Goal: Information Seeking & Learning: Learn about a topic

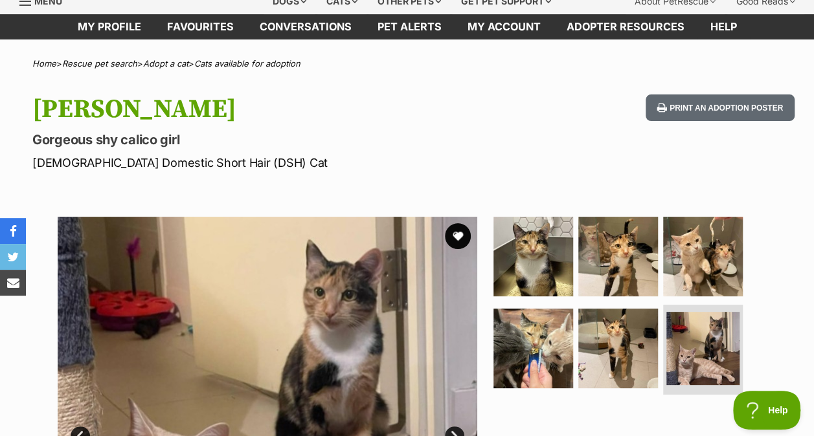
scroll to position [25, 0]
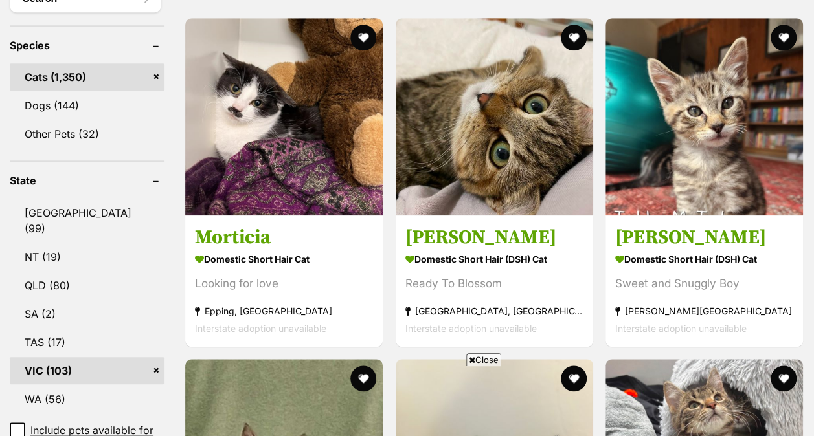
click at [490, 356] on span "Close" at bounding box center [483, 360] width 35 height 13
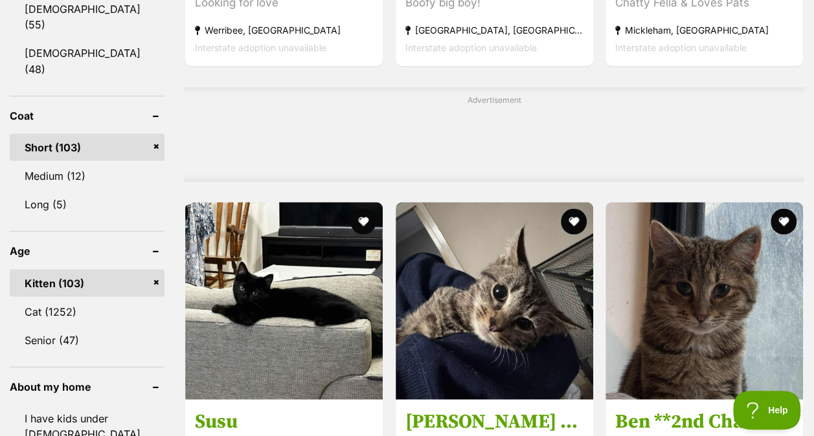
scroll to position [1120, 0]
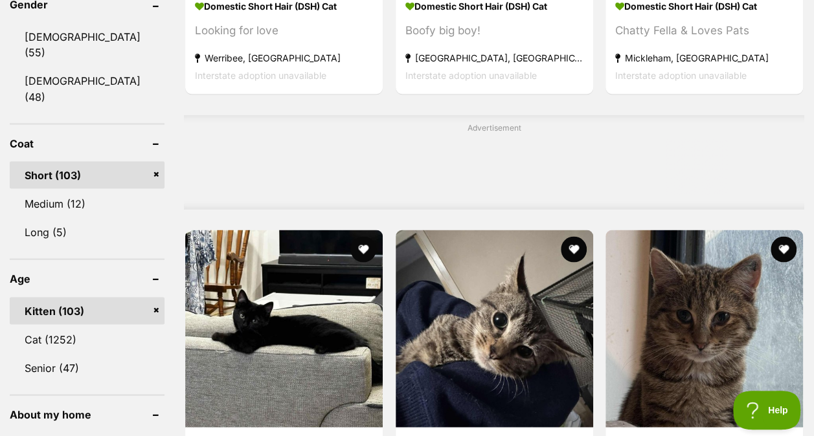
click at [159, 297] on link "Kitten (103)" at bounding box center [87, 310] width 155 height 27
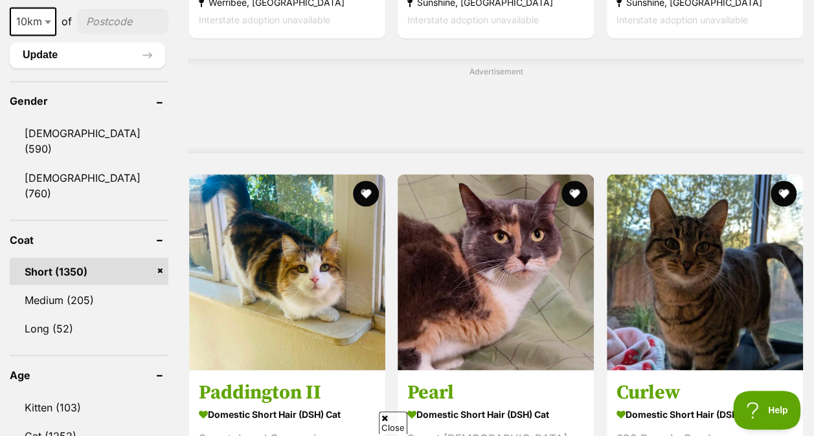
scroll to position [1054, 0]
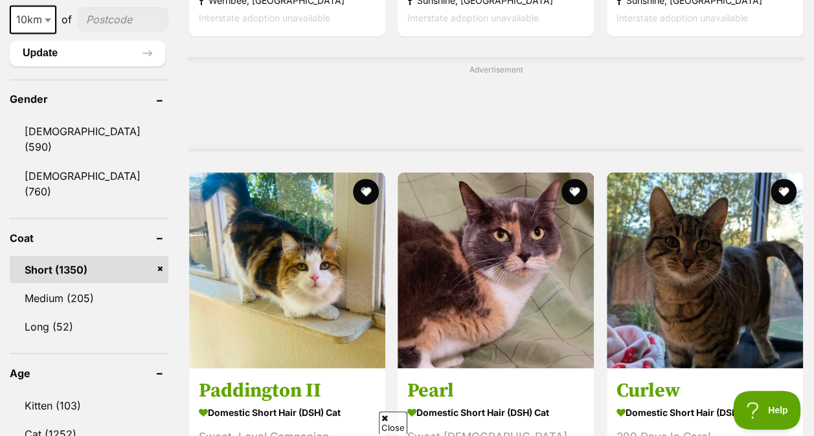
click at [84, 392] on link "Kitten (103)" at bounding box center [89, 405] width 159 height 27
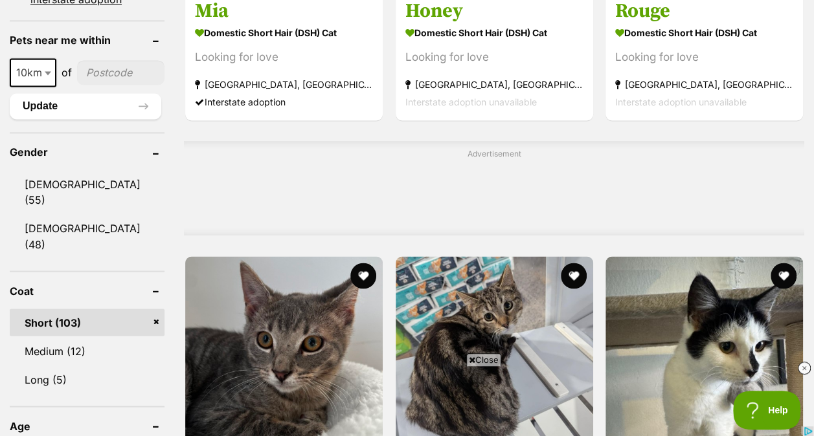
scroll to position [975, 0]
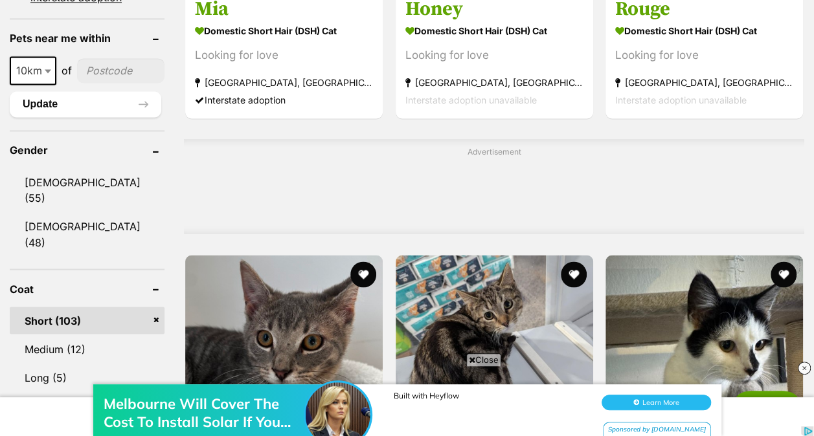
click at [160, 307] on link "Short (103)" at bounding box center [87, 320] width 155 height 27
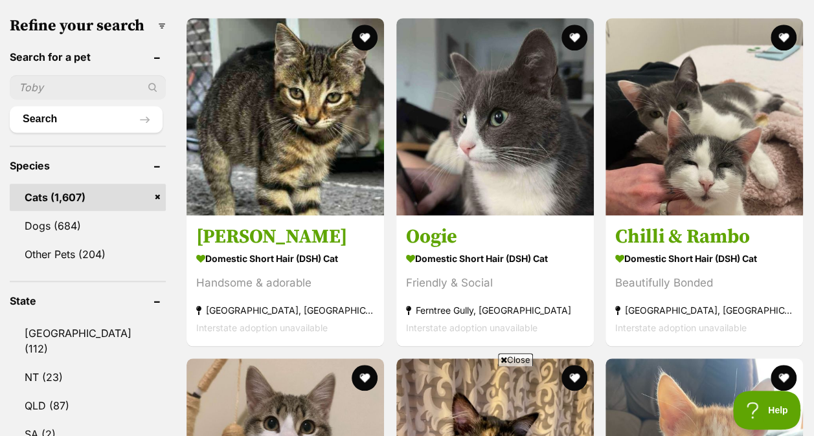
click at [505, 357] on span "Close" at bounding box center [515, 360] width 35 height 13
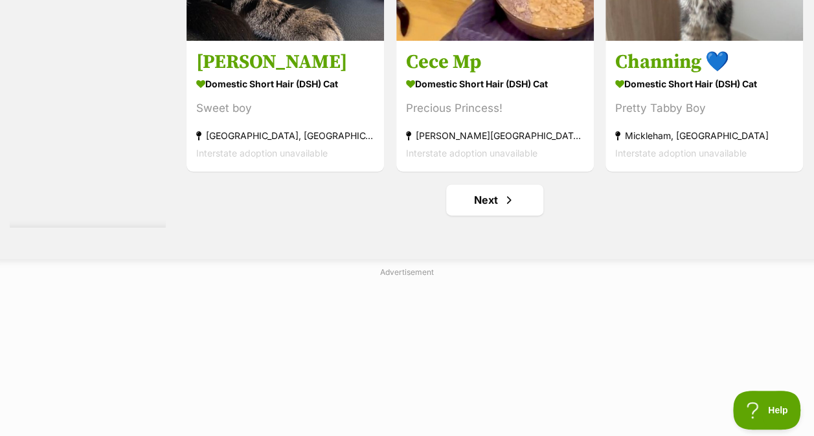
scroll to position [8172, 0]
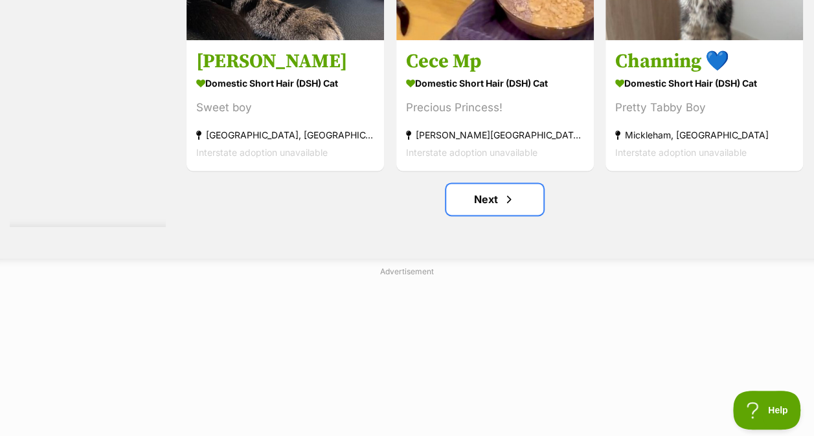
click at [534, 214] on link "Next" at bounding box center [494, 199] width 97 height 31
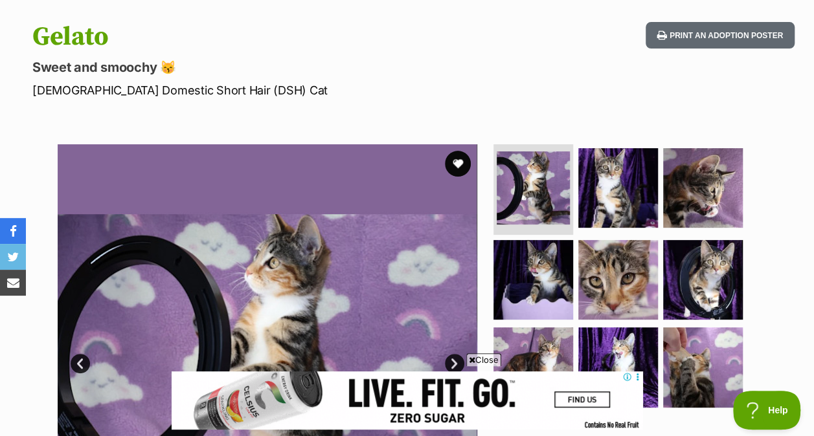
scroll to position [171, 0]
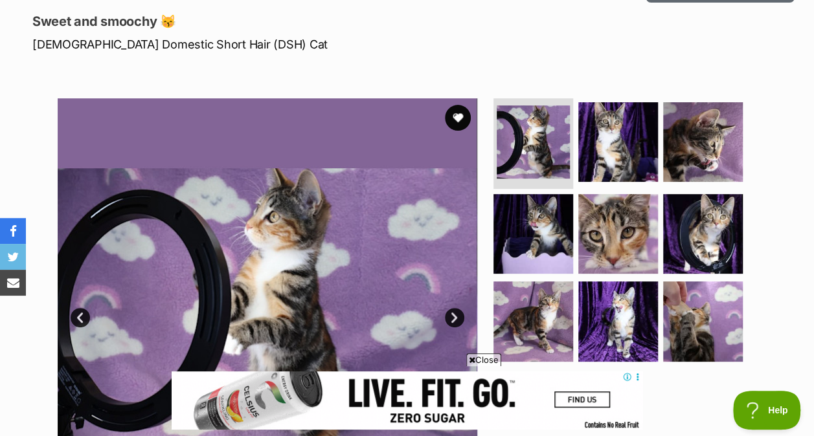
click at [616, 160] on img at bounding box center [618, 142] width 80 height 80
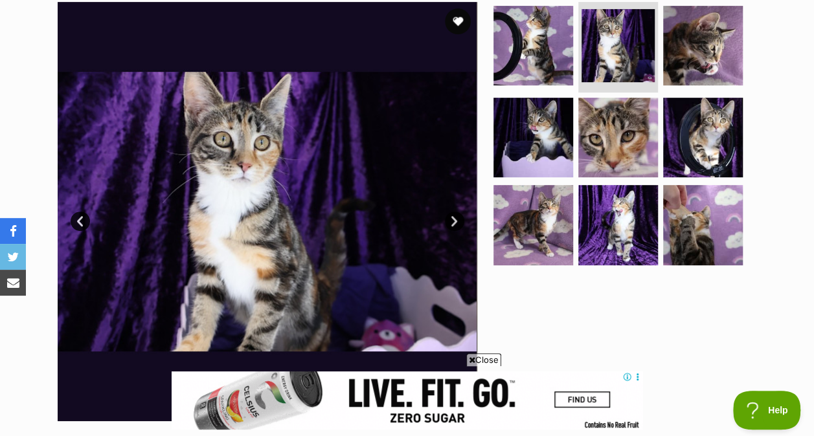
scroll to position [0, 0]
click at [492, 356] on span "Close" at bounding box center [483, 360] width 35 height 13
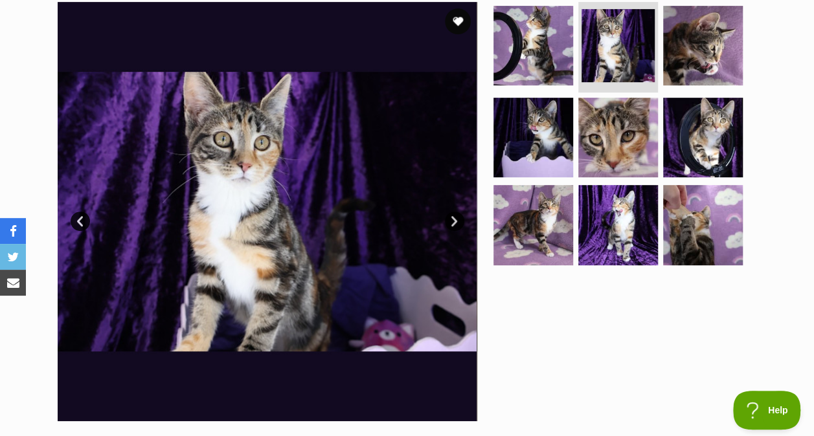
click at [715, 43] on img at bounding box center [703, 46] width 80 height 80
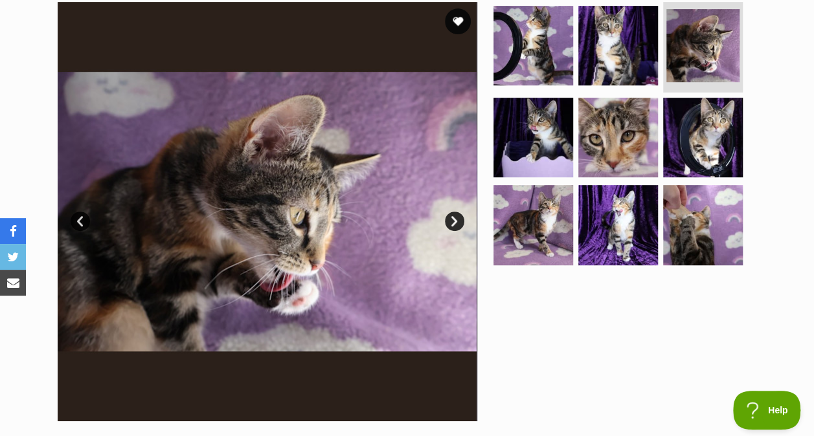
click at [561, 137] on img at bounding box center [533, 138] width 80 height 80
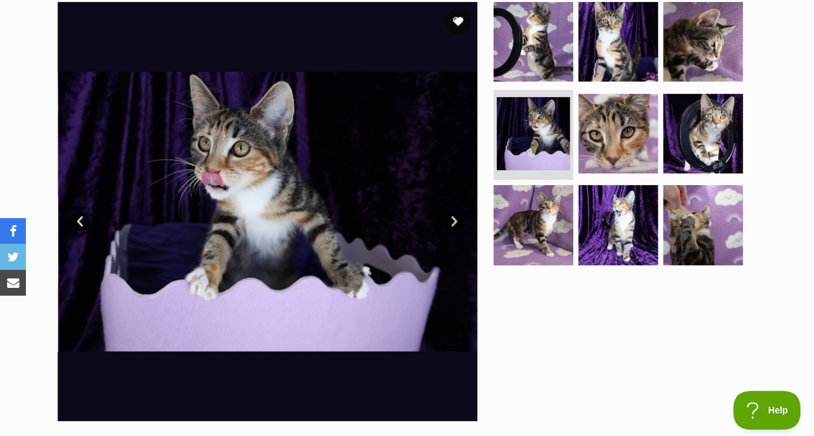
click at [550, 228] on img at bounding box center [533, 225] width 80 height 80
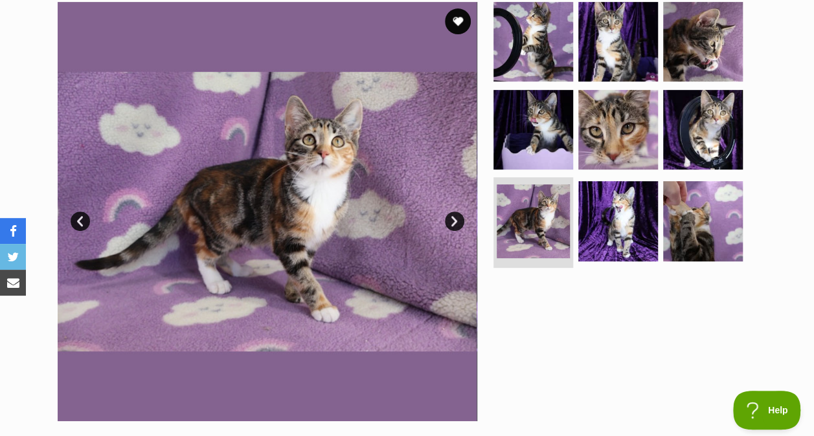
click at [619, 225] on img at bounding box center [618, 221] width 80 height 80
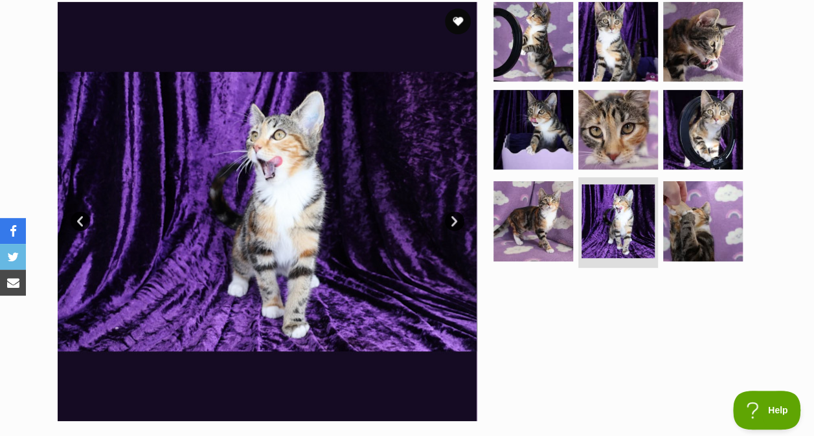
click at [624, 126] on img at bounding box center [618, 130] width 80 height 80
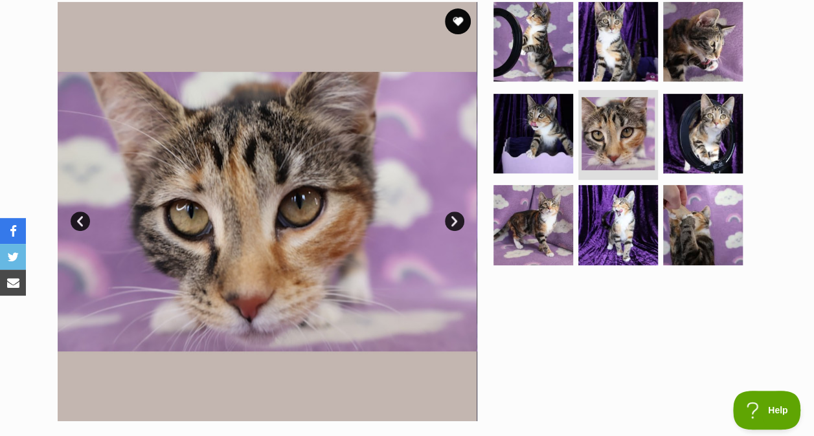
click at [701, 225] on img at bounding box center [703, 225] width 80 height 80
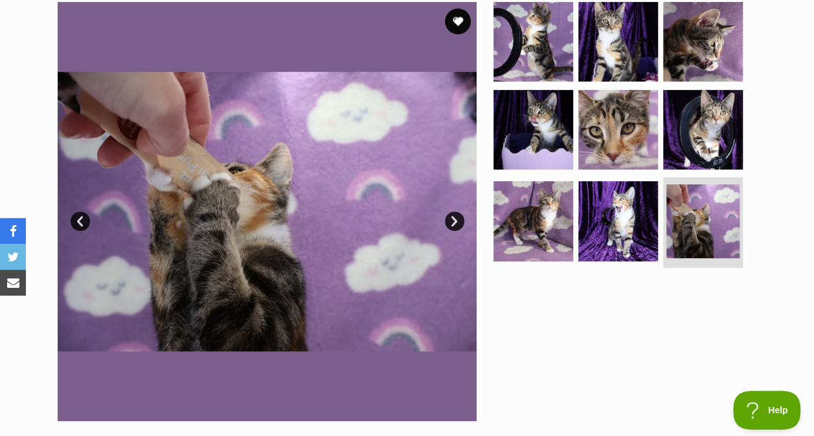
click at [565, 221] on img at bounding box center [533, 221] width 80 height 80
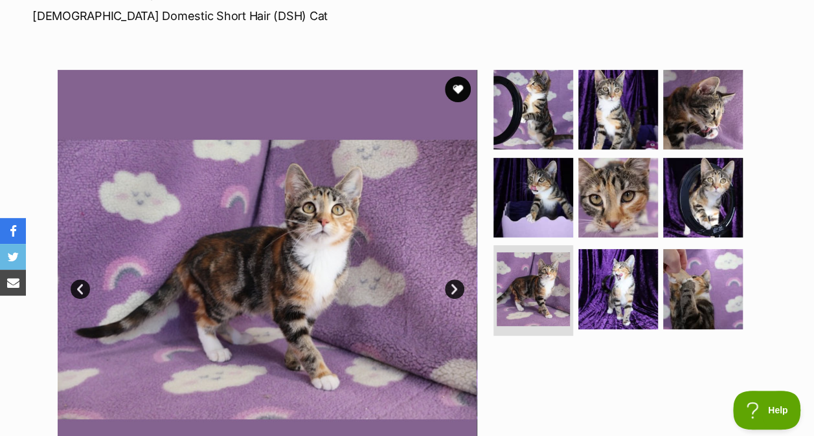
scroll to position [199, 0]
click at [641, 286] on img at bounding box center [618, 289] width 80 height 80
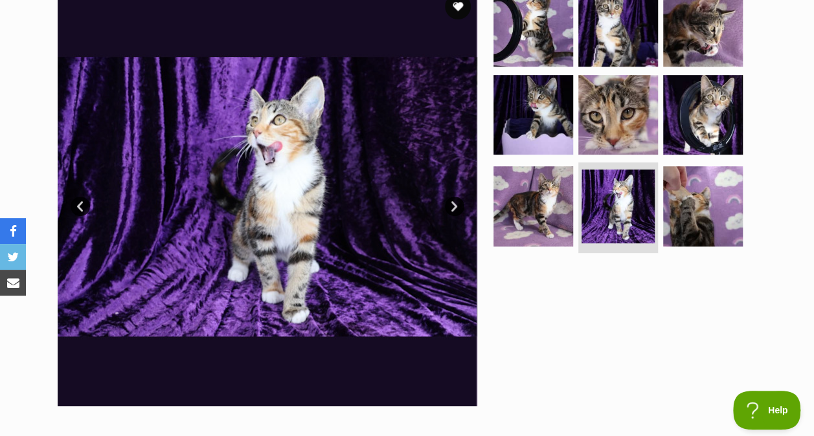
scroll to position [253, 0]
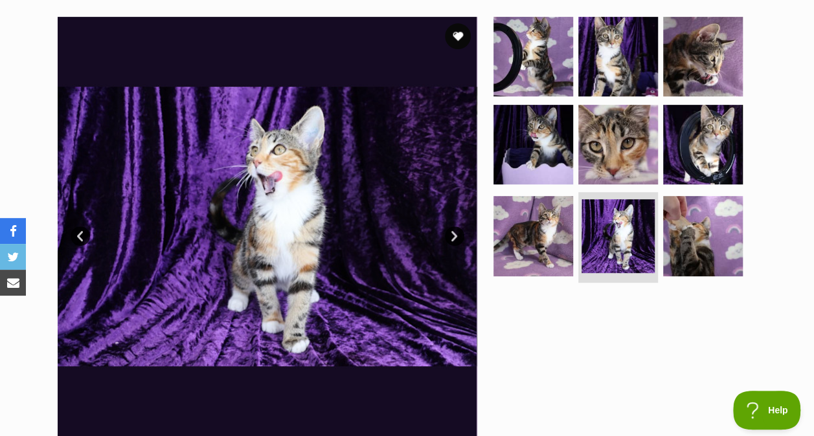
click at [560, 131] on img at bounding box center [533, 145] width 80 height 80
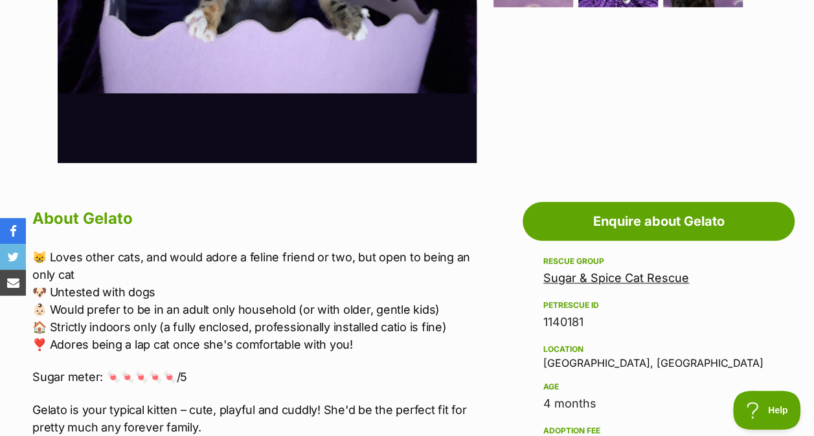
scroll to position [527, 0]
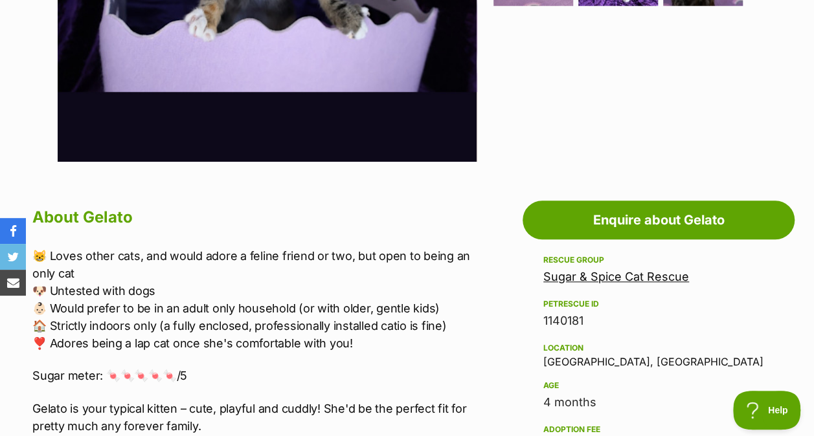
click at [591, 278] on link "Sugar & Spice Cat Rescue" at bounding box center [616, 277] width 146 height 14
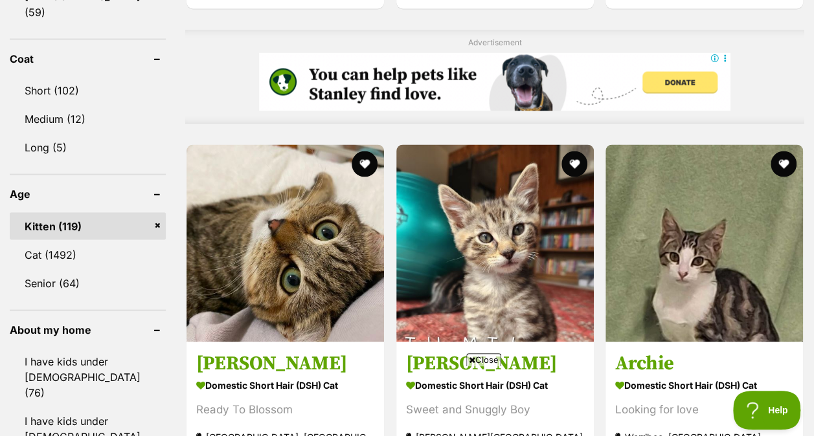
scroll to position [1331, 0]
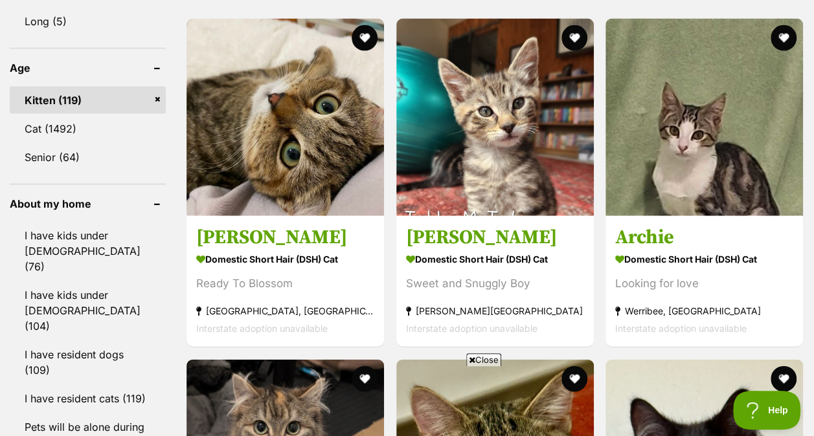
click at [476, 355] on span "Close" at bounding box center [483, 360] width 35 height 13
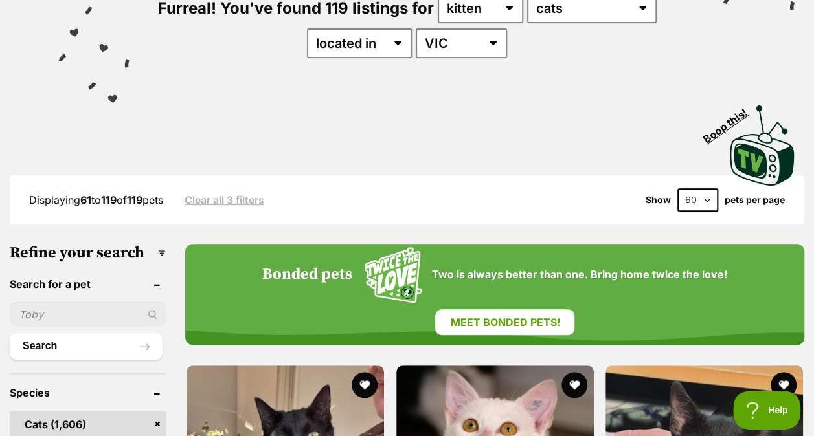
scroll to position [0, 0]
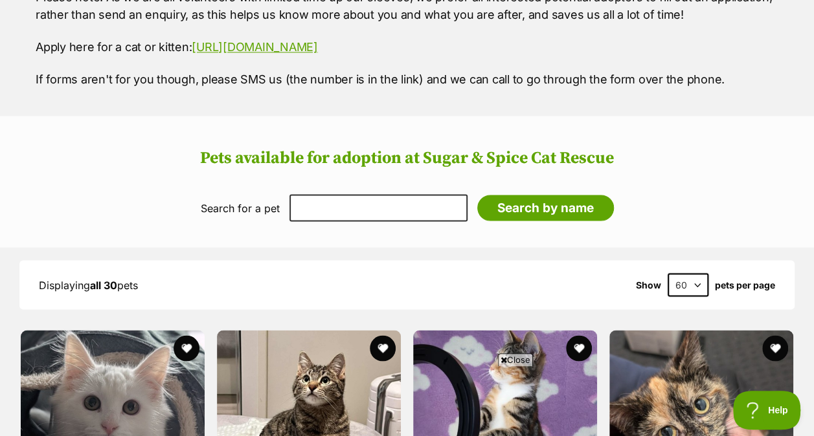
scroll to position [1329, 0]
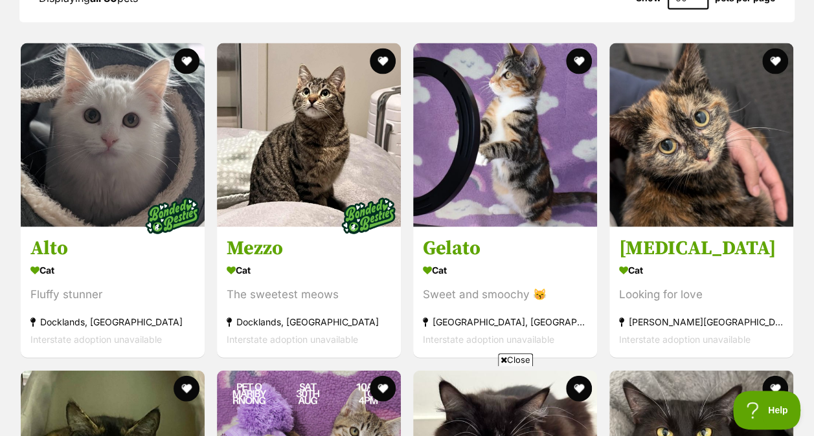
click at [525, 357] on span "Close" at bounding box center [515, 360] width 35 height 13
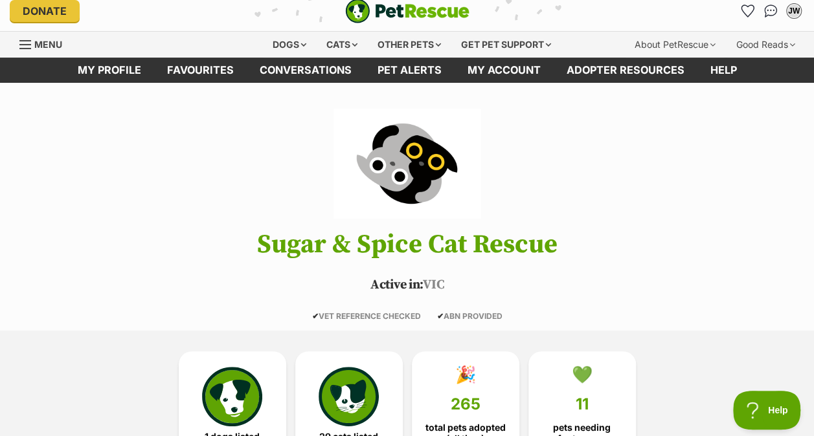
scroll to position [0, 0]
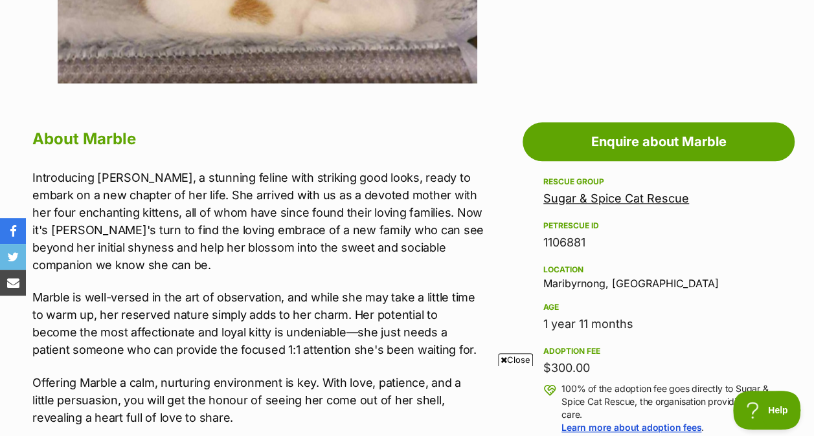
click at [516, 357] on span "Close" at bounding box center [515, 360] width 35 height 13
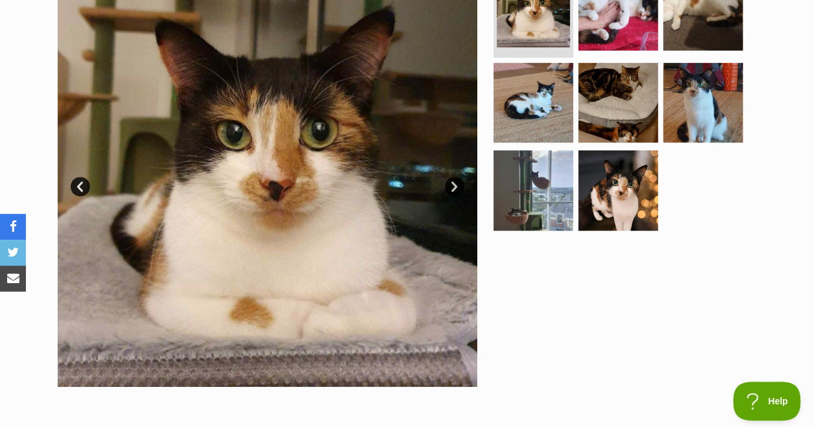
click at [606, 198] on img at bounding box center [618, 190] width 80 height 80
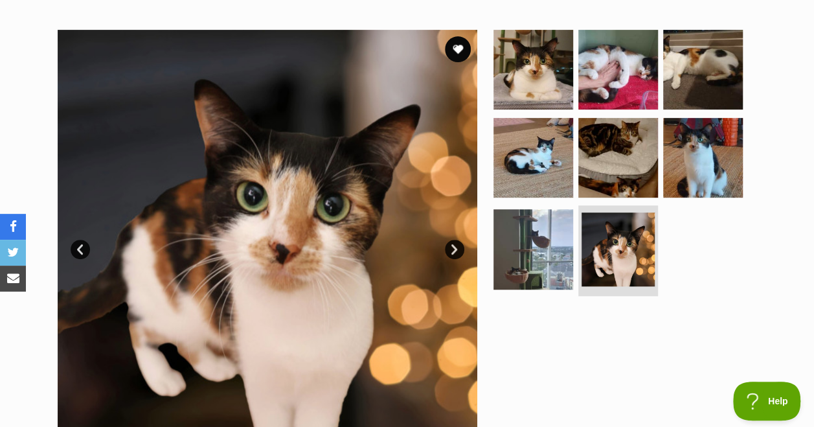
scroll to position [239, 0]
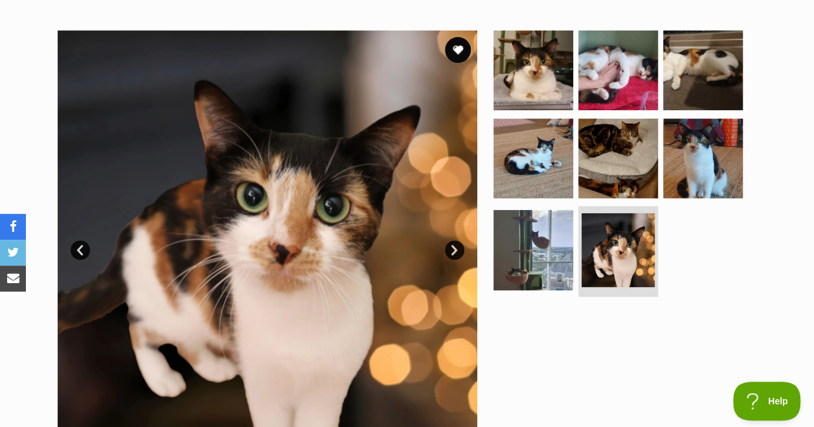
click at [623, 158] on img at bounding box center [618, 159] width 80 height 80
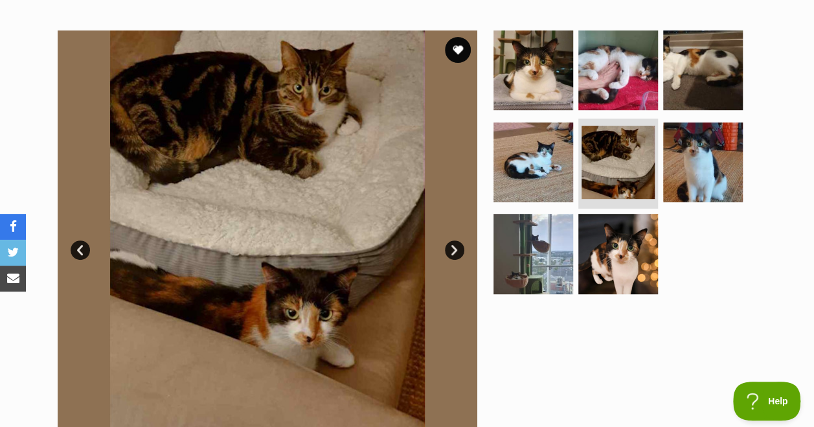
click at [628, 67] on img at bounding box center [618, 70] width 80 height 80
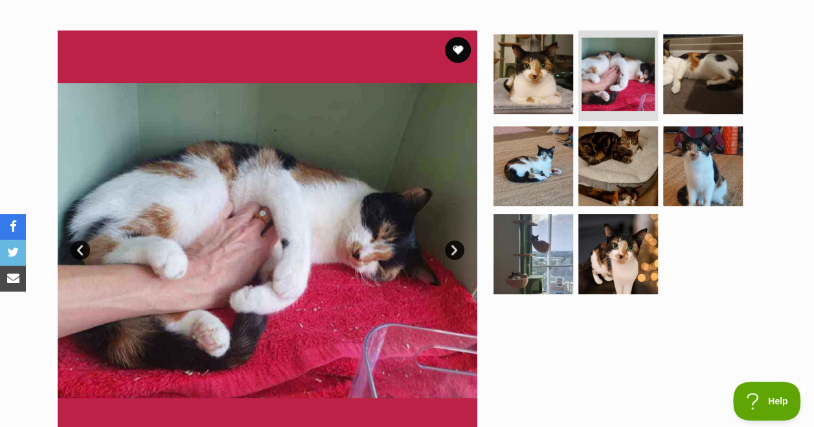
click at [714, 71] on img at bounding box center [703, 74] width 80 height 80
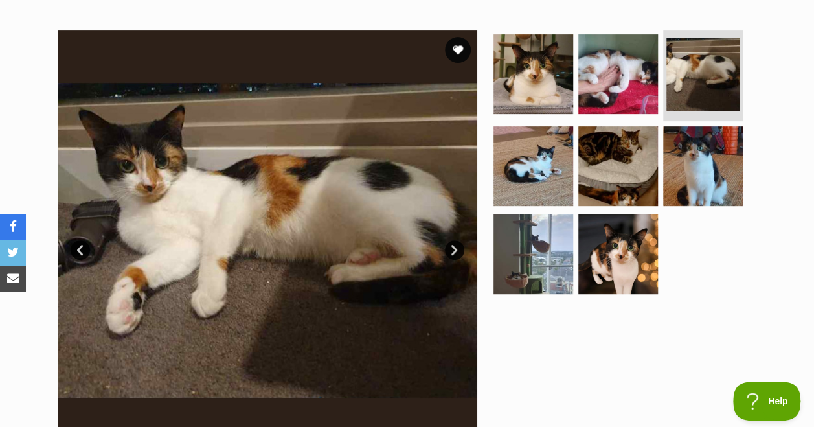
click at [563, 164] on img at bounding box center [533, 166] width 80 height 80
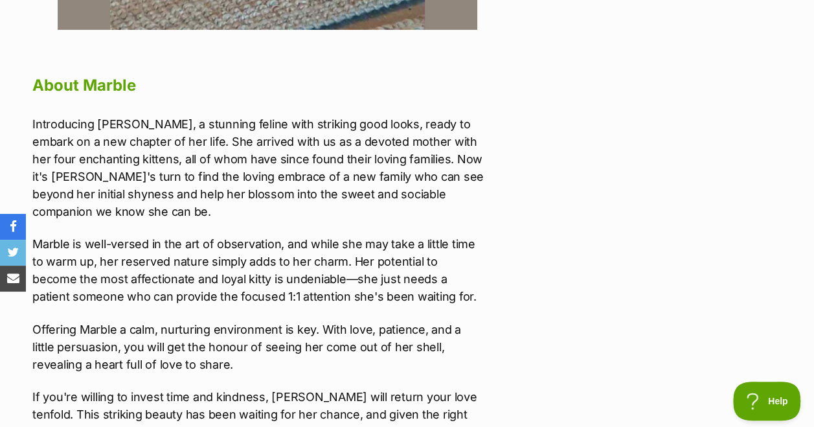
scroll to position [660, 0]
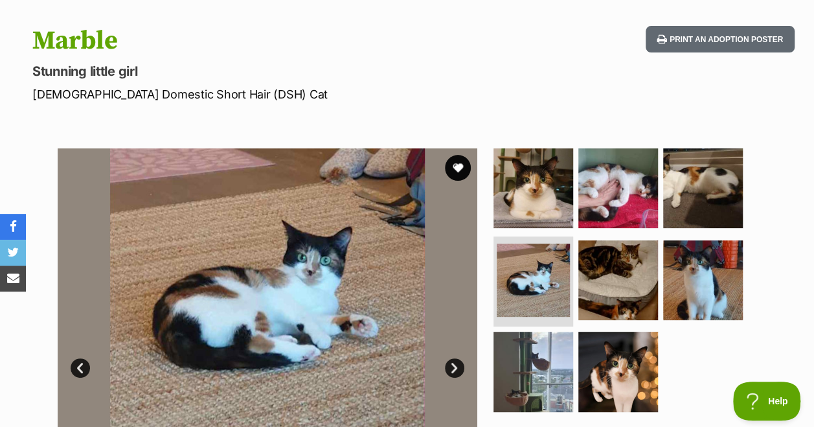
scroll to position [76, 0]
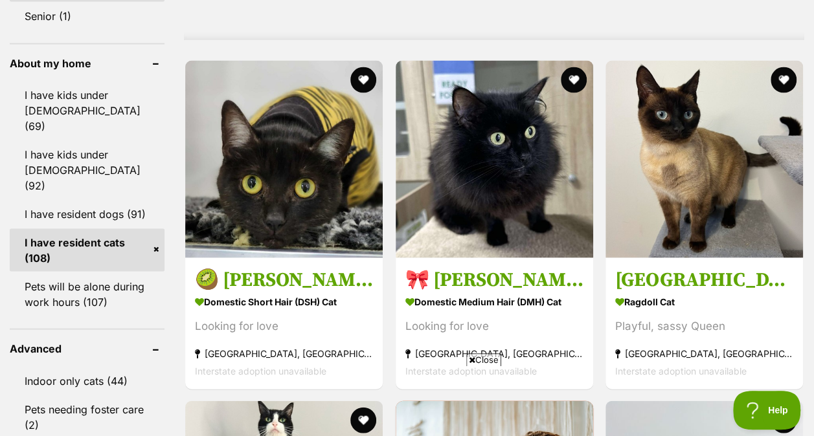
scroll to position [1203, 0]
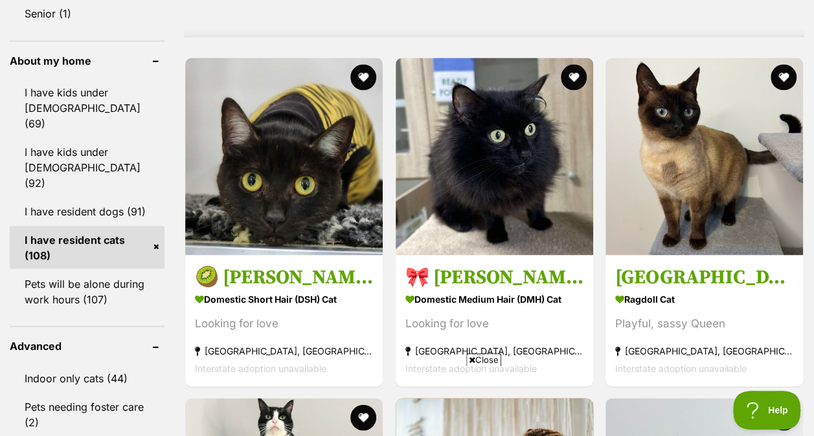
click at [486, 359] on span "Close" at bounding box center [483, 360] width 35 height 13
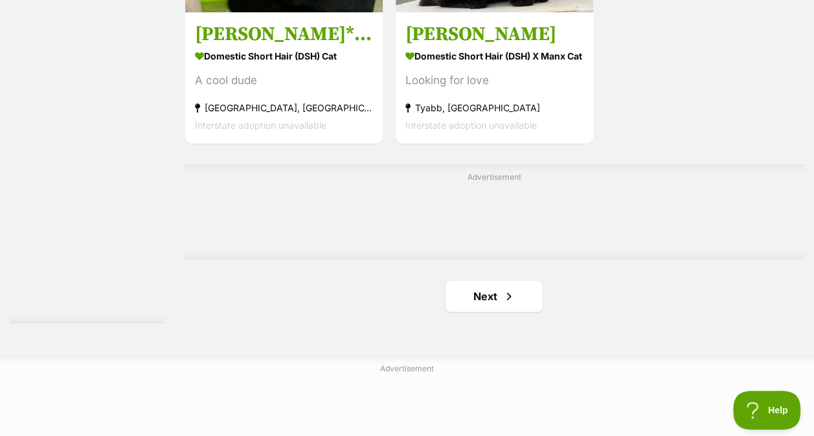
scroll to position [2935, 0]
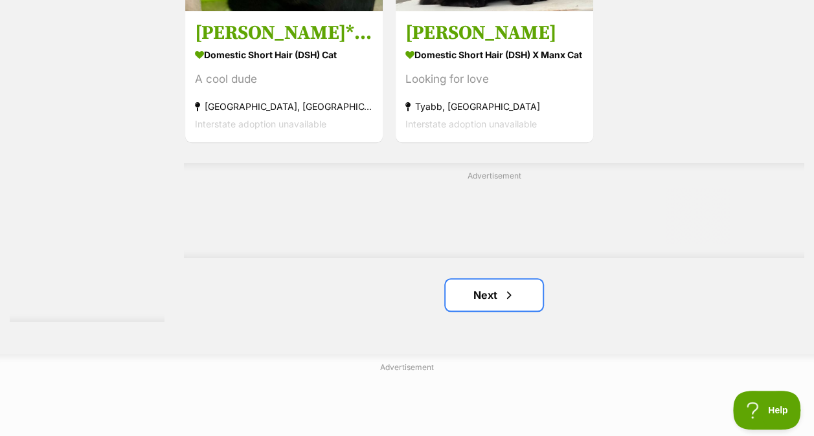
click at [493, 304] on link "Next" at bounding box center [494, 295] width 97 height 31
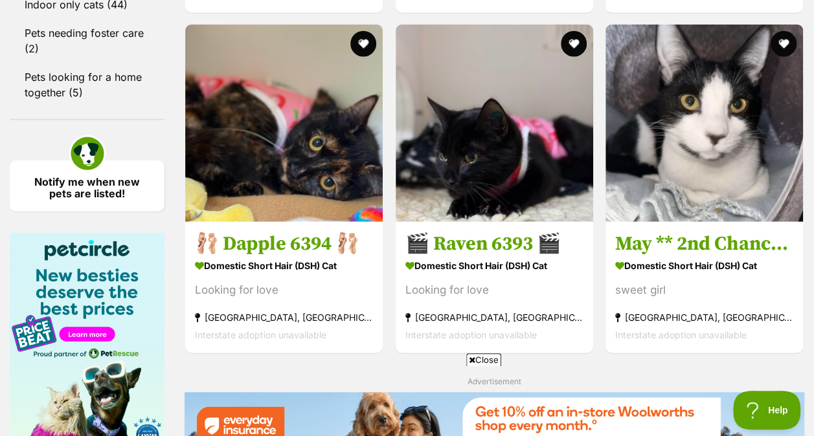
scroll to position [1660, 0]
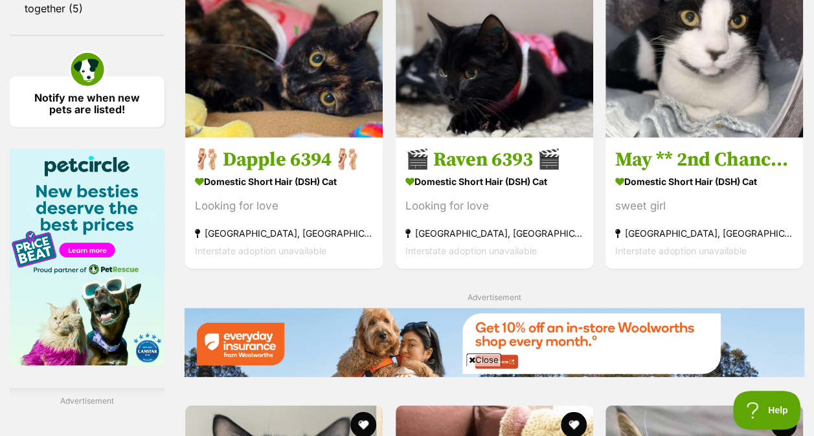
click at [490, 361] on span "Close" at bounding box center [483, 360] width 35 height 13
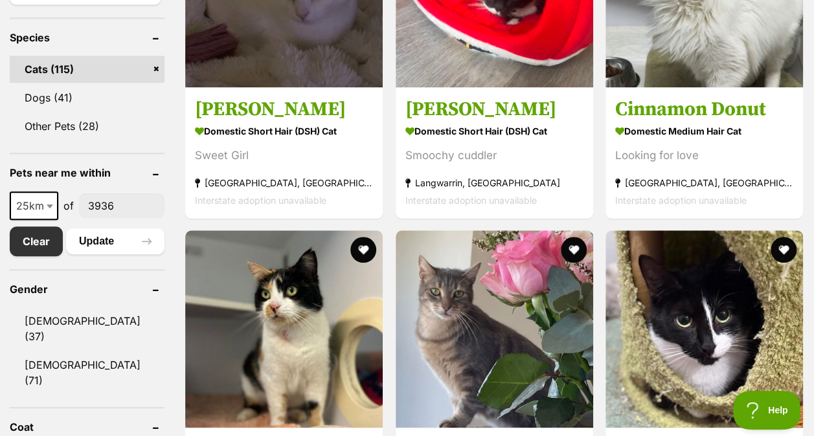
scroll to position [563, 0]
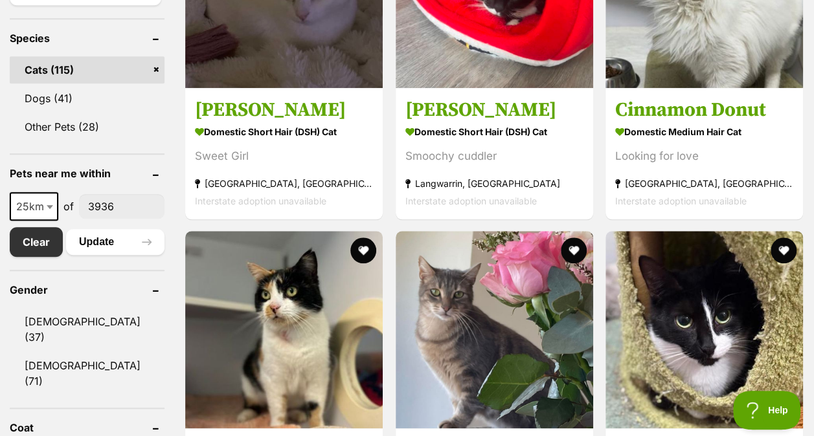
click at [49, 243] on link "Clear" at bounding box center [36, 242] width 53 height 30
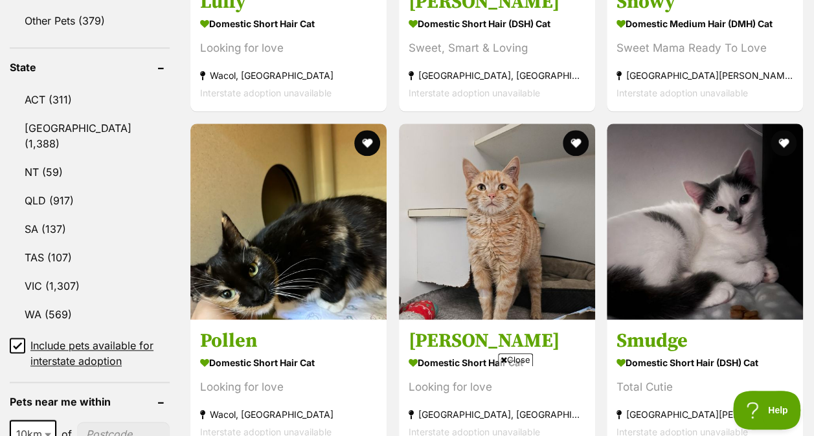
click at [74, 273] on link "VIC (1,307)" at bounding box center [90, 286] width 160 height 27
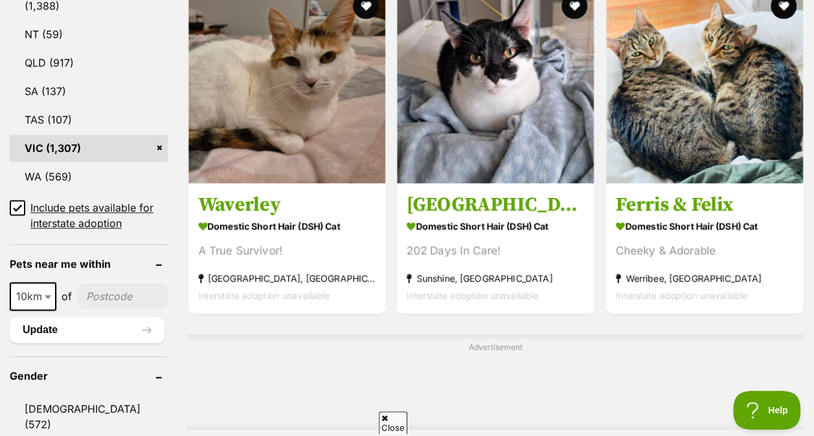
scroll to position [812, 0]
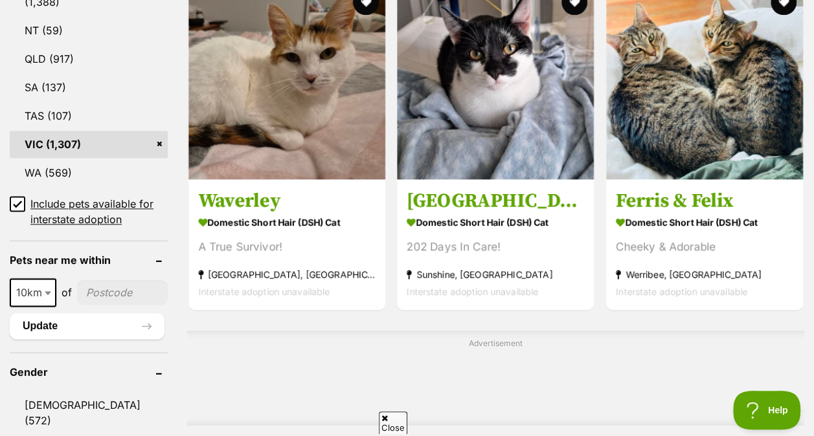
click at [18, 201] on icon at bounding box center [18, 204] width 8 height 6
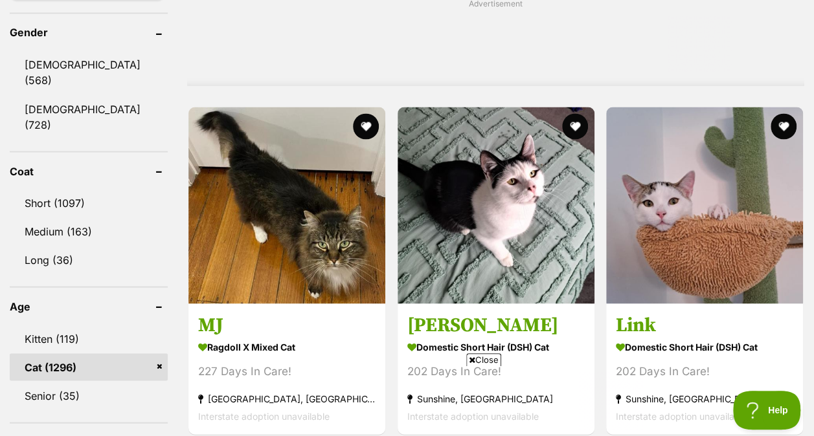
click at [484, 360] on span "Close" at bounding box center [483, 360] width 35 height 13
click at [43, 189] on link "Short (1097)" at bounding box center [89, 202] width 158 height 27
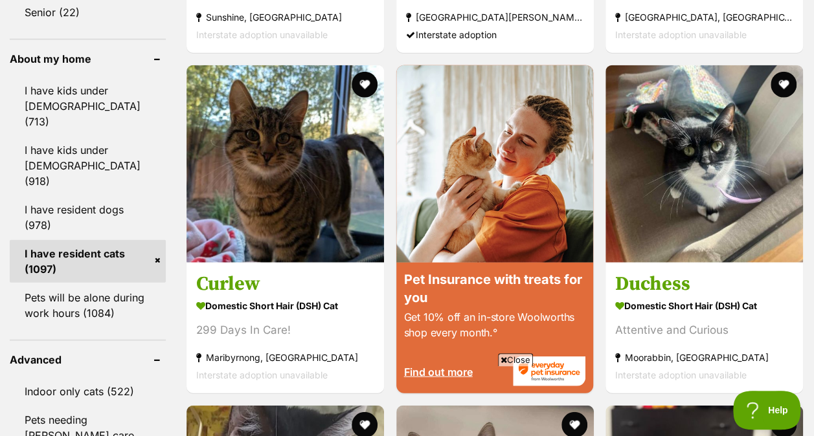
scroll to position [1505, 0]
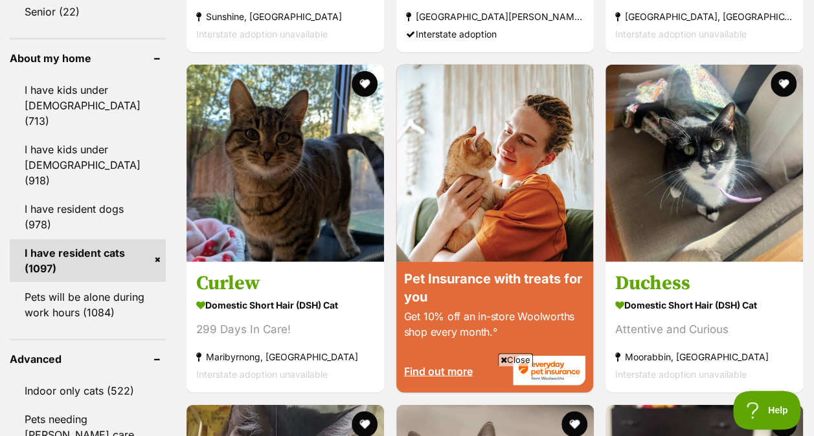
click at [512, 356] on span "Close" at bounding box center [515, 360] width 35 height 13
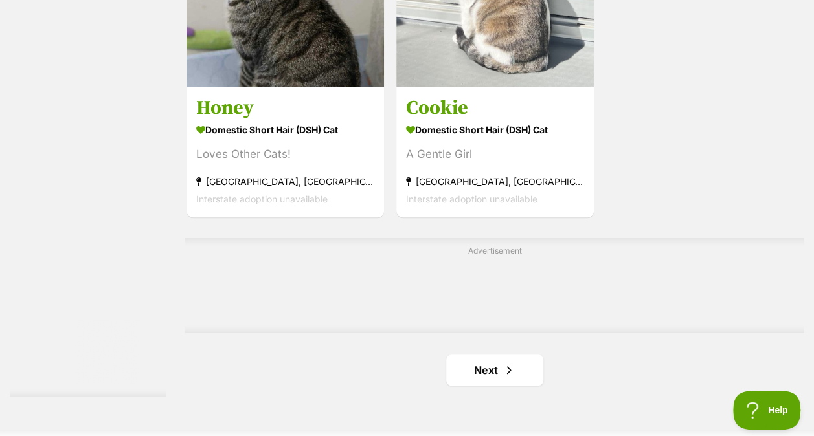
scroll to position [2828, 0]
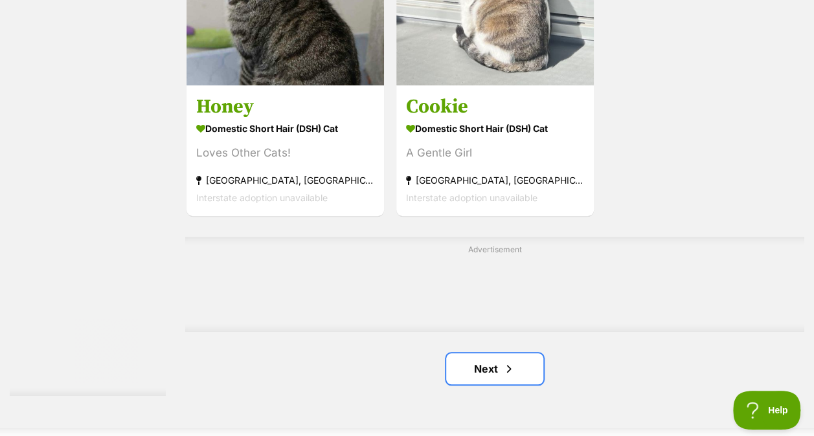
click at [468, 361] on link "Next" at bounding box center [494, 369] width 97 height 31
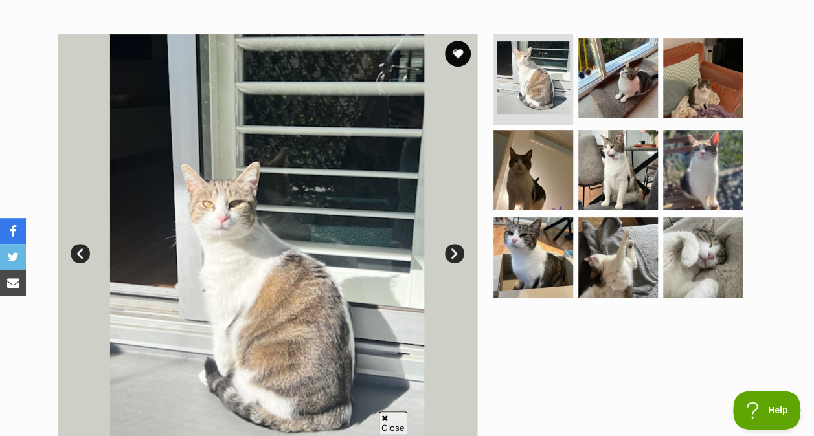
scroll to position [236, 0]
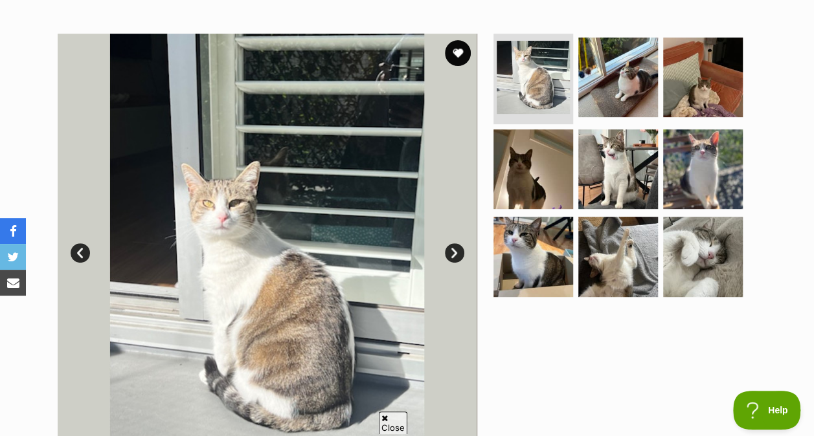
click at [533, 245] on img at bounding box center [533, 257] width 80 height 80
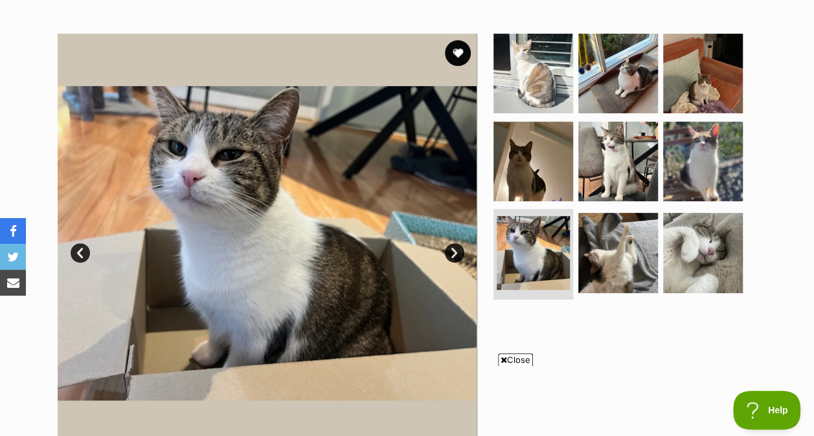
scroll to position [0, 0]
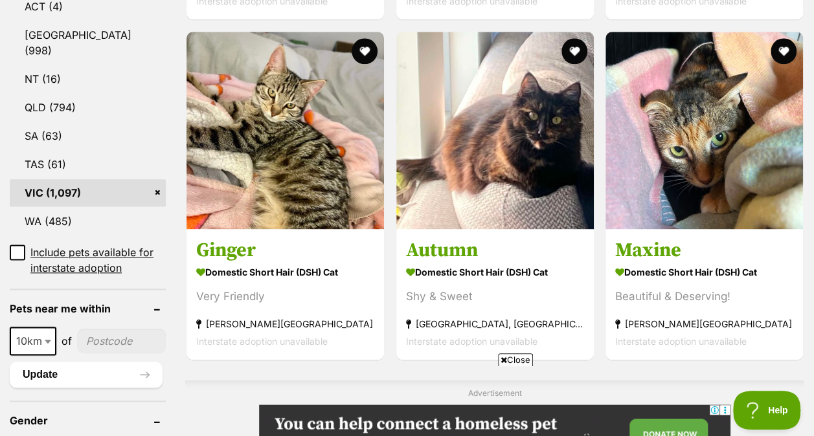
click at [504, 363] on icon at bounding box center [504, 360] width 6 height 8
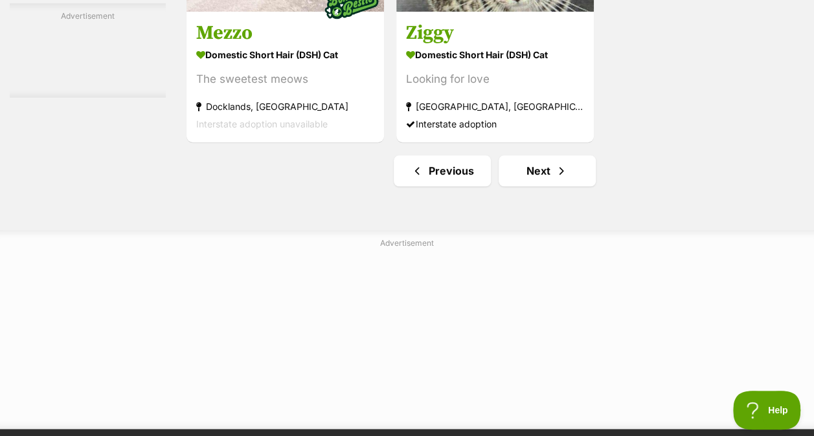
scroll to position [3027, 0]
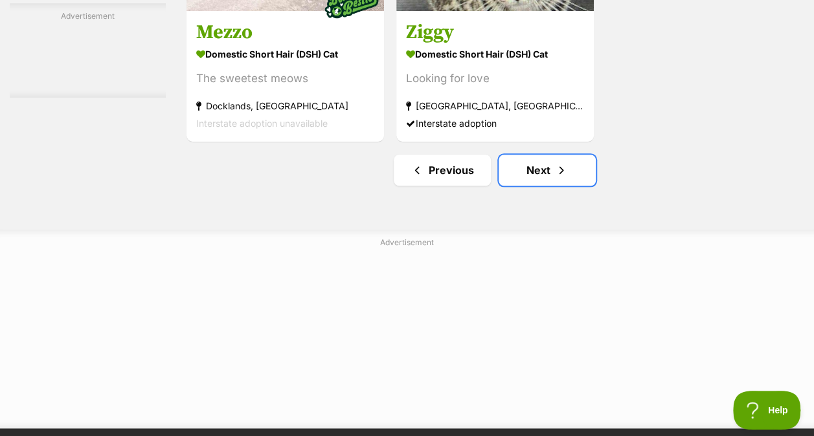
click at [530, 169] on link "Next" at bounding box center [547, 170] width 97 height 31
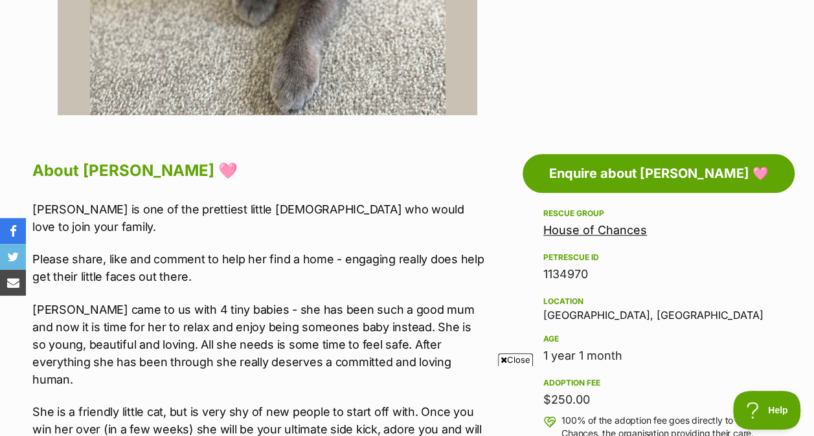
click at [522, 354] on span "Close" at bounding box center [515, 360] width 35 height 13
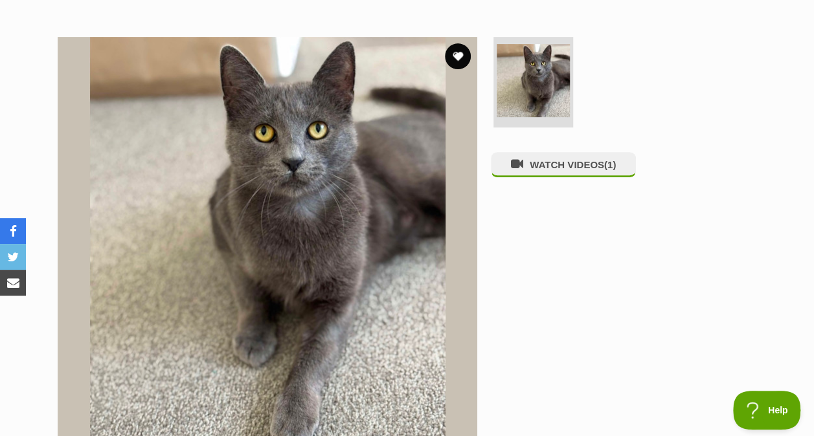
scroll to position [231, 0]
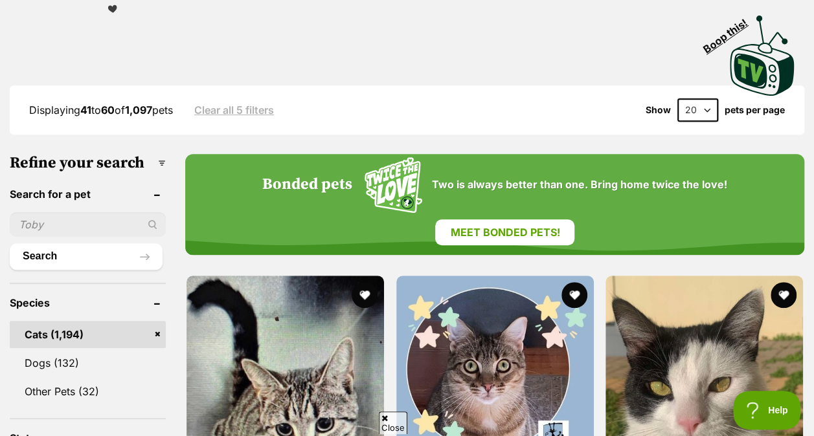
click at [680, 115] on select "20 40 60" at bounding box center [697, 109] width 41 height 23
select select "60"
click at [677, 98] on select "20 40 60" at bounding box center [697, 109] width 41 height 23
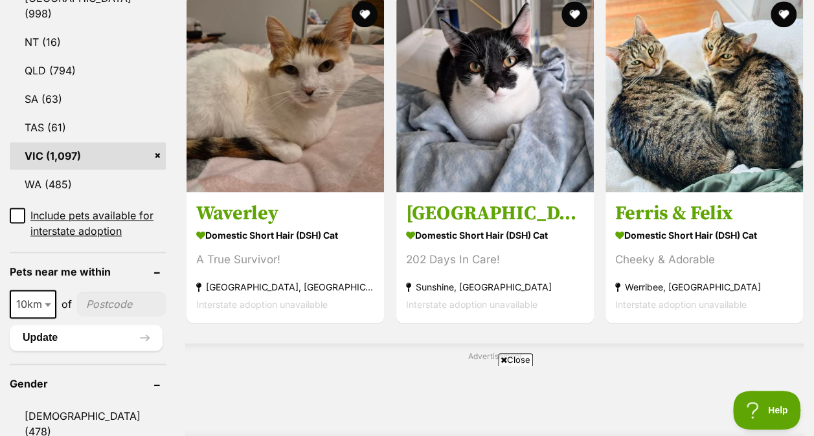
click at [522, 365] on div "Close" at bounding box center [407, 400] width 628 height 71
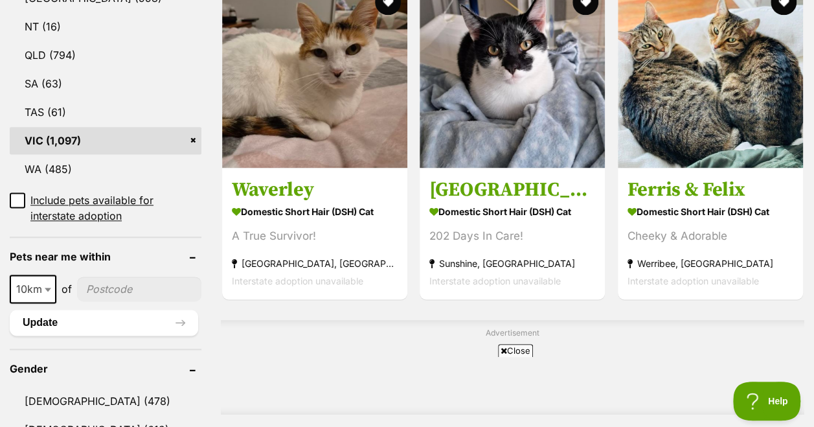
click at [518, 352] on span "Close" at bounding box center [515, 350] width 35 height 13
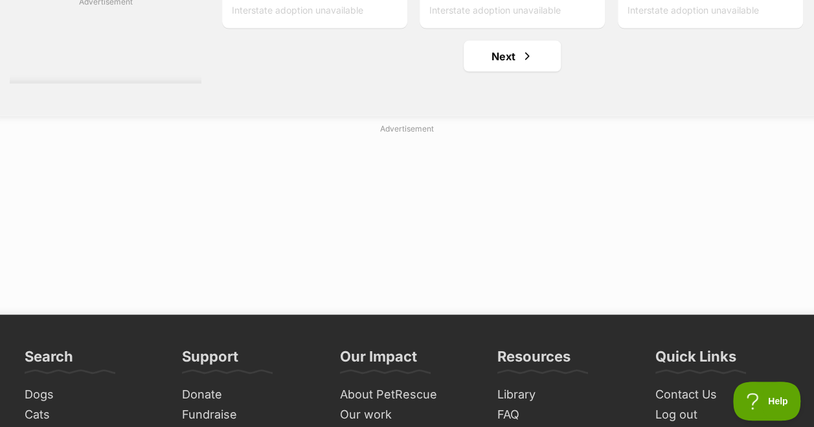
scroll to position [8705, 0]
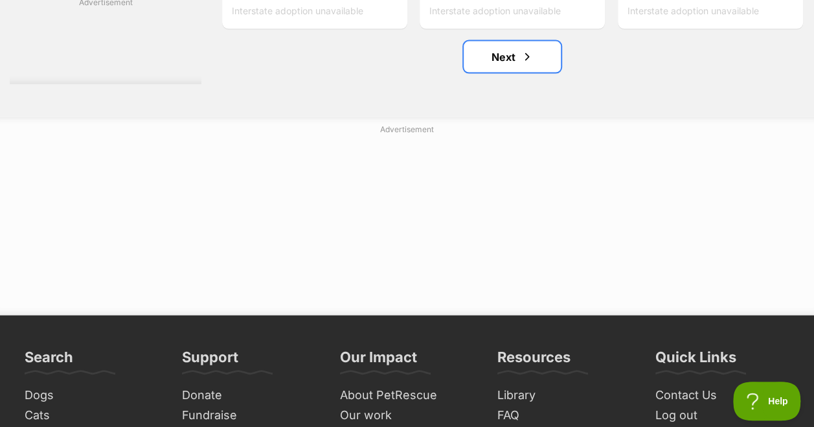
click at [525, 65] on span "Next page" at bounding box center [527, 57] width 13 height 16
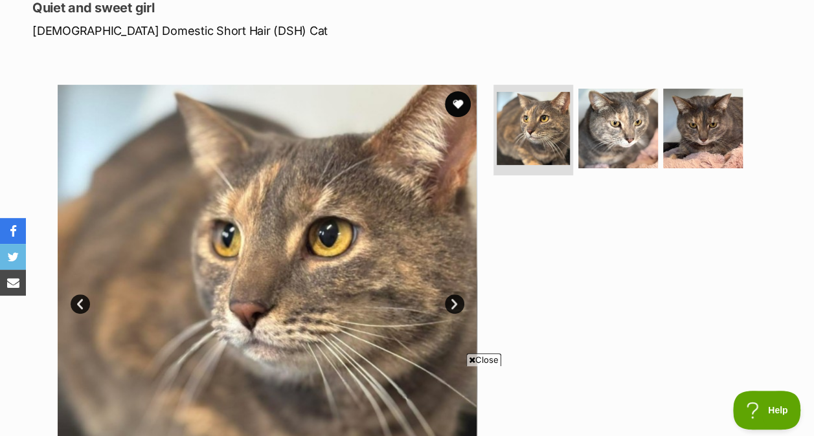
click at [615, 136] on img at bounding box center [618, 129] width 80 height 80
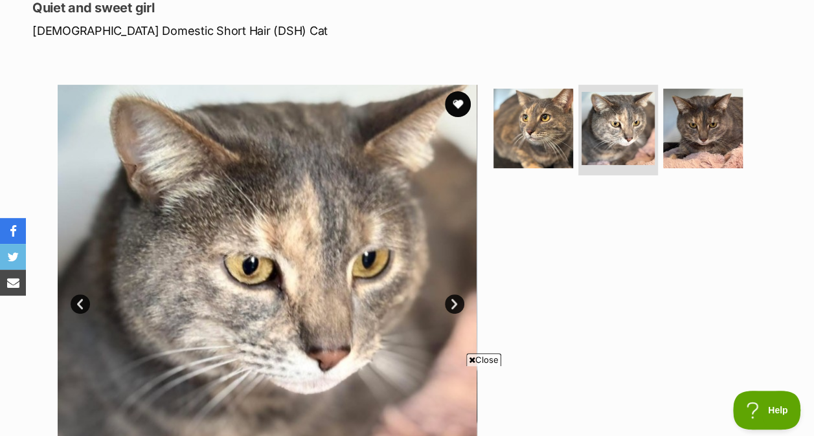
click at [697, 147] on img at bounding box center [703, 129] width 80 height 80
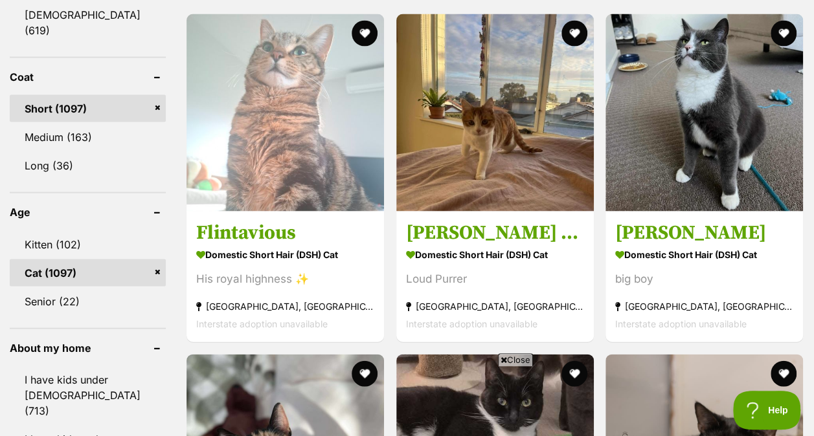
scroll to position [1216, 0]
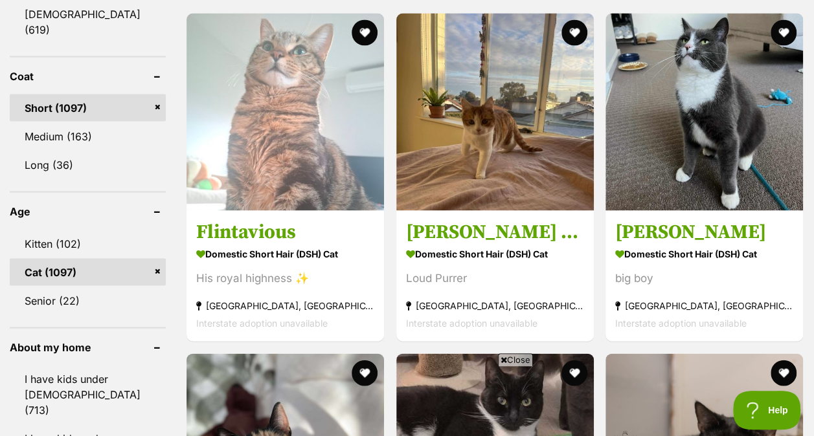
click at [513, 354] on span "Close" at bounding box center [515, 360] width 35 height 13
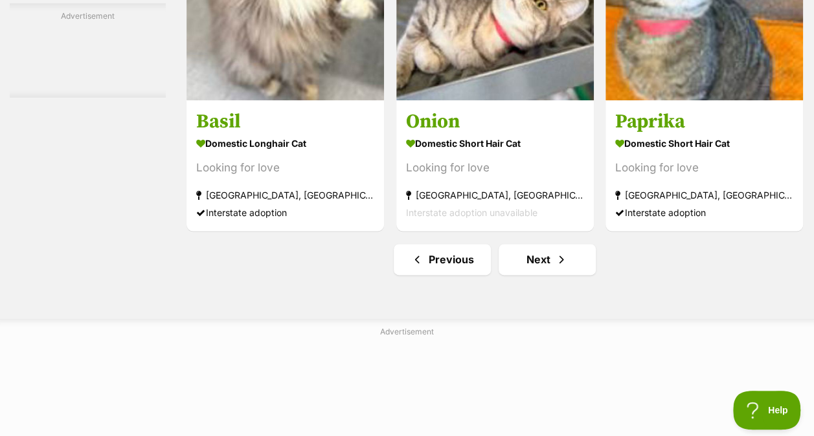
scroll to position [8117, 0]
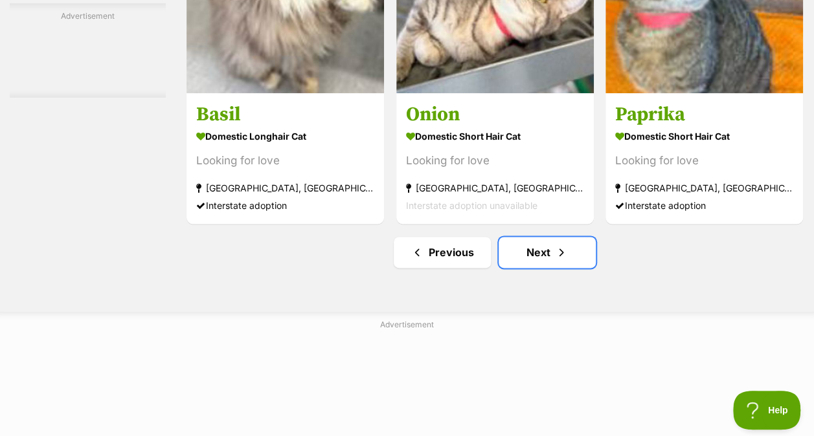
click at [580, 261] on link "Next" at bounding box center [547, 252] width 97 height 31
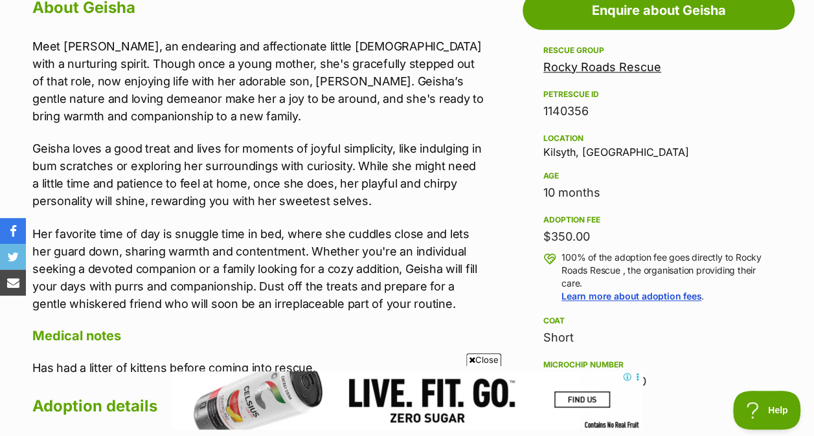
scroll to position [739, 0]
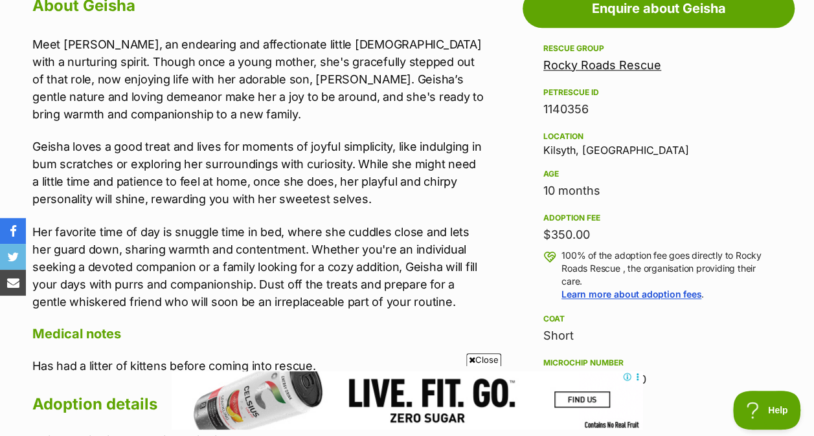
click at [489, 357] on span "Close" at bounding box center [483, 360] width 35 height 13
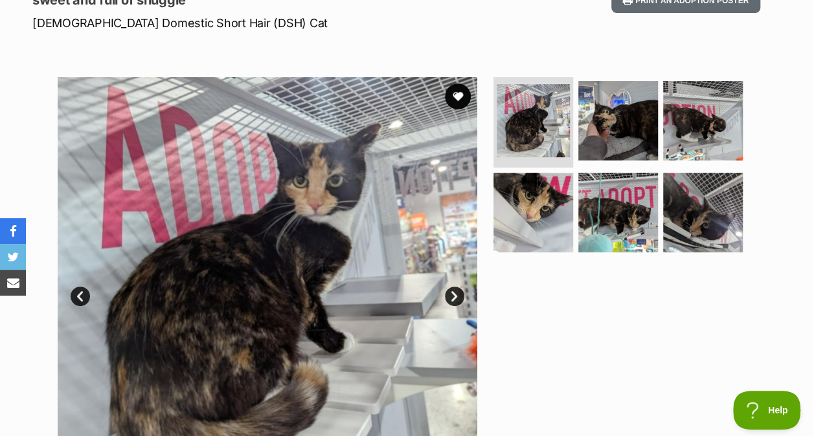
scroll to position [172, 0]
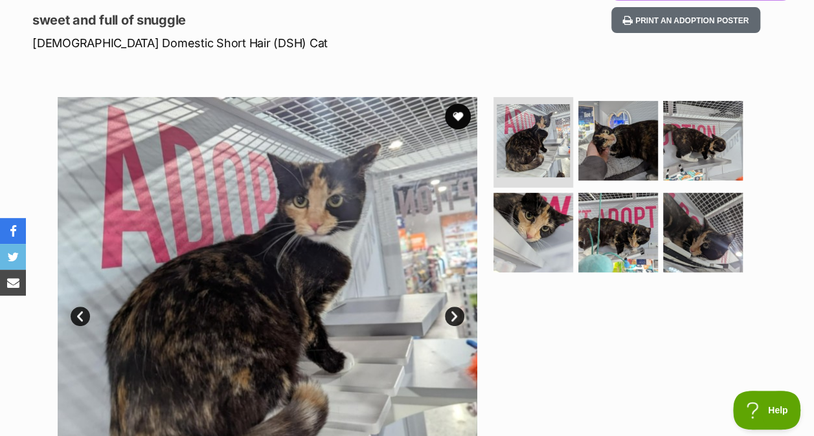
click at [624, 130] on img at bounding box center [618, 141] width 80 height 80
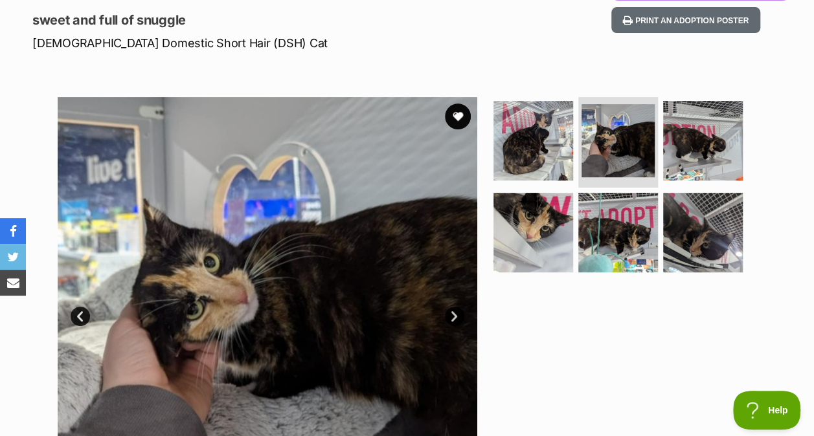
click at [693, 135] on img at bounding box center [703, 141] width 80 height 80
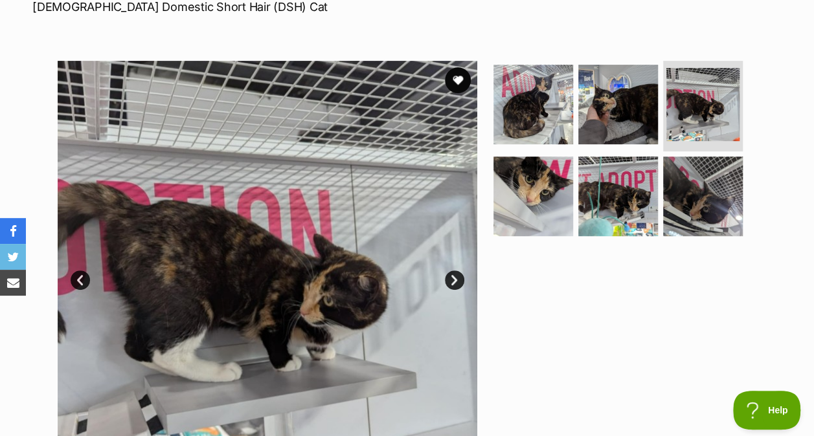
scroll to position [210, 0]
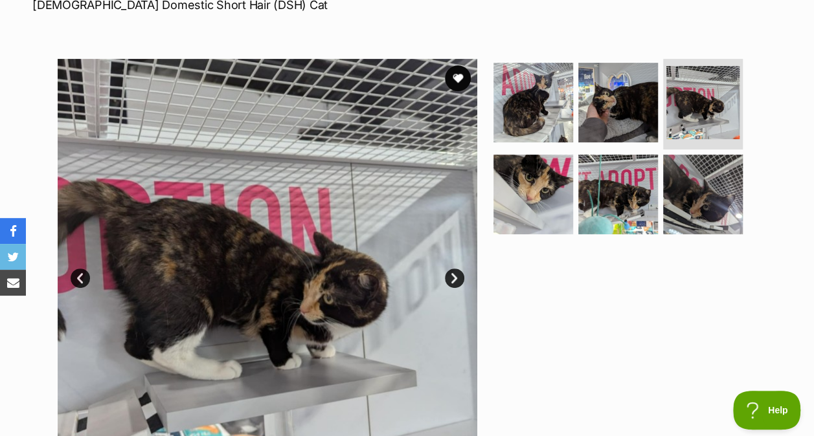
click at [544, 183] on img at bounding box center [533, 195] width 80 height 80
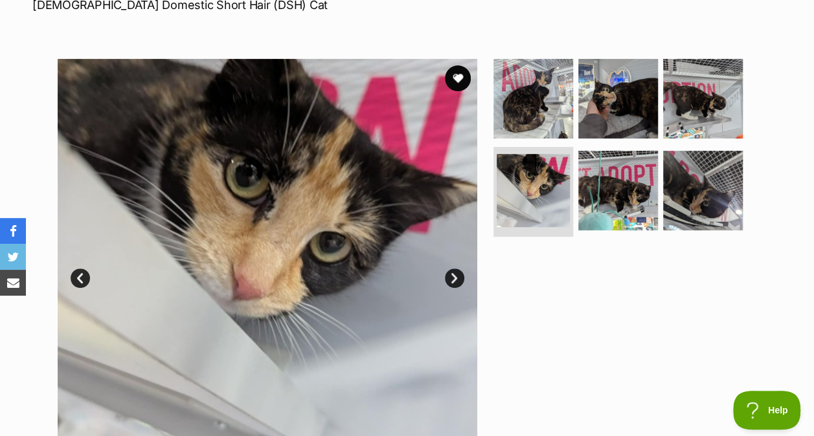
click at [600, 201] on img at bounding box center [618, 191] width 80 height 80
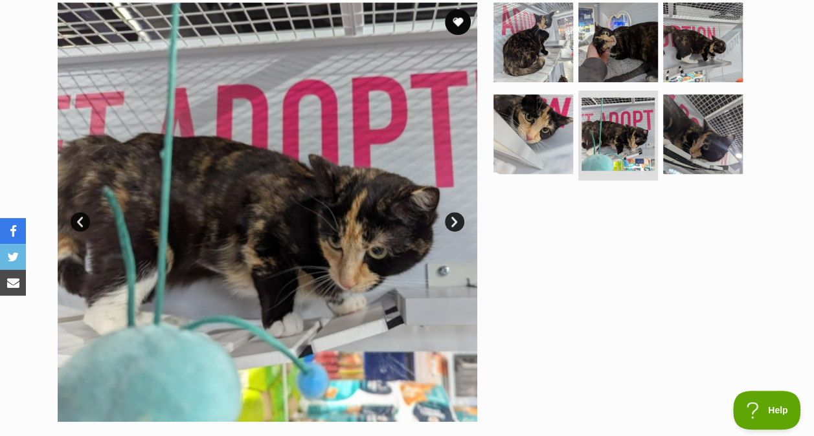
scroll to position [260, 0]
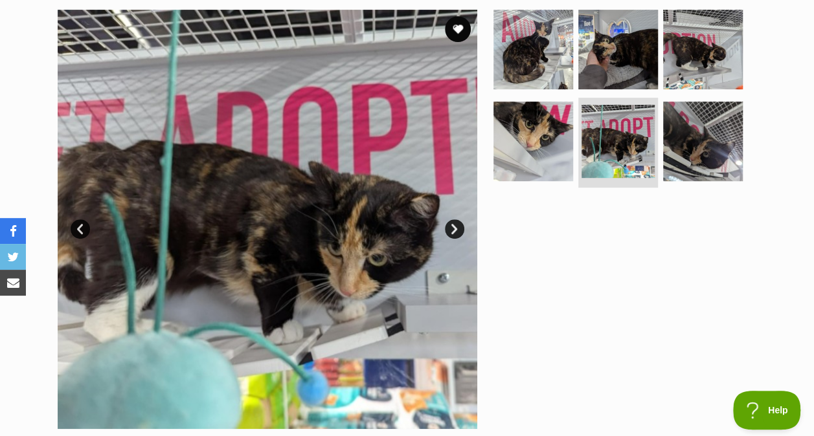
click at [710, 128] on img at bounding box center [703, 142] width 80 height 80
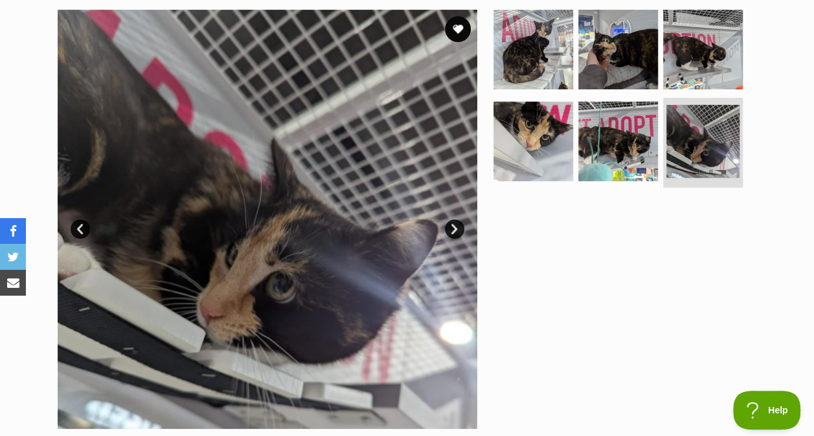
click at [524, 17] on img at bounding box center [533, 50] width 80 height 80
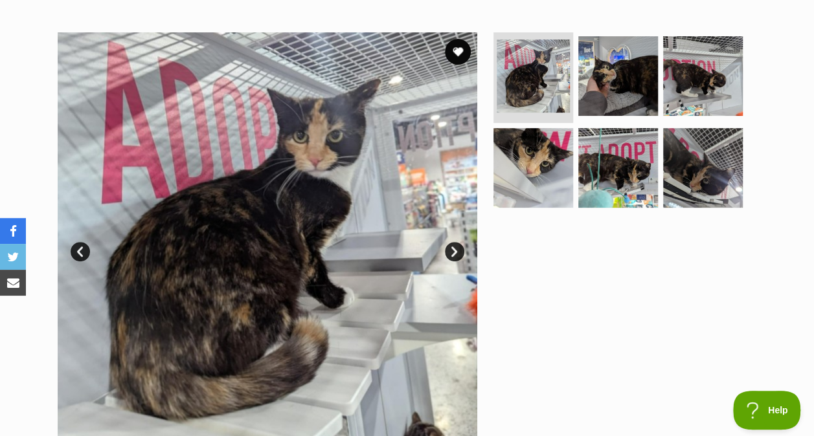
scroll to position [232, 0]
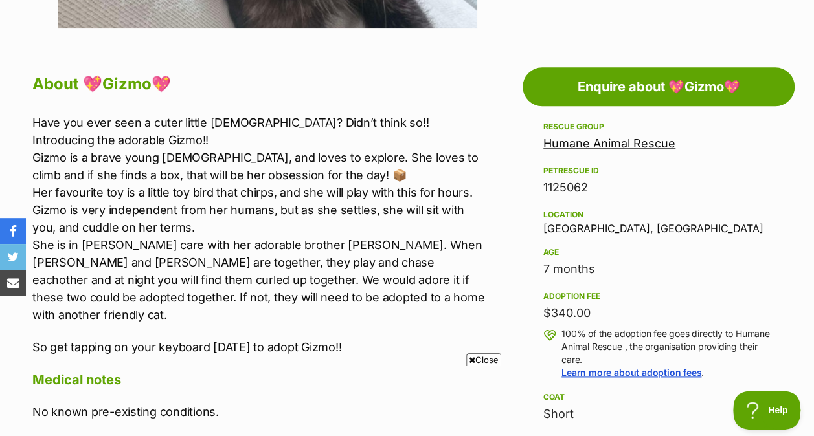
click at [484, 354] on span "Close" at bounding box center [483, 360] width 35 height 13
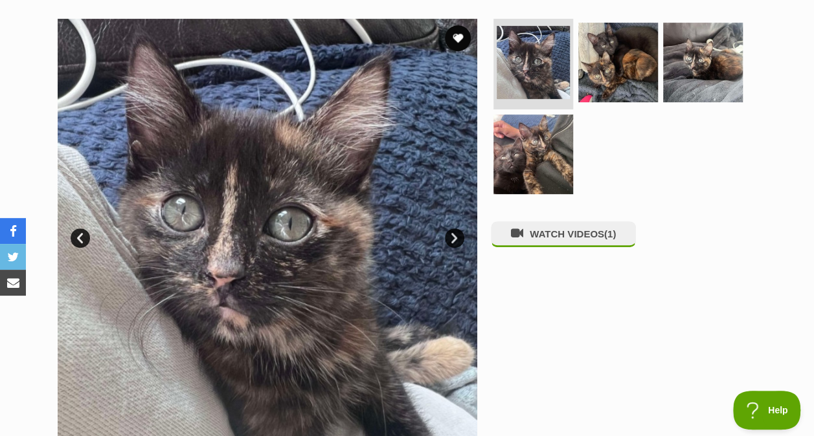
scroll to position [249, 0]
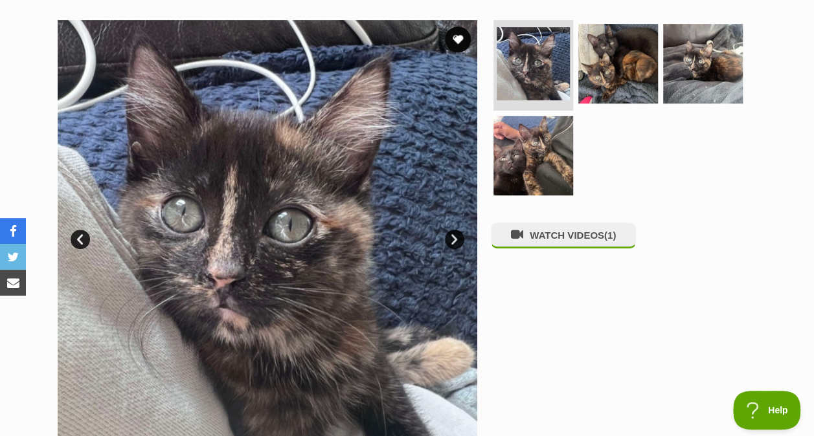
click at [623, 65] on img at bounding box center [618, 64] width 80 height 80
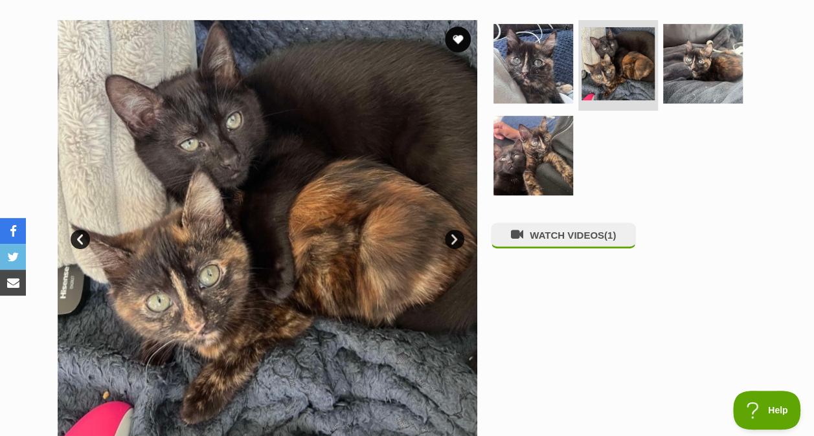
click at [696, 80] on img at bounding box center [703, 64] width 80 height 80
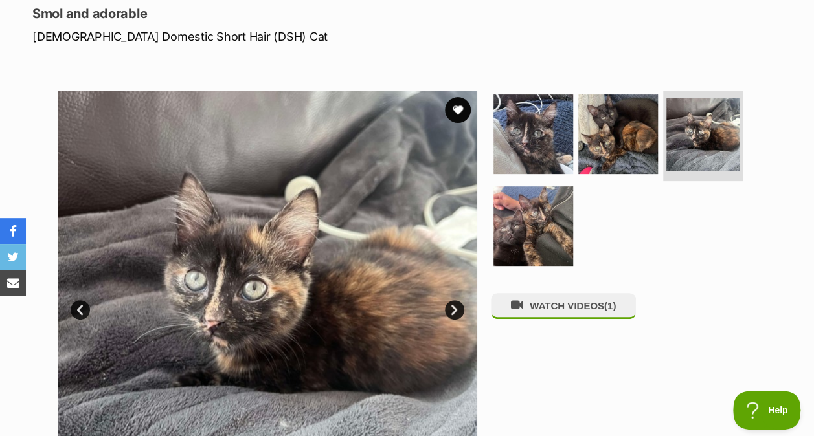
scroll to position [209, 0]
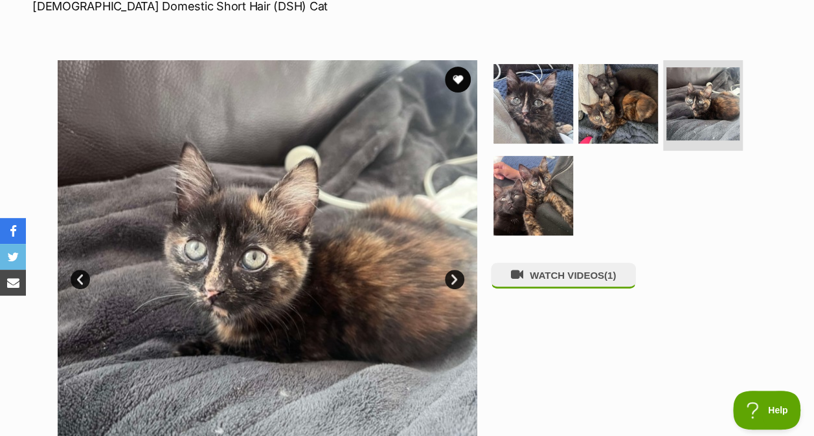
click at [556, 188] on img at bounding box center [533, 196] width 80 height 80
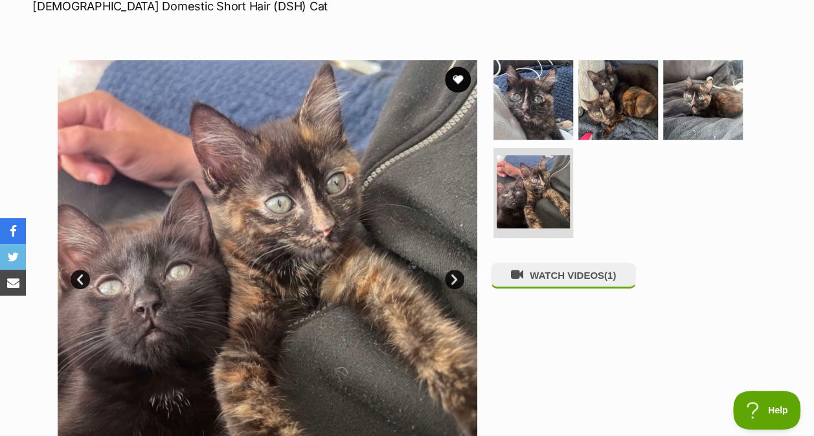
click at [594, 122] on img at bounding box center [618, 100] width 80 height 80
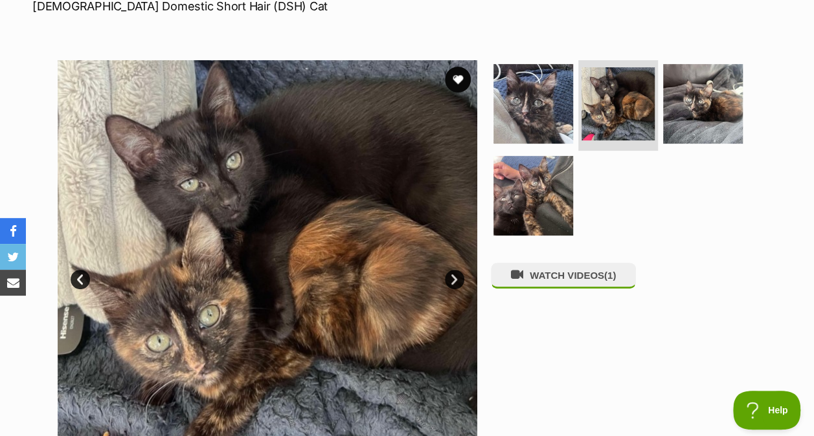
click at [542, 97] on img at bounding box center [533, 104] width 80 height 80
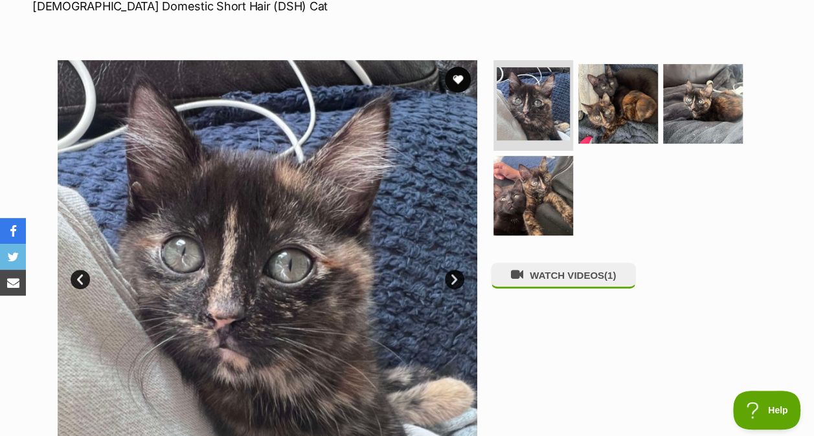
click at [683, 104] on img at bounding box center [703, 104] width 80 height 80
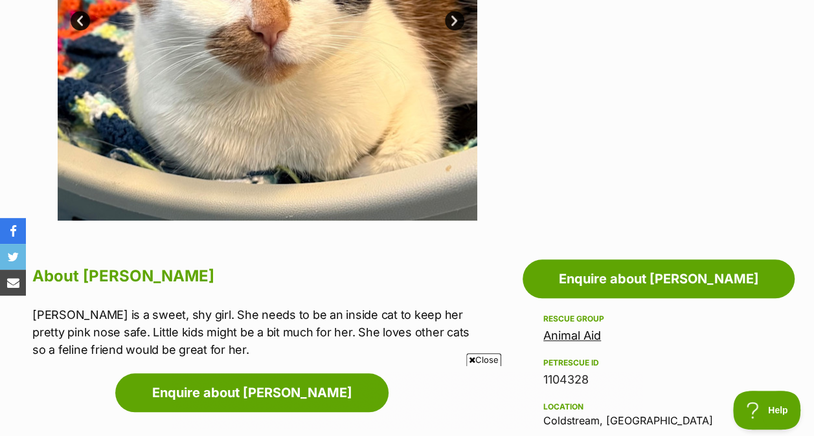
click at [492, 355] on span "Close" at bounding box center [483, 360] width 35 height 13
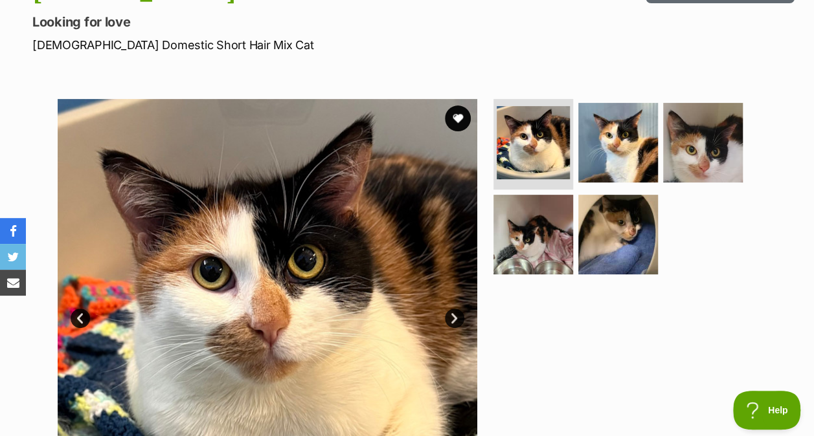
scroll to position [164, 0]
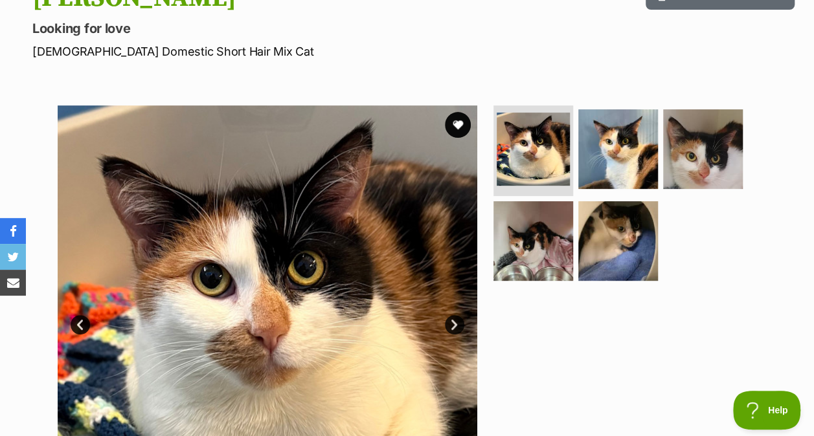
click at [561, 242] on img at bounding box center [533, 241] width 80 height 80
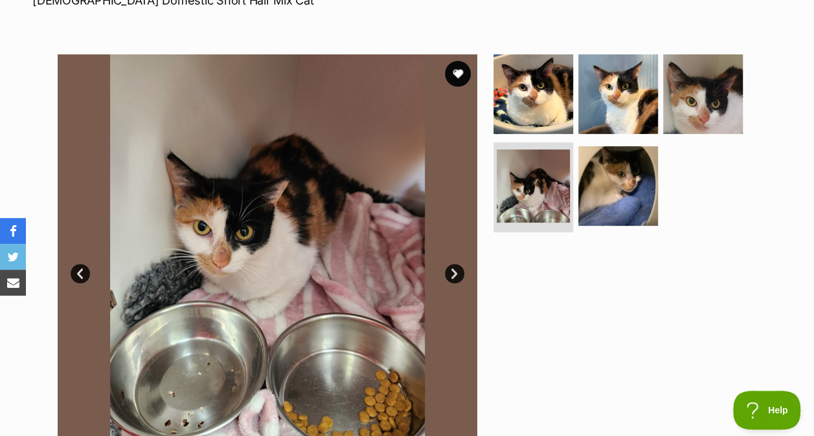
scroll to position [216, 0]
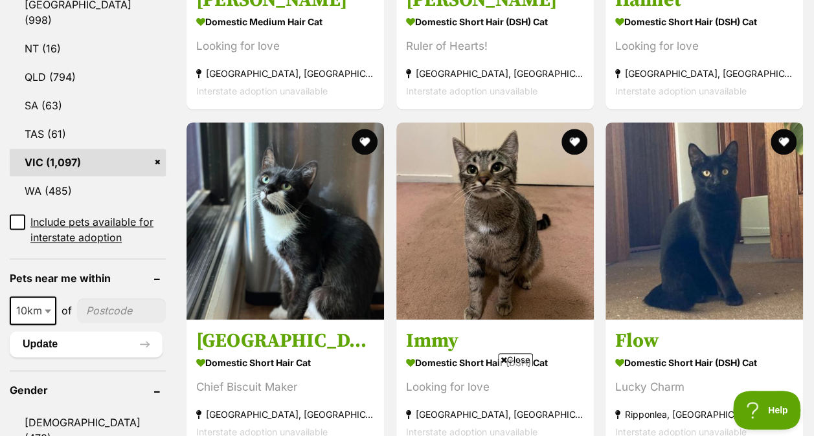
click at [508, 356] on span "Close" at bounding box center [515, 360] width 35 height 13
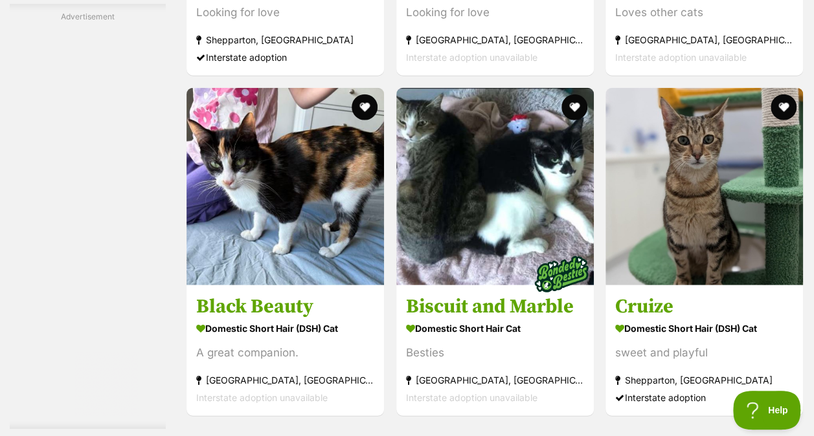
scroll to position [6439, 0]
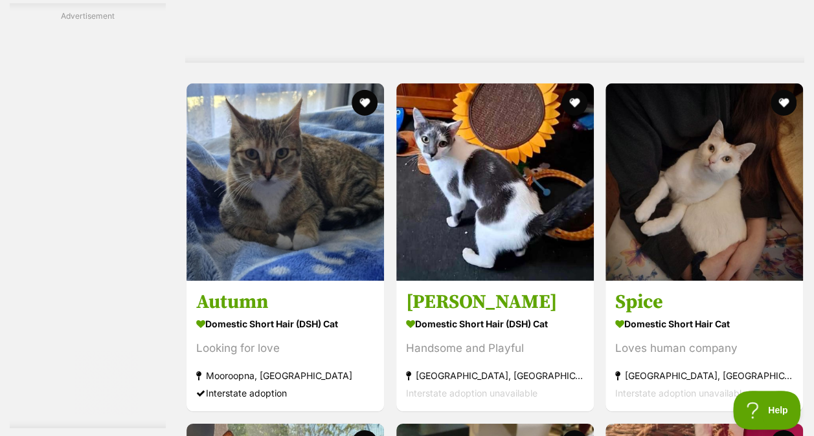
click at [158, 207] on div at bounding box center [88, 221] width 156 height 389
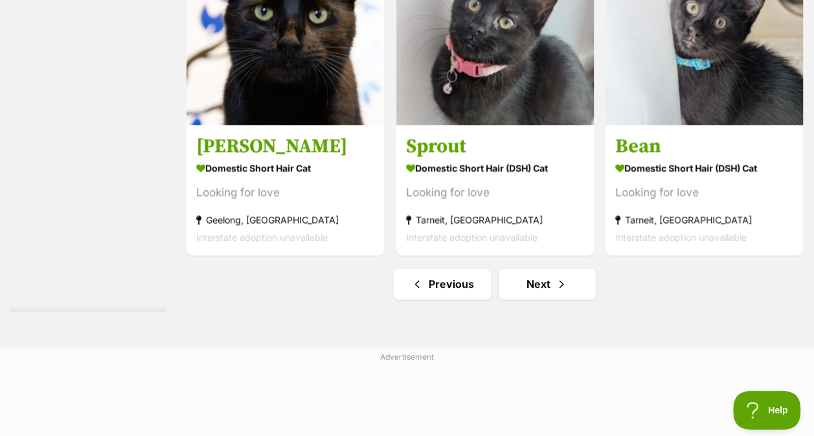
scroll to position [8378, 0]
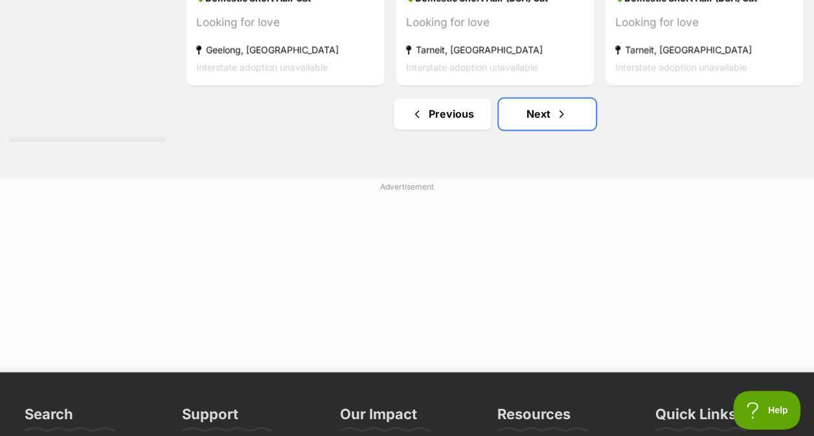
click at [528, 113] on link "Next" at bounding box center [547, 113] width 97 height 31
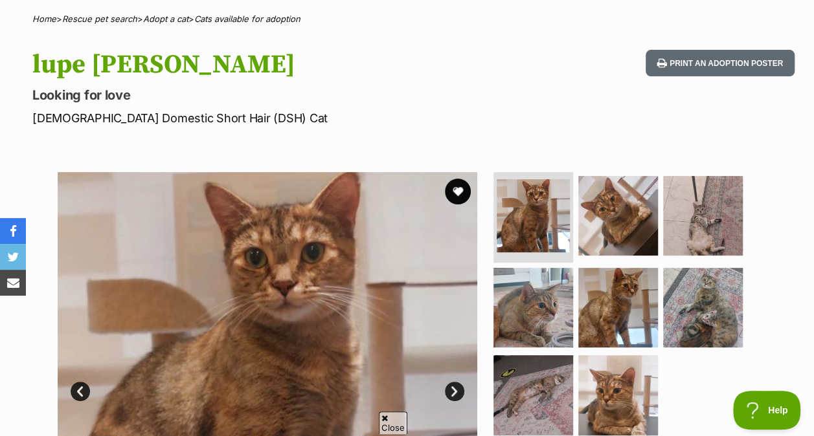
scroll to position [98, 0]
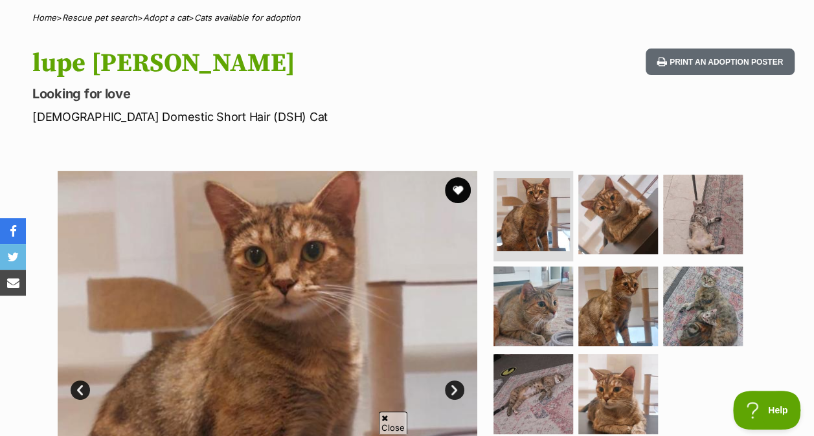
click at [610, 281] on img at bounding box center [618, 307] width 80 height 80
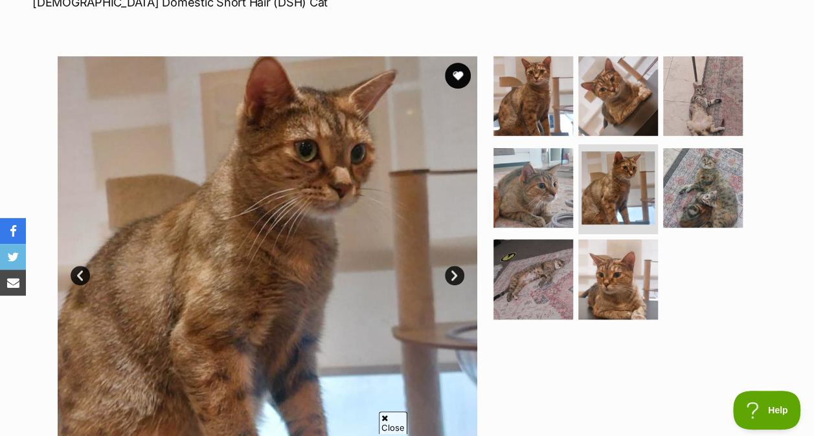
scroll to position [0, 0]
click at [560, 188] on img at bounding box center [533, 188] width 80 height 80
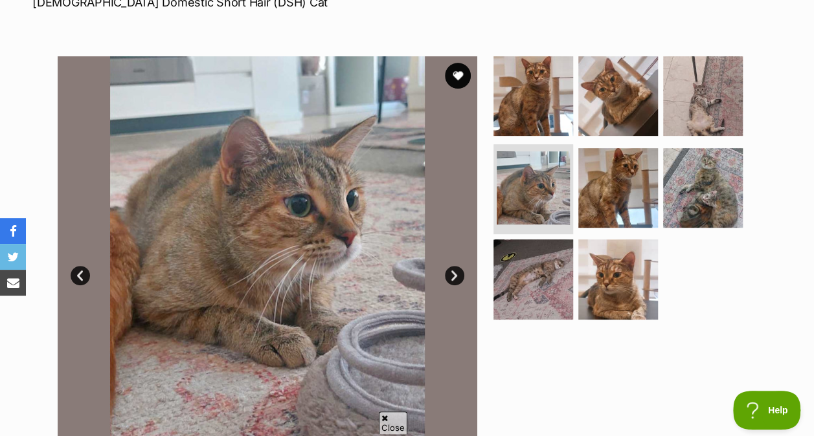
click at [676, 115] on img at bounding box center [703, 96] width 80 height 80
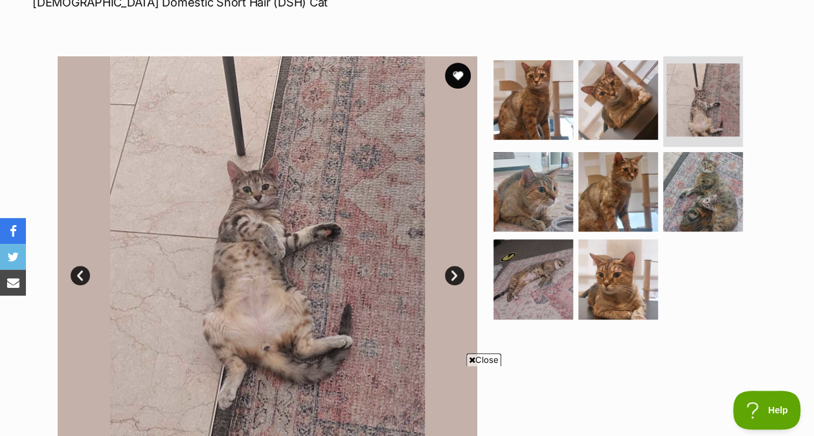
click at [605, 115] on img at bounding box center [618, 100] width 80 height 80
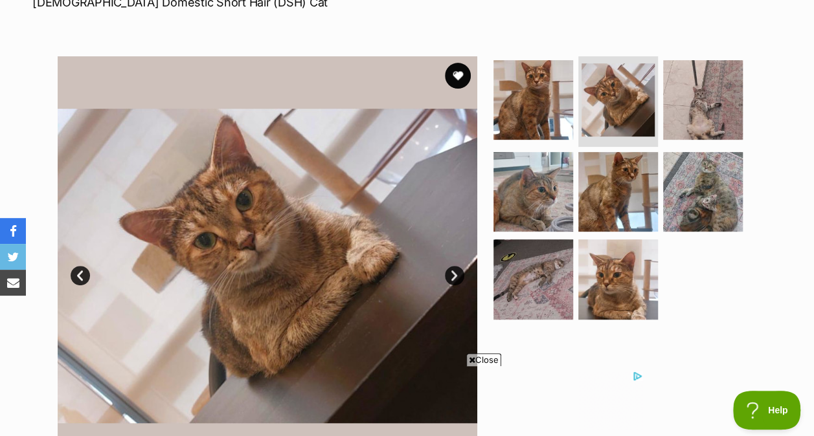
click at [549, 273] on img at bounding box center [533, 280] width 80 height 80
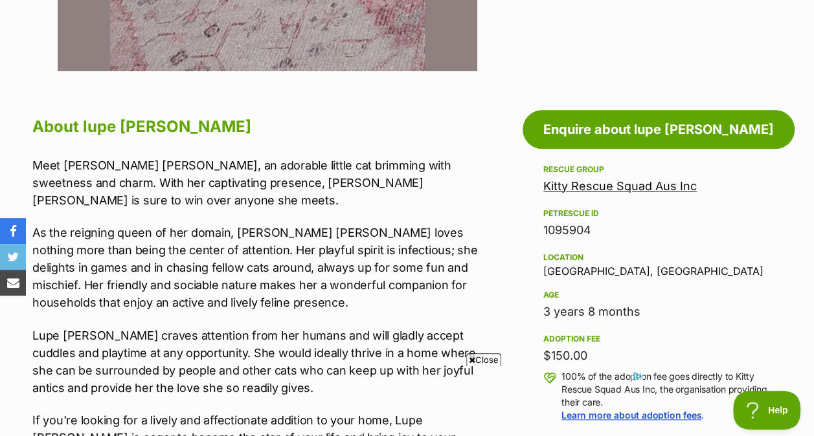
scroll to position [628, 0]
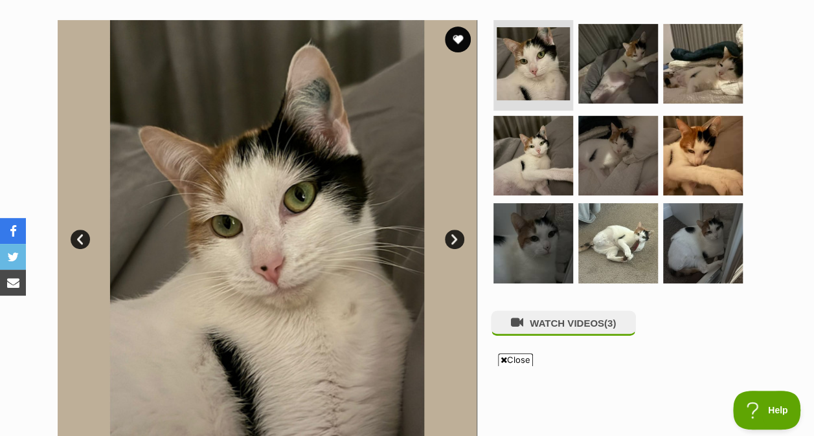
click at [620, 232] on img at bounding box center [618, 243] width 80 height 80
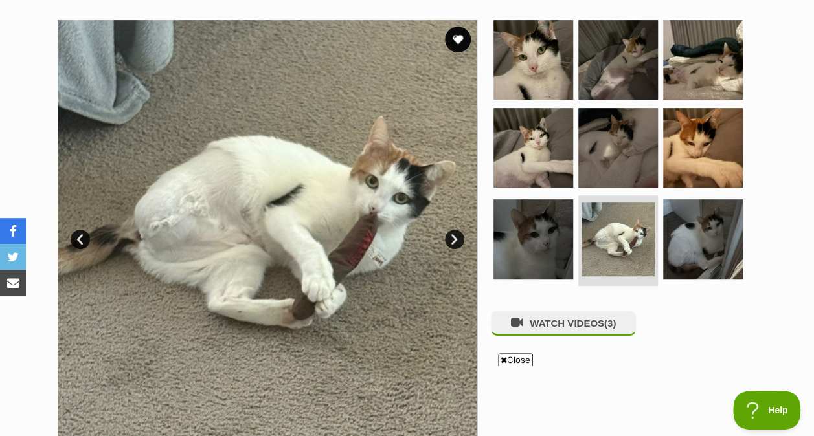
click at [701, 240] on img at bounding box center [703, 239] width 80 height 80
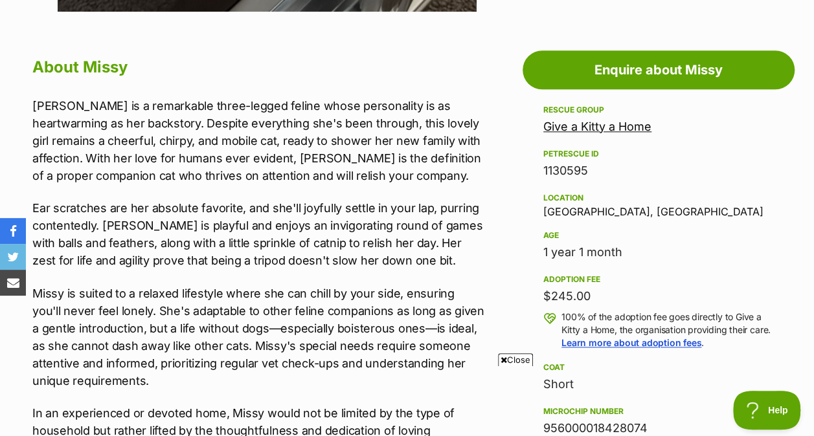
scroll to position [678, 0]
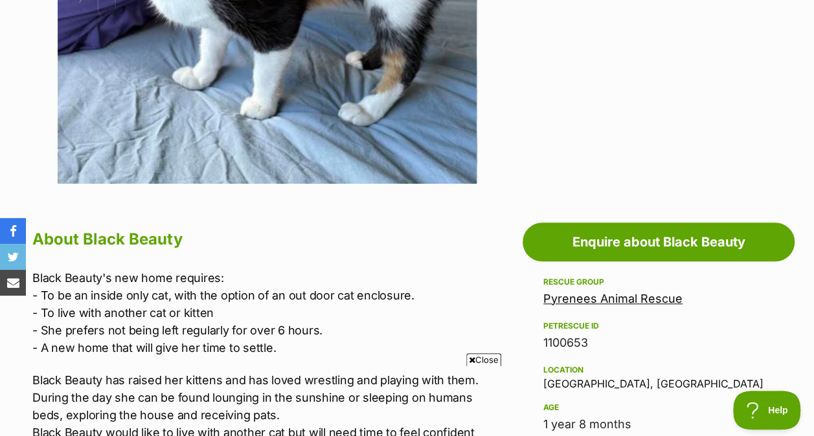
click at [480, 354] on span "Close" at bounding box center [483, 360] width 35 height 13
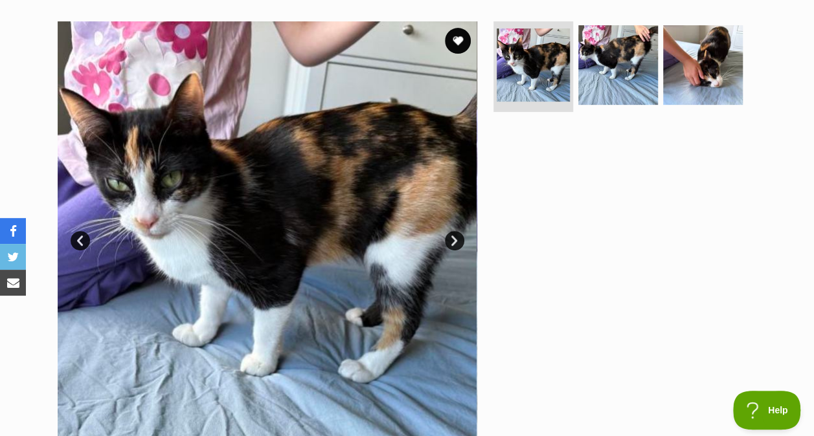
scroll to position [230, 0]
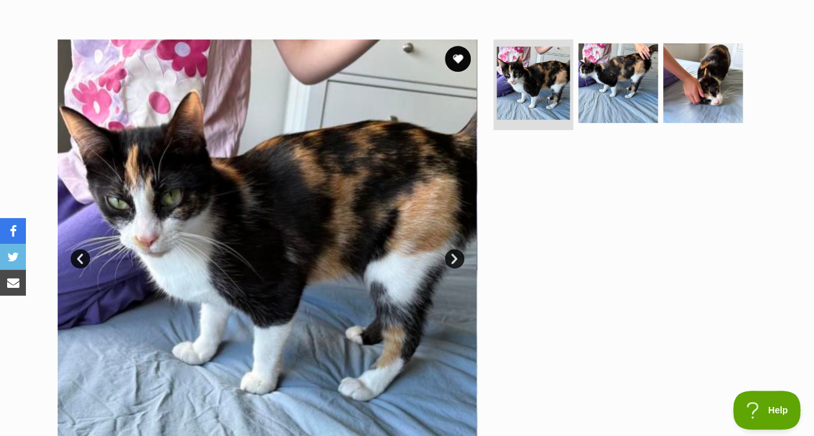
click at [582, 94] on img at bounding box center [618, 83] width 80 height 80
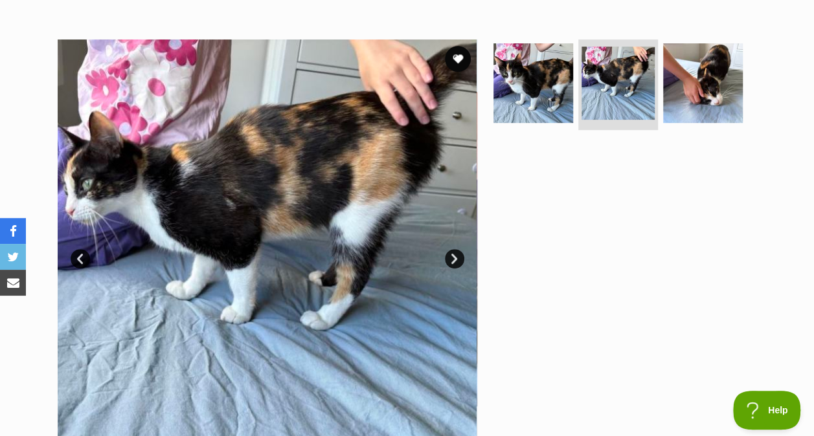
click at [668, 97] on img at bounding box center [703, 83] width 80 height 80
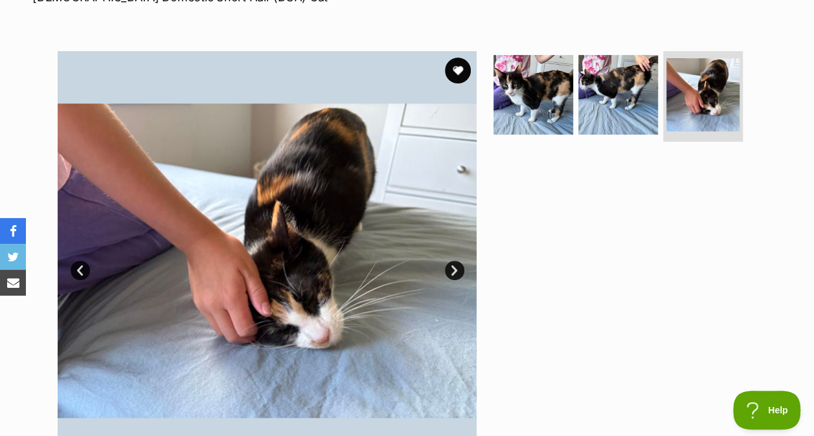
scroll to position [220, 0]
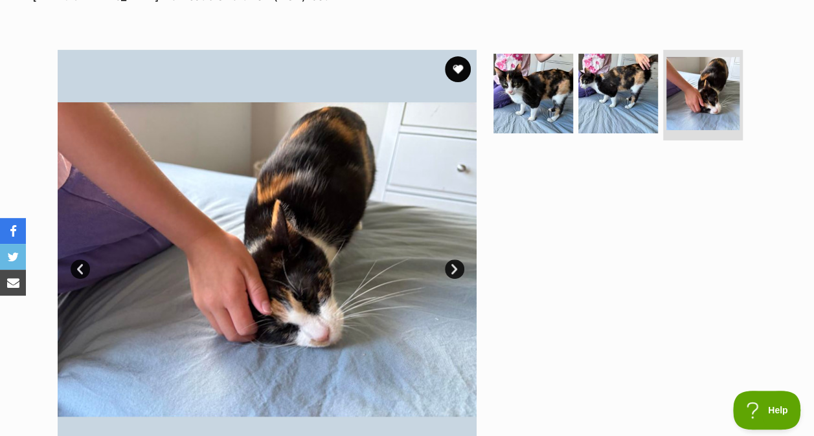
click at [523, 101] on img at bounding box center [533, 94] width 80 height 80
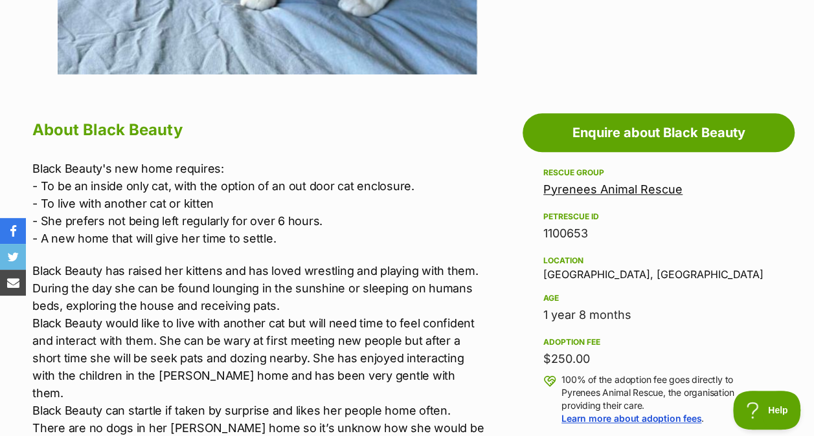
scroll to position [670, 0]
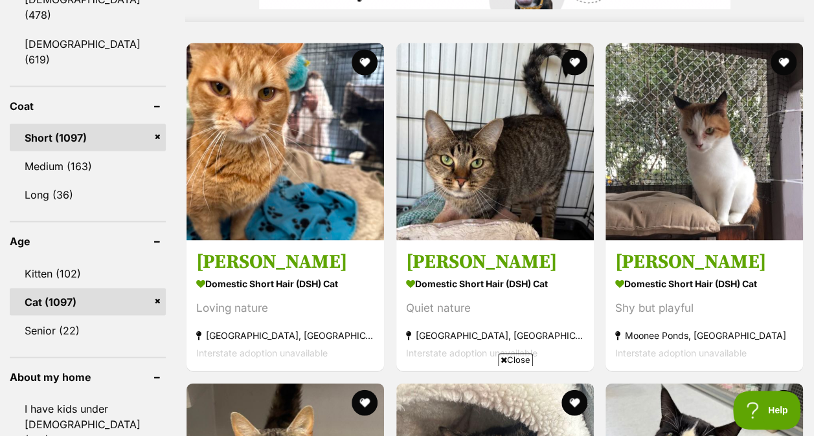
scroll to position [1187, 0]
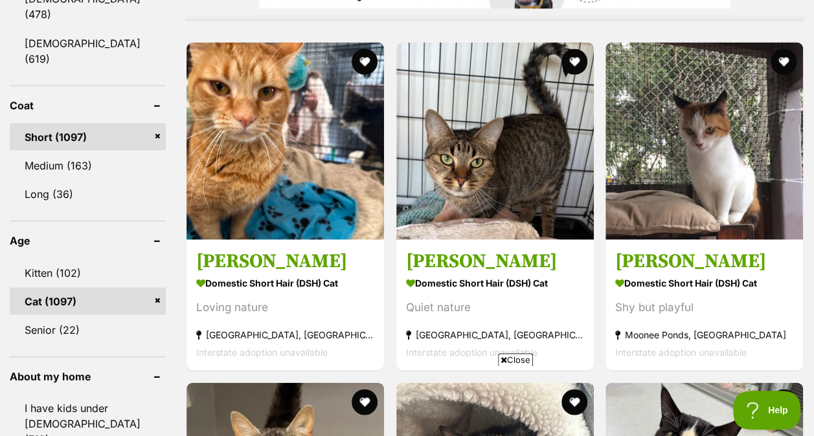
click at [504, 363] on icon at bounding box center [504, 360] width 6 height 8
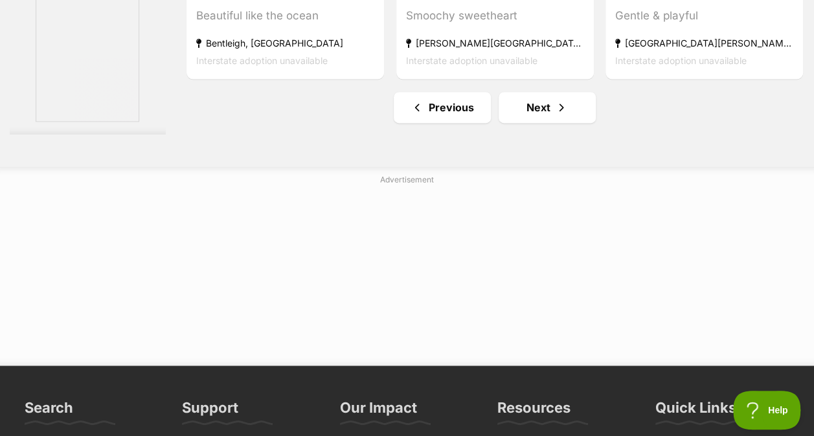
scroll to position [8314, 0]
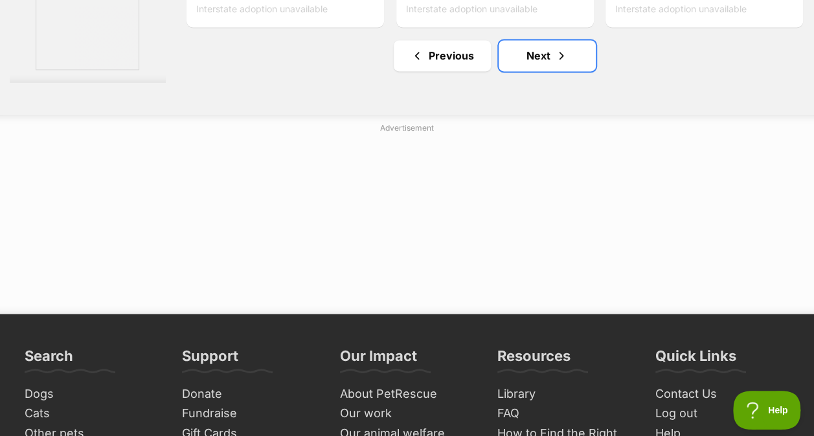
click at [521, 71] on link "Next" at bounding box center [547, 55] width 97 height 31
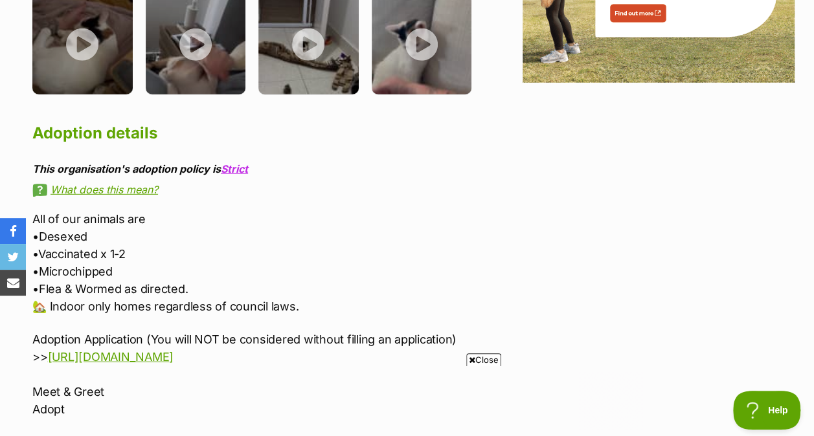
scroll to position [1778, 0]
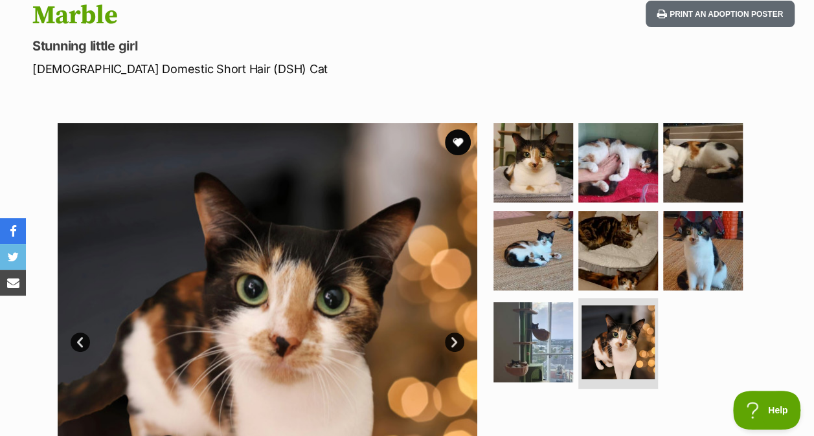
scroll to position [135, 0]
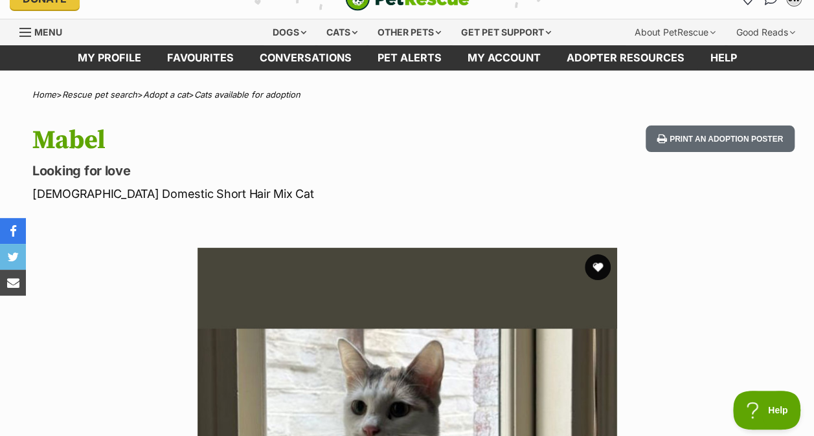
scroll to position [21, 0]
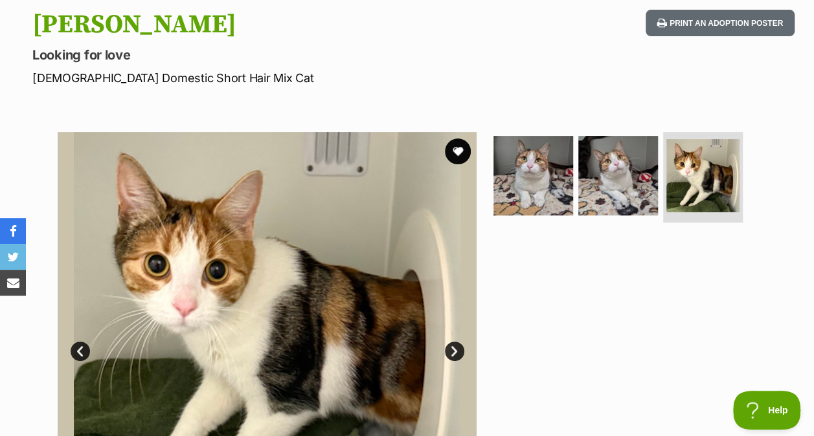
scroll to position [159, 0]
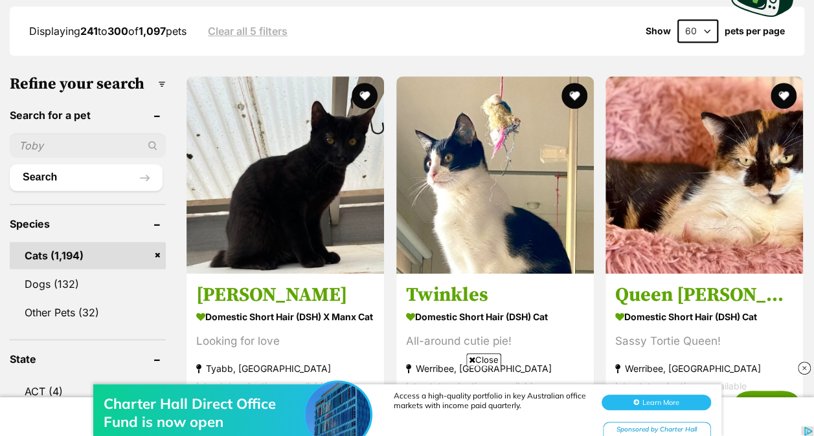
click at [479, 356] on span "Close" at bounding box center [483, 360] width 35 height 13
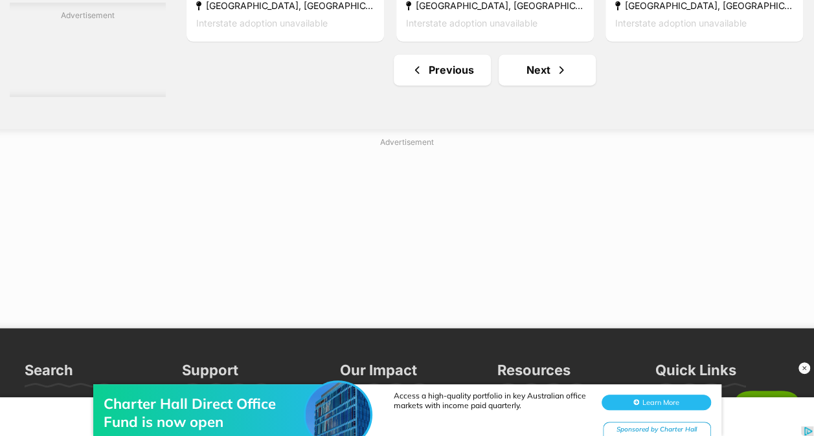
scroll to position [8289, 0]
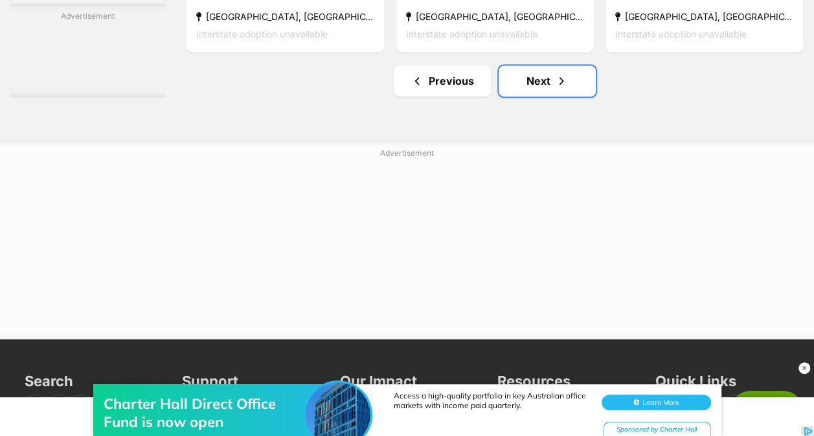
click at [543, 96] on link "Next" at bounding box center [547, 80] width 97 height 31
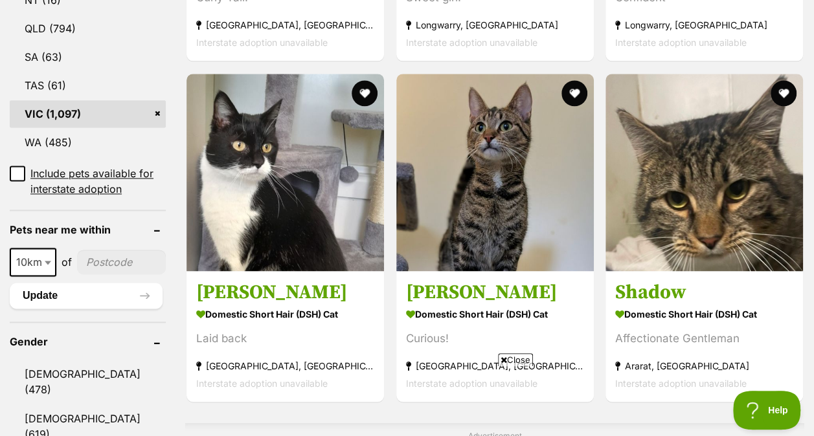
scroll to position [819, 0]
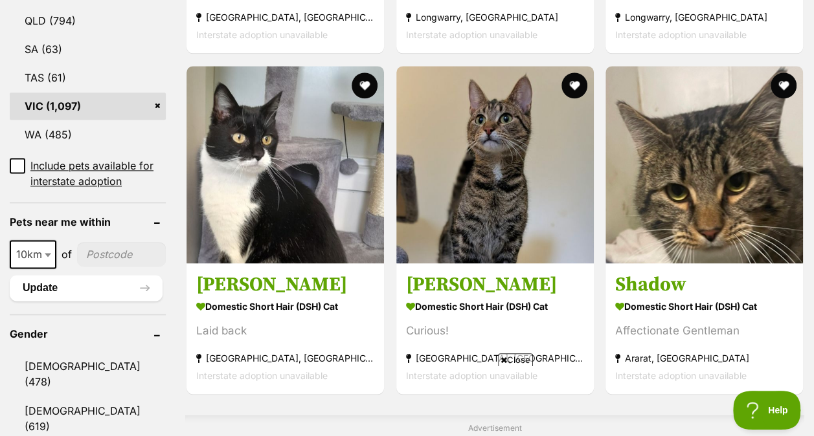
click at [504, 357] on icon at bounding box center [504, 360] width 6 height 8
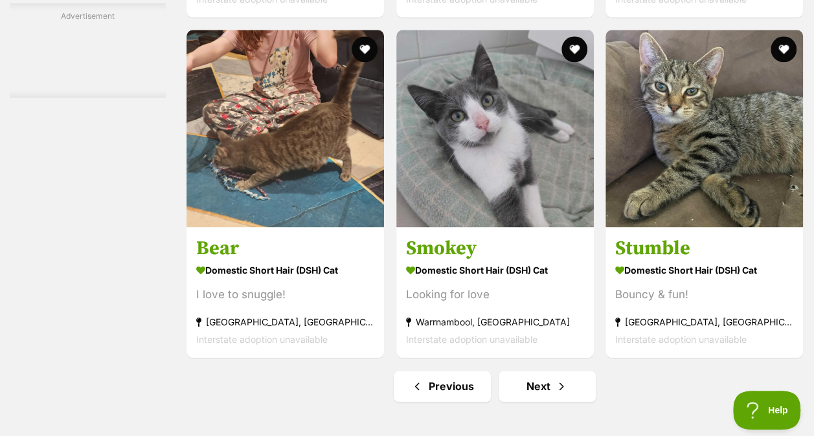
scroll to position [8123, 0]
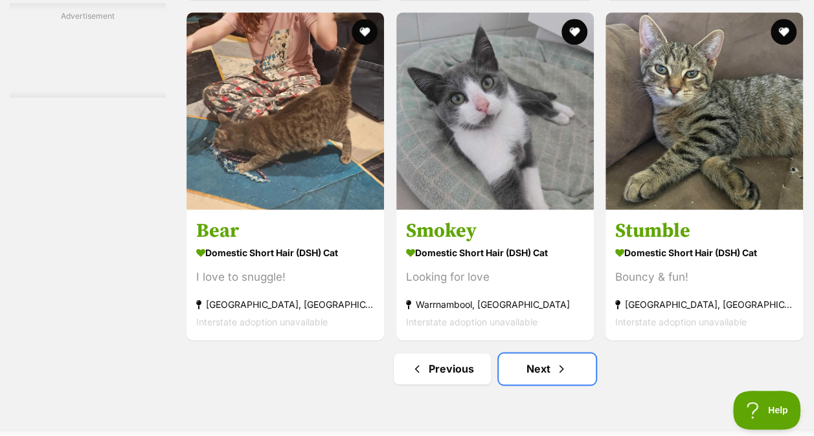
click at [539, 376] on link "Next" at bounding box center [547, 369] width 97 height 31
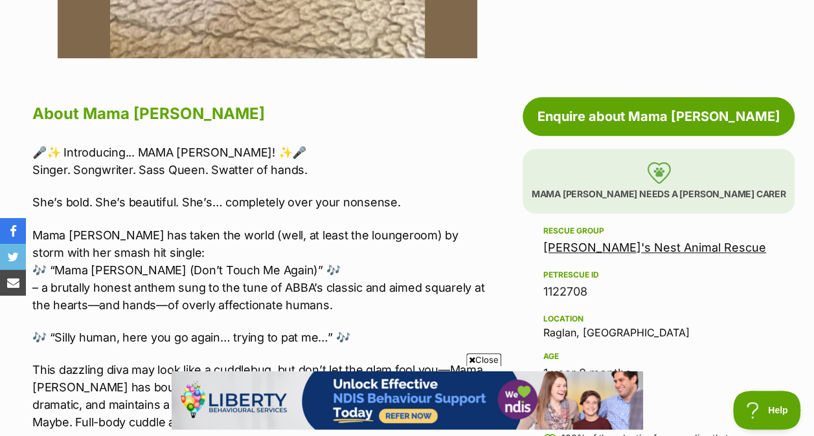
click at [478, 357] on span "Close" at bounding box center [483, 360] width 35 height 13
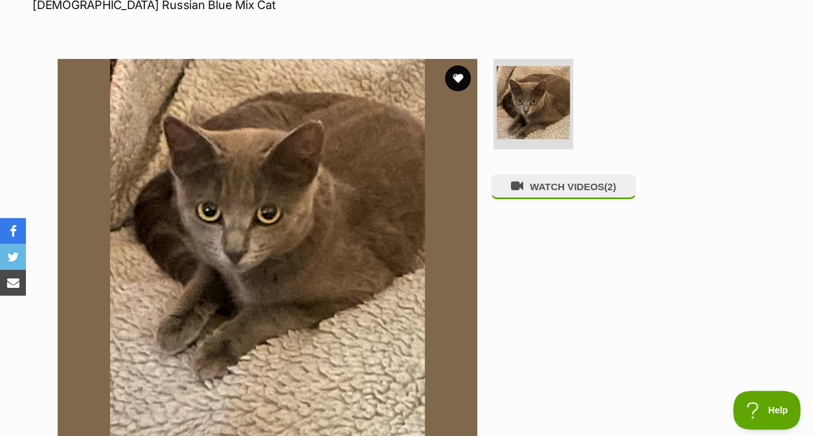
scroll to position [206, 0]
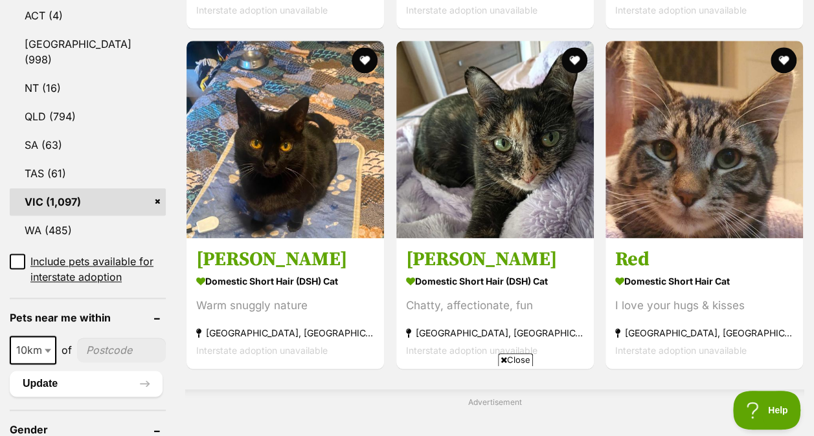
click at [524, 361] on span "Close" at bounding box center [515, 360] width 35 height 13
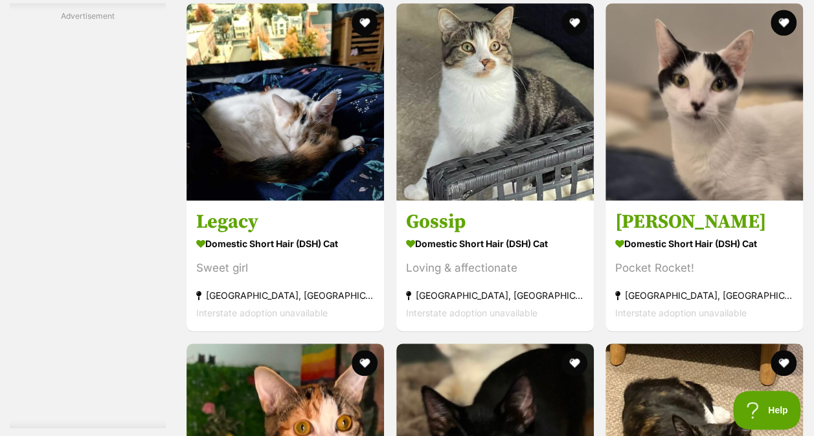
scroll to position [2838, 0]
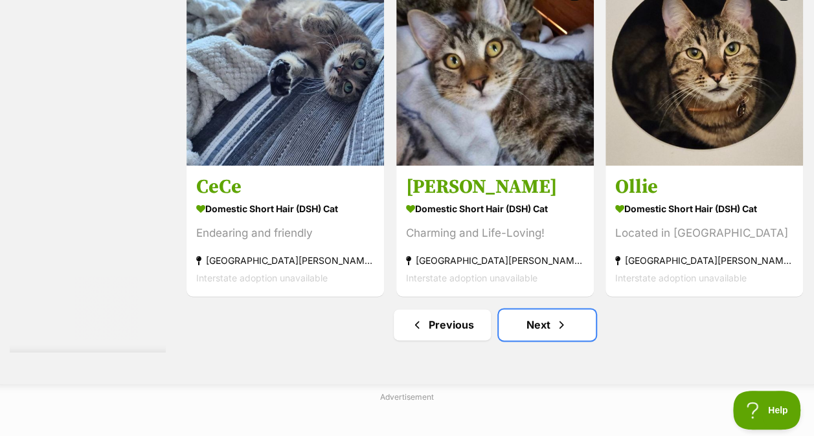
click at [558, 333] on span "Next page" at bounding box center [561, 325] width 13 height 16
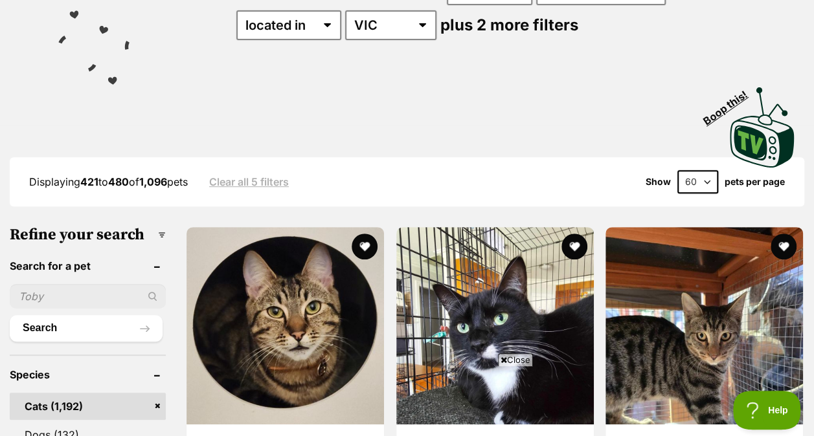
scroll to position [197, 0]
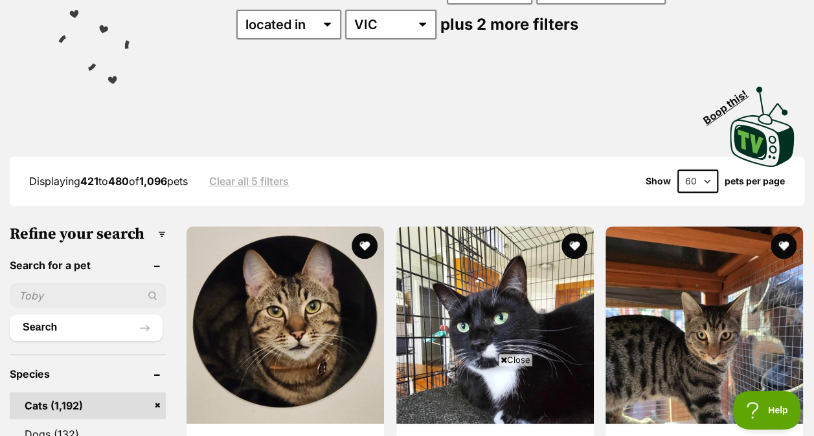
click at [511, 360] on span "Close" at bounding box center [515, 360] width 35 height 13
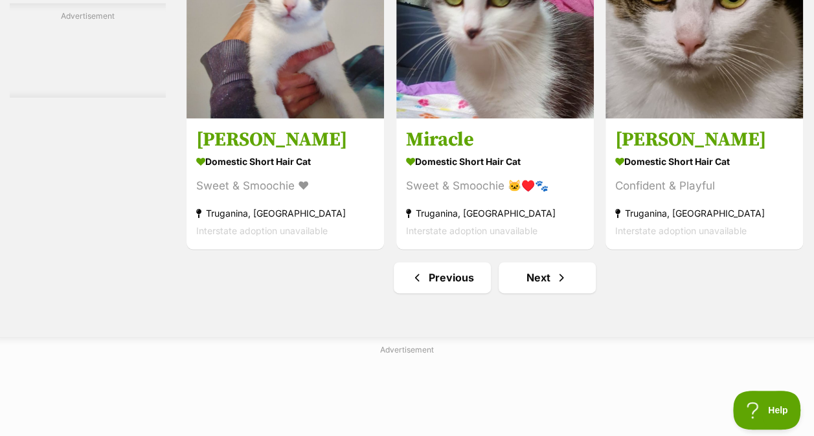
scroll to position [8093, 0]
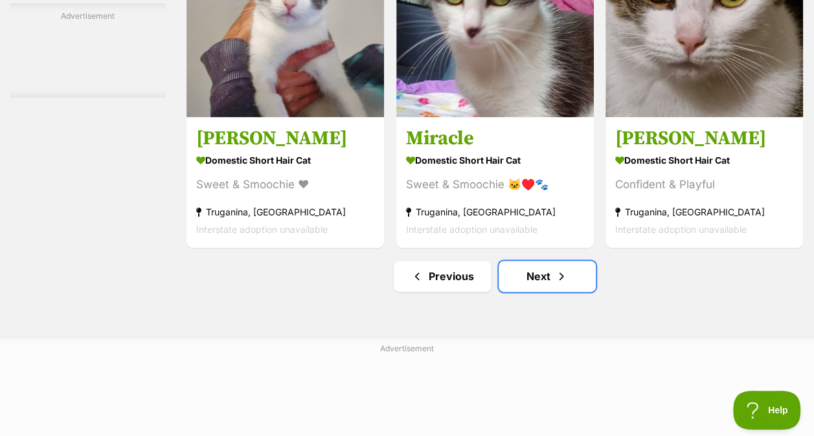
click at [560, 284] on span "Next page" at bounding box center [561, 277] width 13 height 16
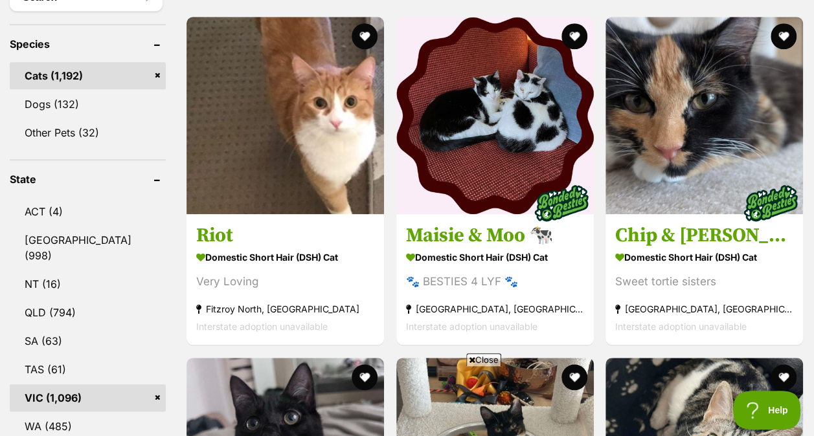
click at [492, 356] on span "Close" at bounding box center [483, 360] width 35 height 13
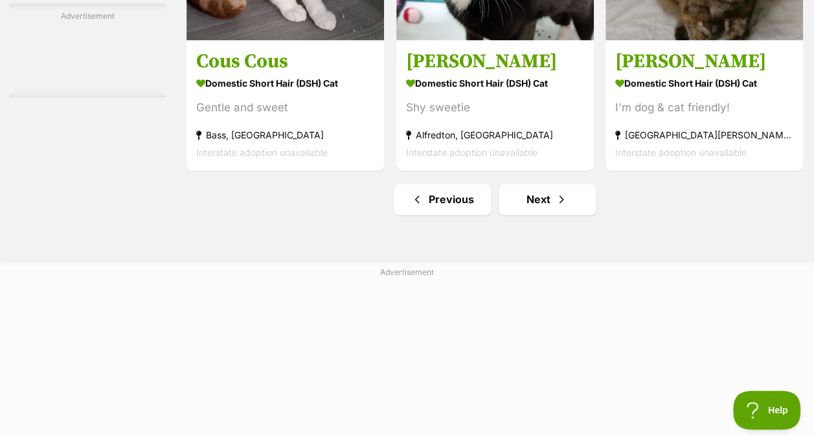
scroll to position [8296, 0]
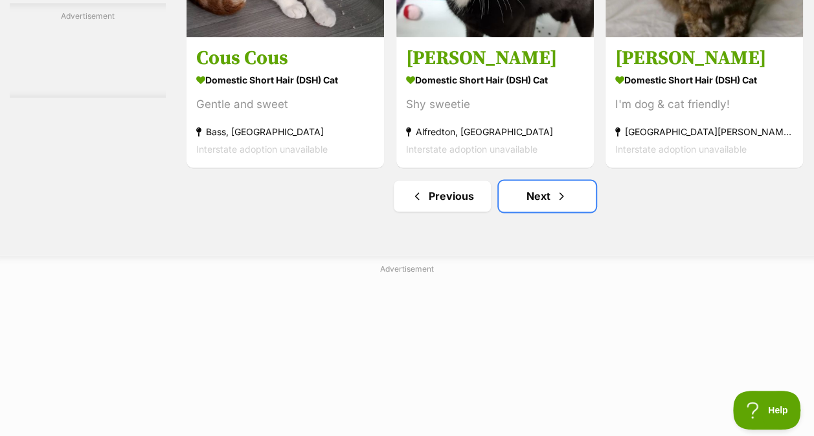
click at [536, 212] on link "Next" at bounding box center [547, 196] width 97 height 31
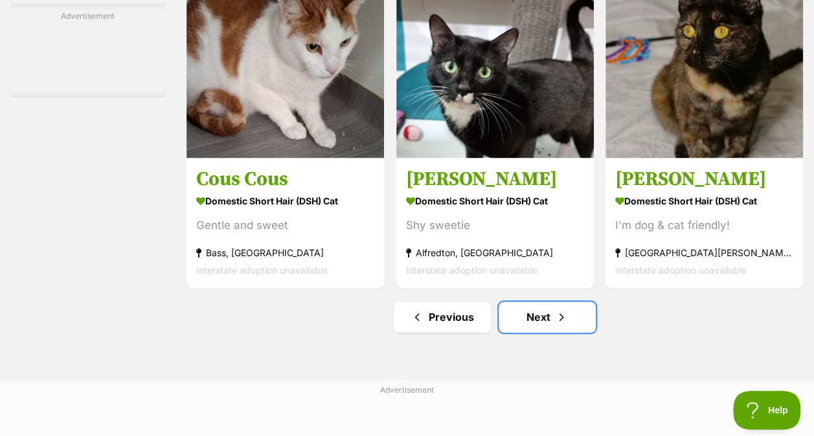
scroll to position [8174, 0]
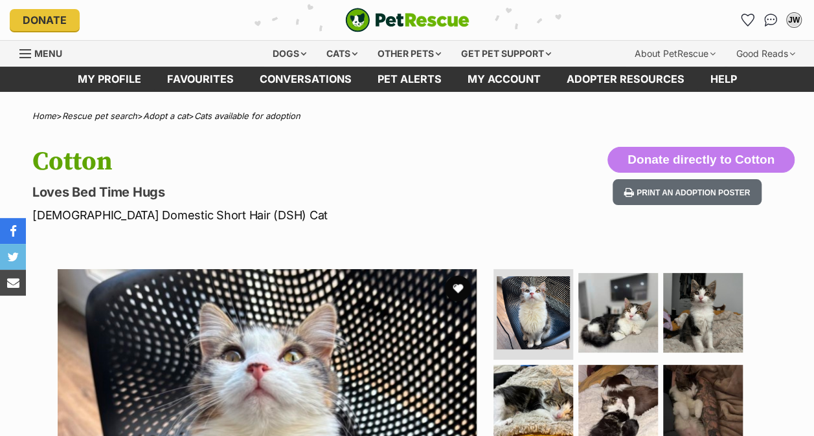
click at [683, 298] on img at bounding box center [703, 313] width 80 height 80
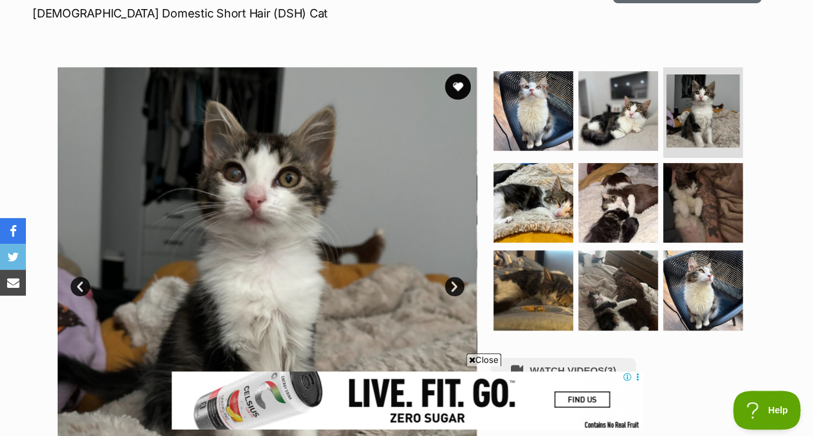
click at [621, 125] on img at bounding box center [618, 111] width 80 height 80
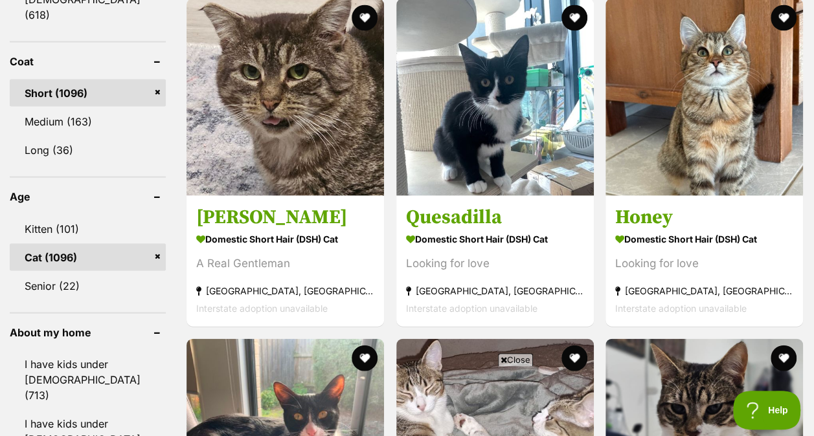
click at [512, 357] on span "Close" at bounding box center [515, 360] width 35 height 13
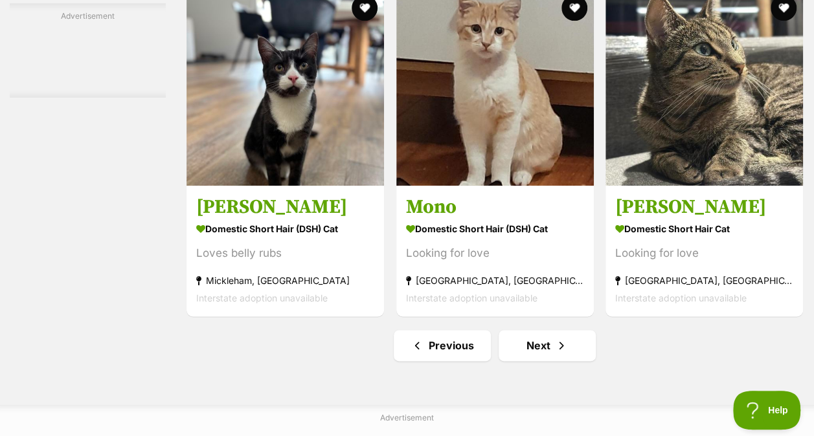
scroll to position [8143, 0]
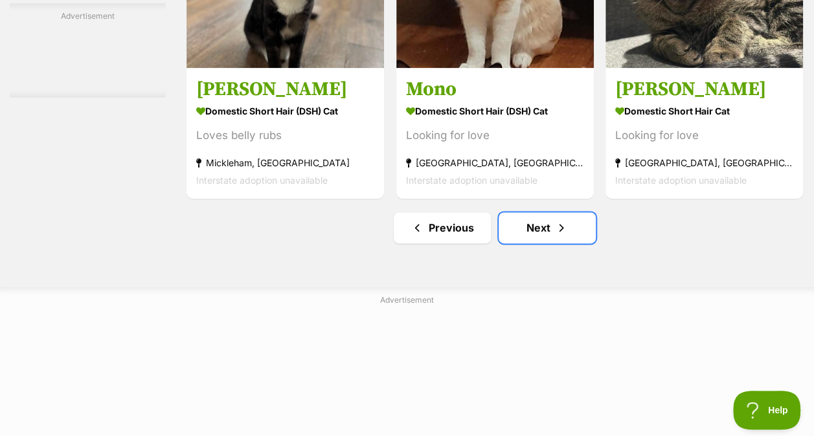
click at [554, 243] on link "Next" at bounding box center [547, 227] width 97 height 31
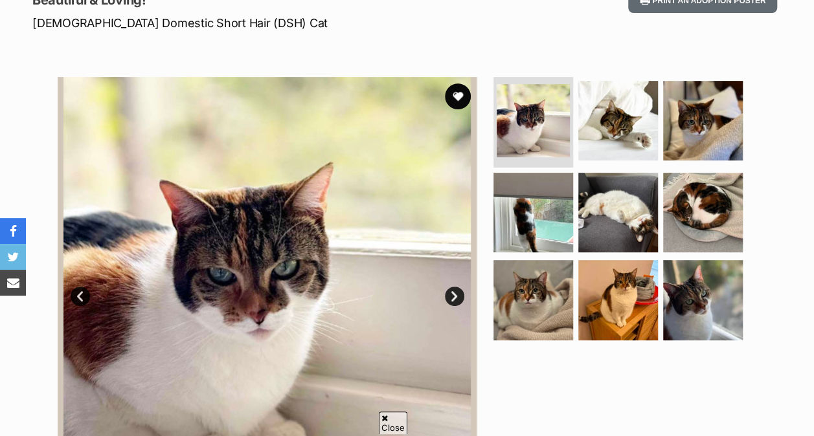
scroll to position [193, 0]
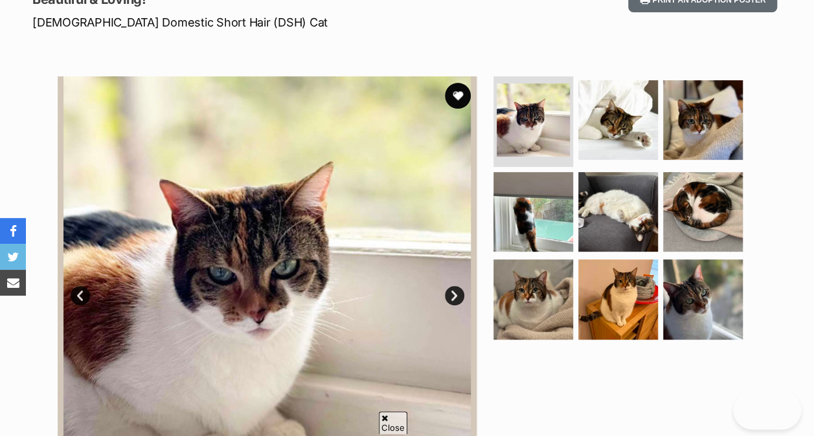
click at [664, 234] on img at bounding box center [703, 212] width 80 height 80
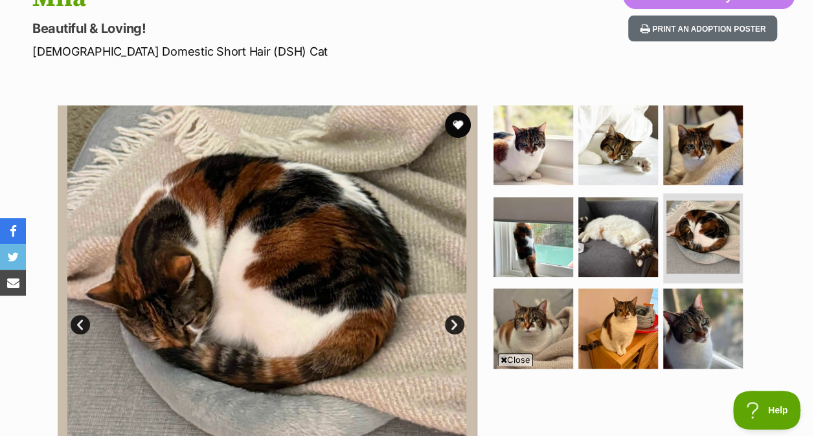
scroll to position [0, 0]
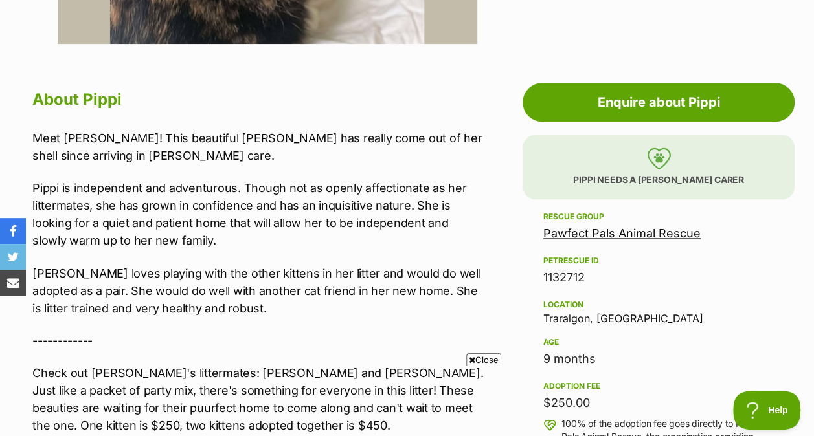
click at [485, 355] on span "Close" at bounding box center [483, 360] width 35 height 13
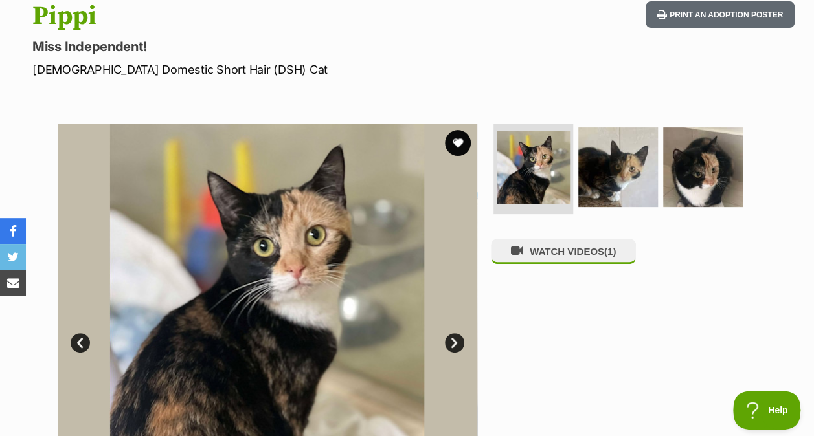
scroll to position [133, 0]
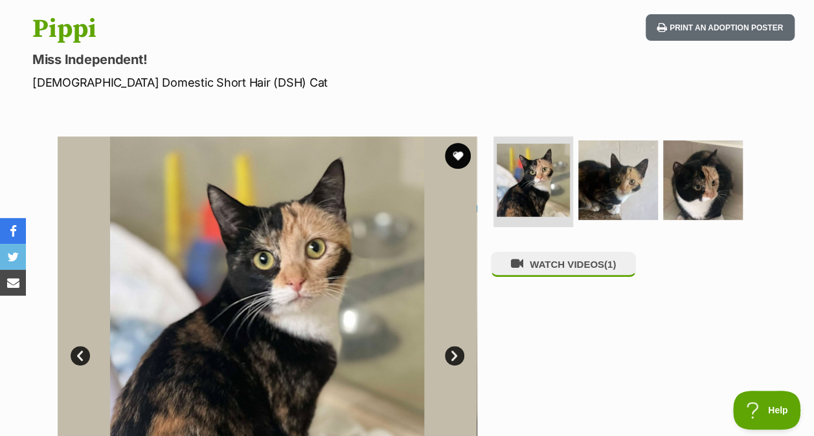
click at [607, 161] on img at bounding box center [618, 181] width 80 height 80
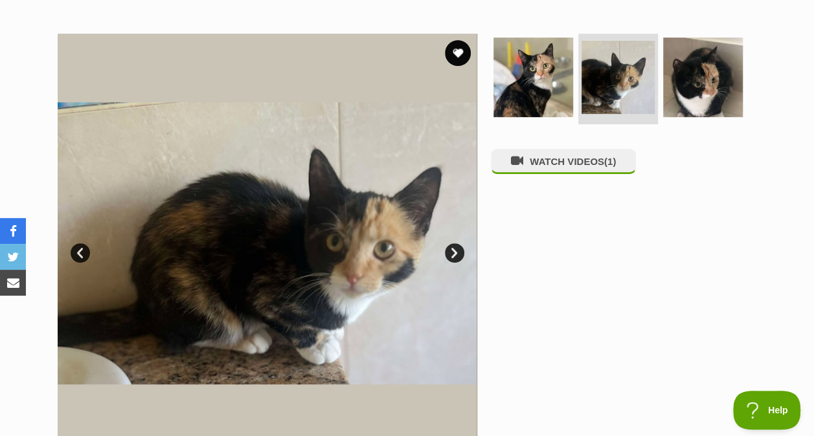
scroll to position [236, 0]
click at [724, 98] on img at bounding box center [703, 77] width 80 height 80
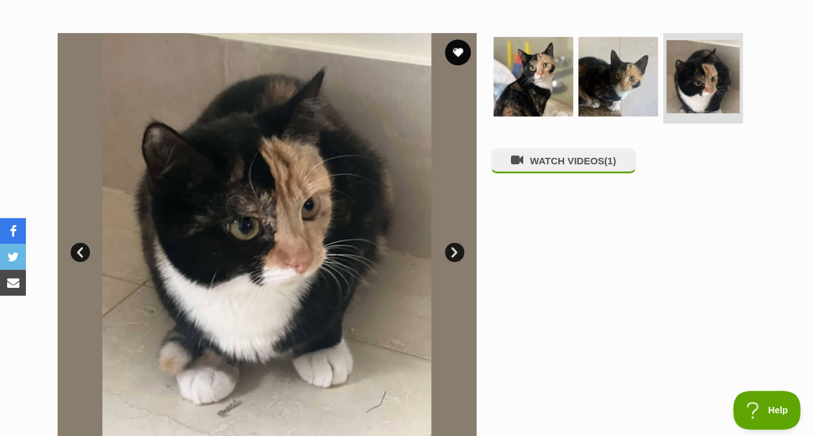
click at [553, 77] on img at bounding box center [533, 77] width 80 height 80
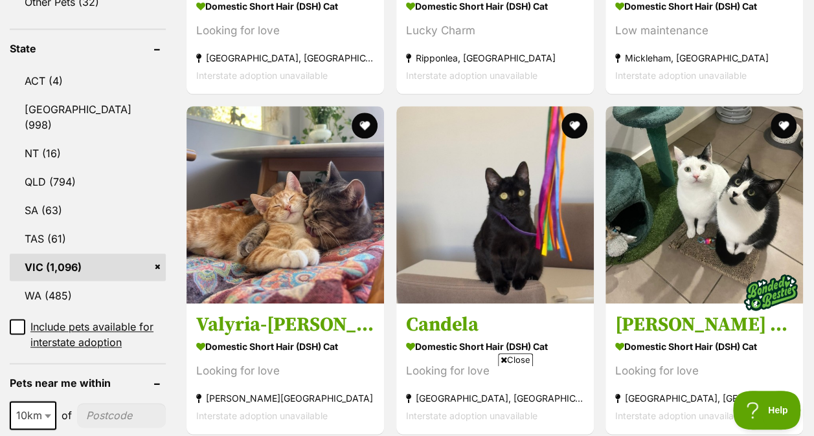
click at [510, 359] on span "Close" at bounding box center [515, 360] width 35 height 13
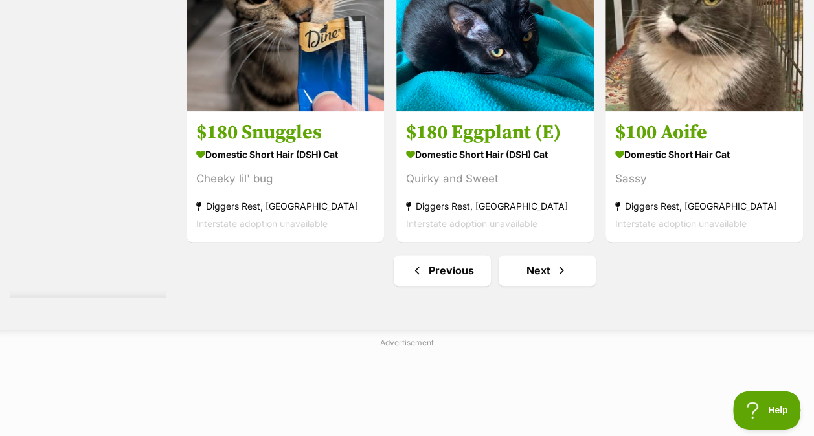
scroll to position [8210, 0]
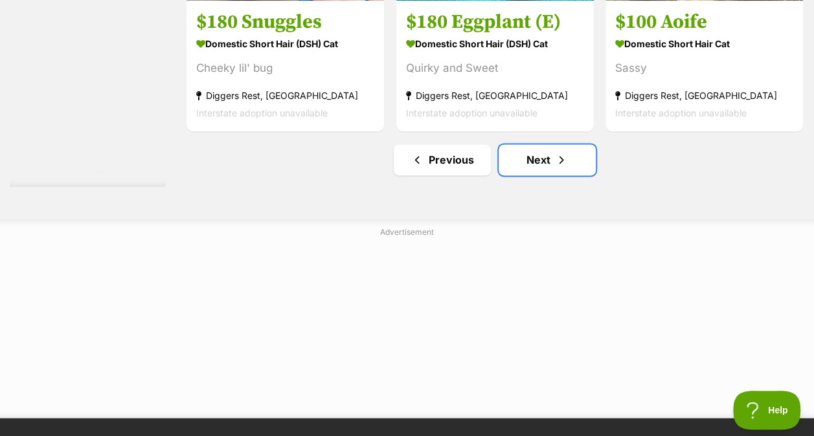
click at [556, 170] on link "Next" at bounding box center [547, 159] width 97 height 31
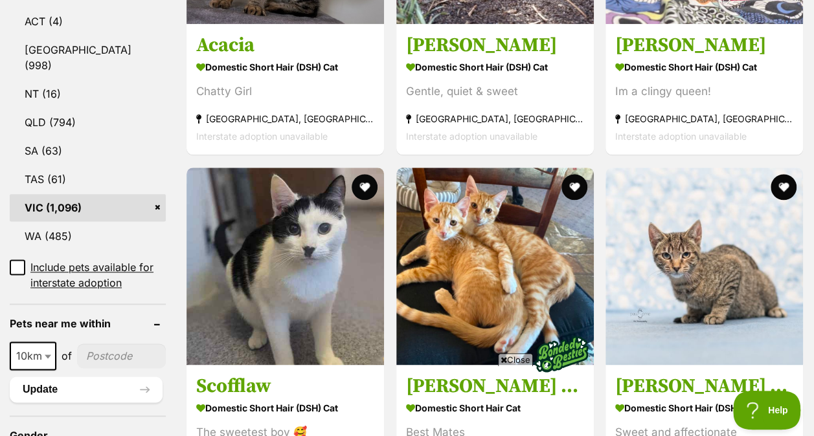
click at [521, 356] on span "Close" at bounding box center [515, 360] width 35 height 13
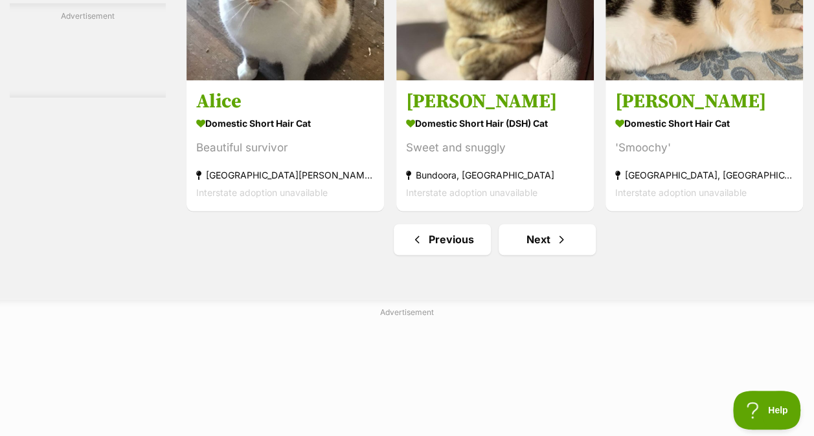
scroll to position [8275, 0]
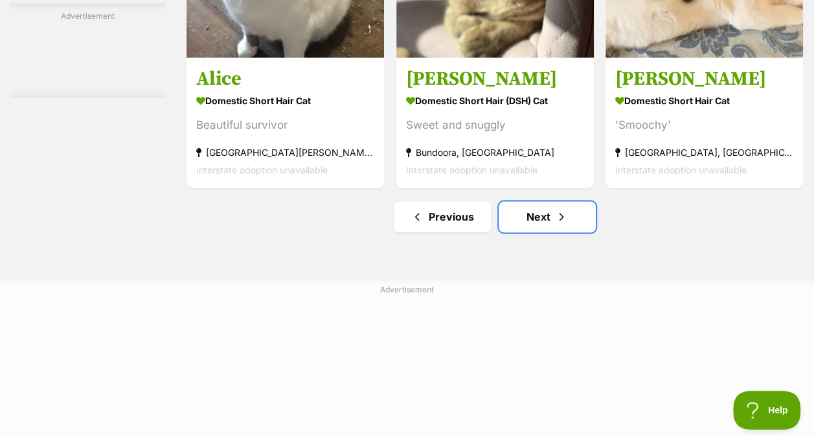
click at [543, 229] on link "Next" at bounding box center [547, 216] width 97 height 31
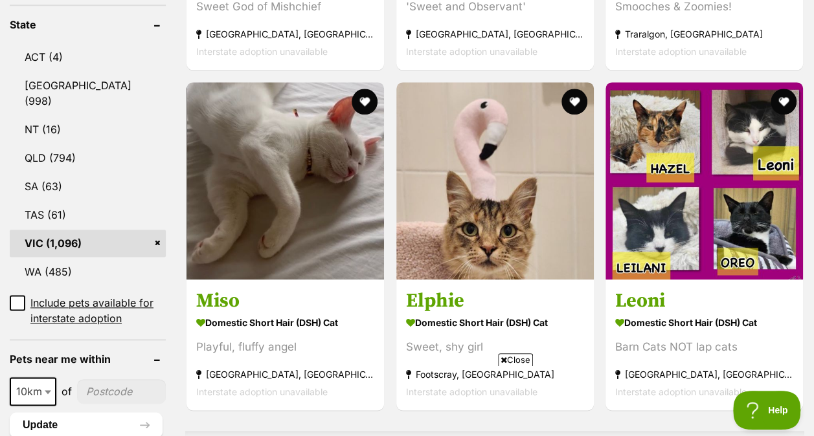
click at [520, 356] on span "Close" at bounding box center [515, 360] width 35 height 13
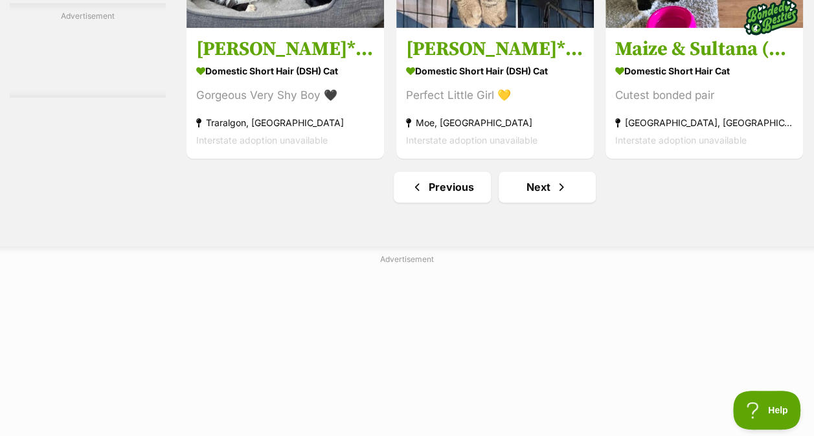
scroll to position [8190, 0]
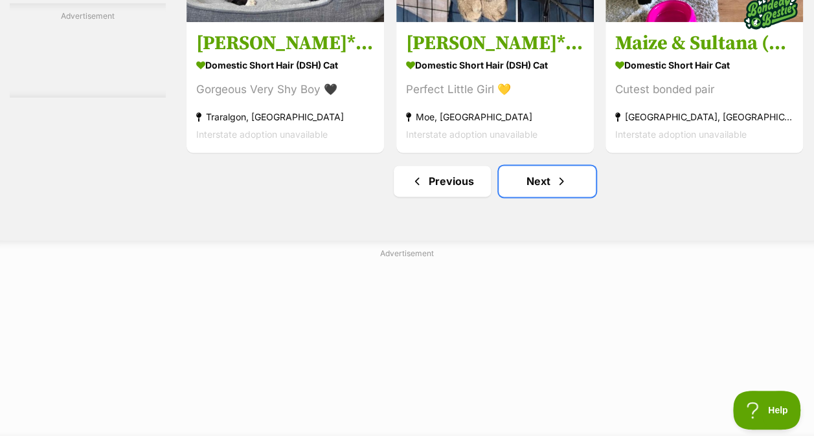
click at [504, 193] on link "Next" at bounding box center [547, 181] width 97 height 31
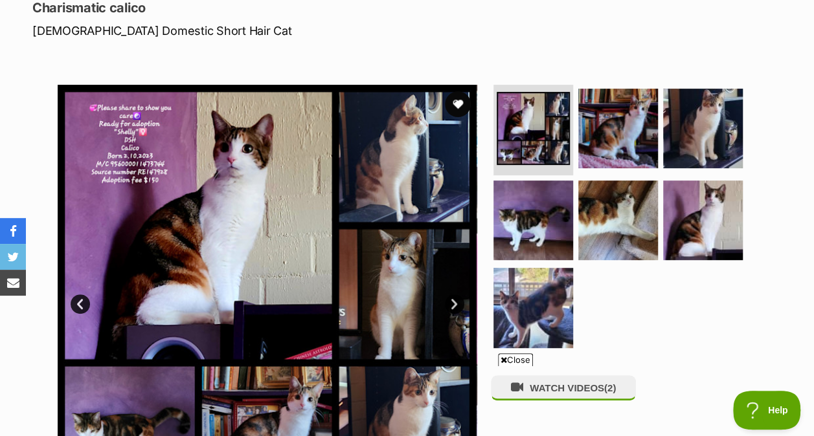
click at [659, 206] on ul at bounding box center [624, 220] width 266 height 271
click at [685, 215] on img at bounding box center [703, 221] width 80 height 80
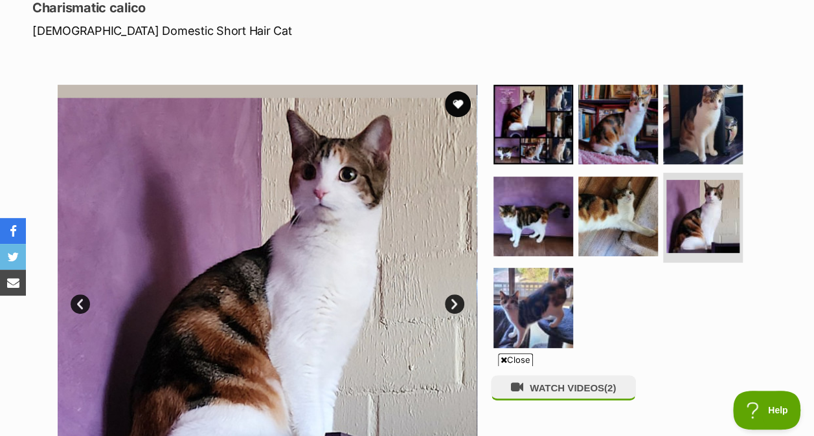
click at [620, 203] on img at bounding box center [618, 217] width 80 height 80
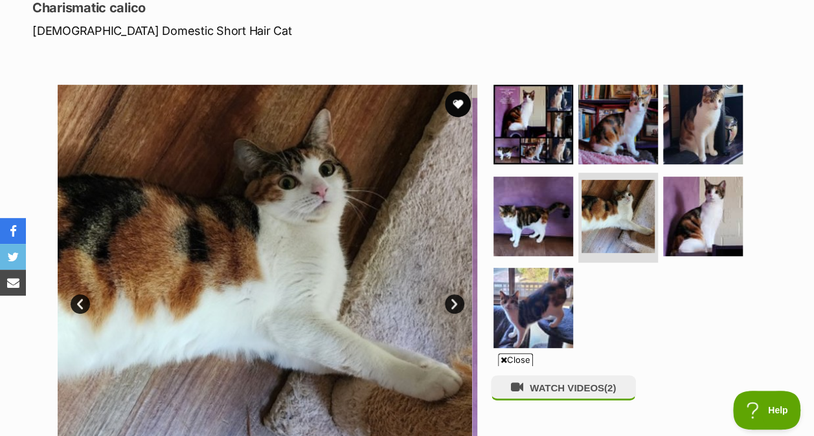
click at [615, 137] on img at bounding box center [618, 125] width 80 height 80
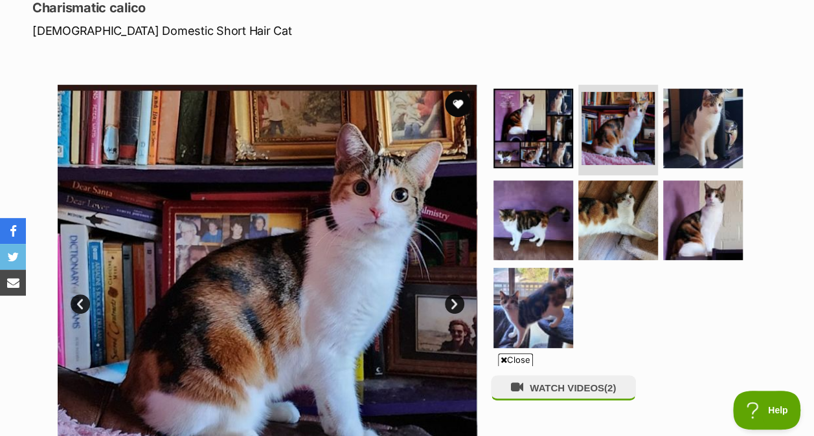
click at [699, 135] on img at bounding box center [703, 129] width 80 height 80
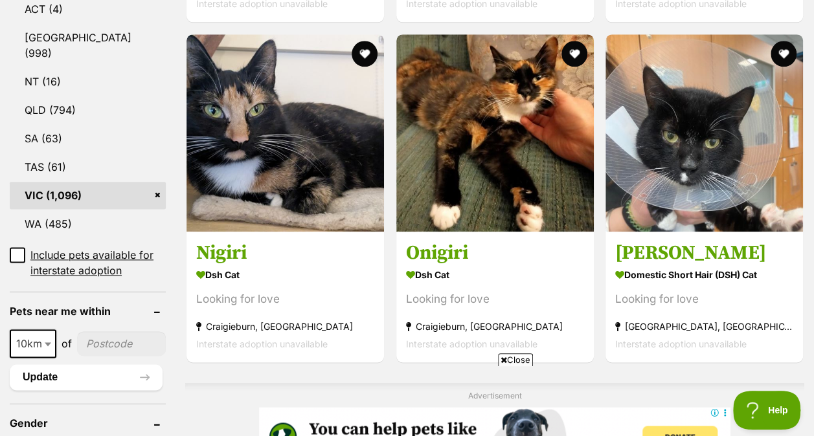
scroll to position [731, 0]
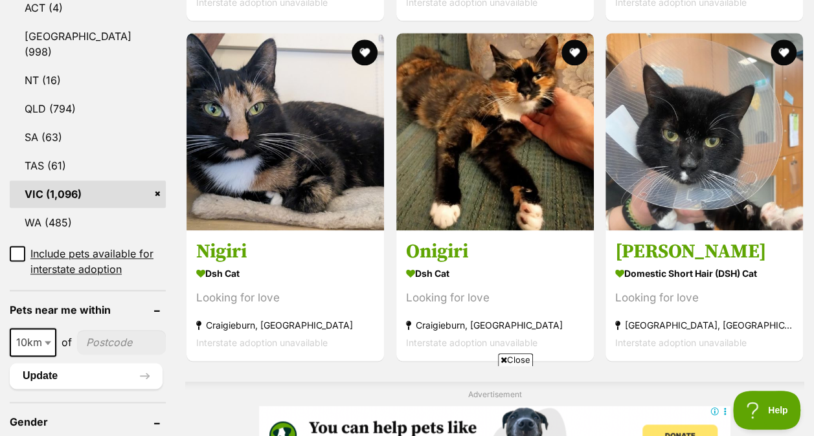
click at [504, 357] on icon at bounding box center [504, 360] width 6 height 8
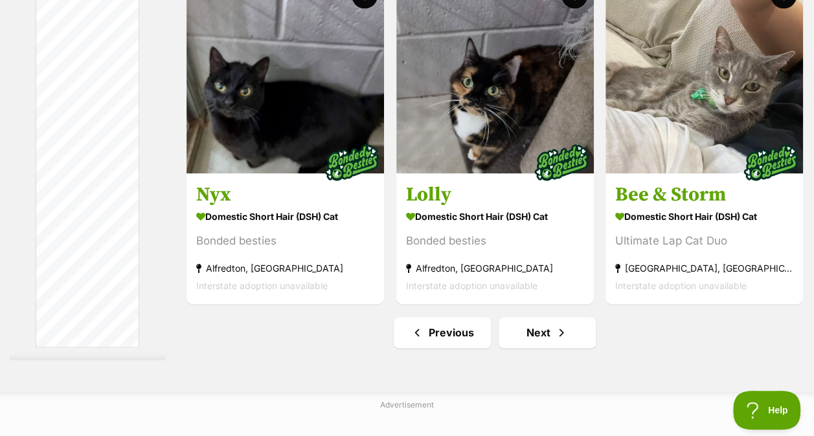
scroll to position [8038, 0]
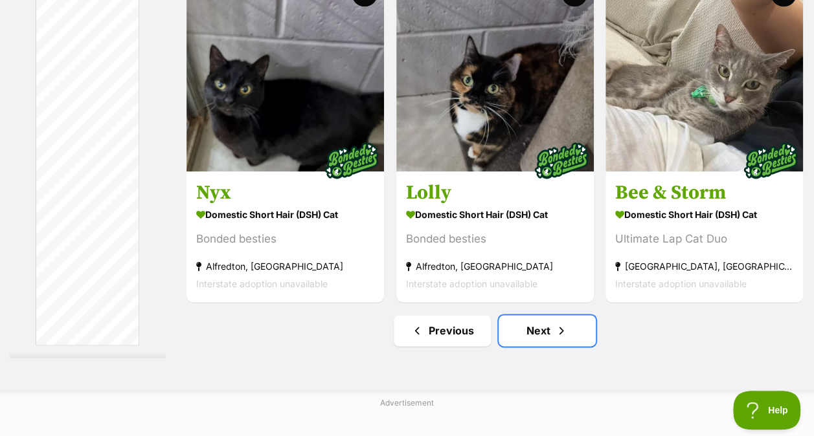
click at [569, 324] on link "Next" at bounding box center [547, 330] width 97 height 31
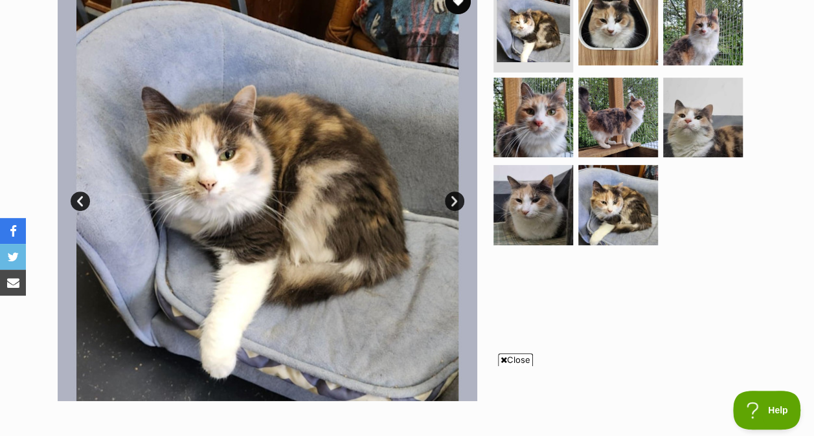
scroll to position [268, 0]
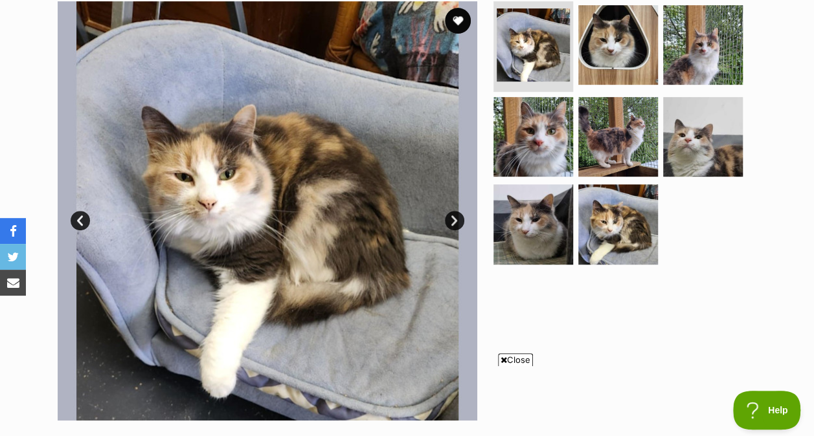
click at [626, 227] on img at bounding box center [618, 225] width 80 height 80
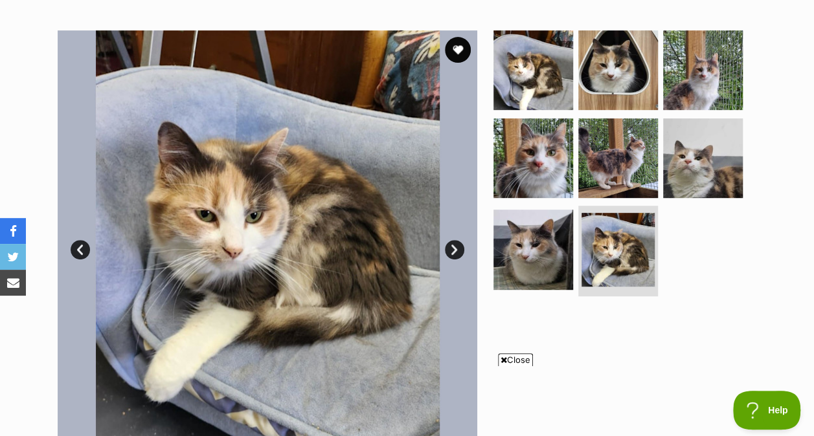
scroll to position [238, 0]
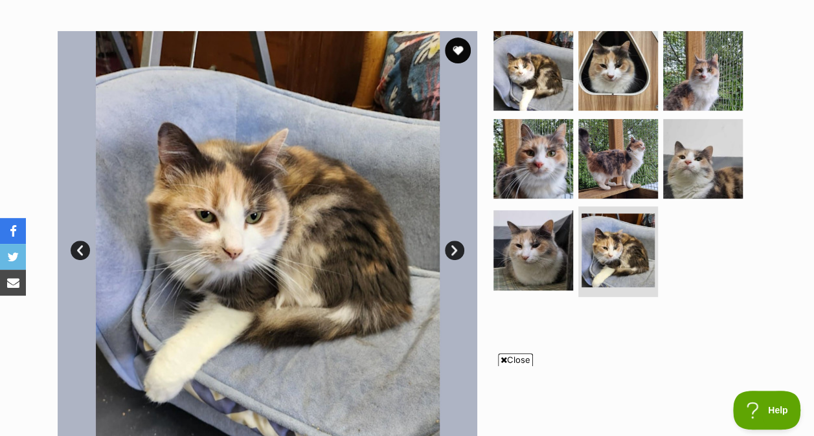
click at [598, 153] on img at bounding box center [618, 159] width 80 height 80
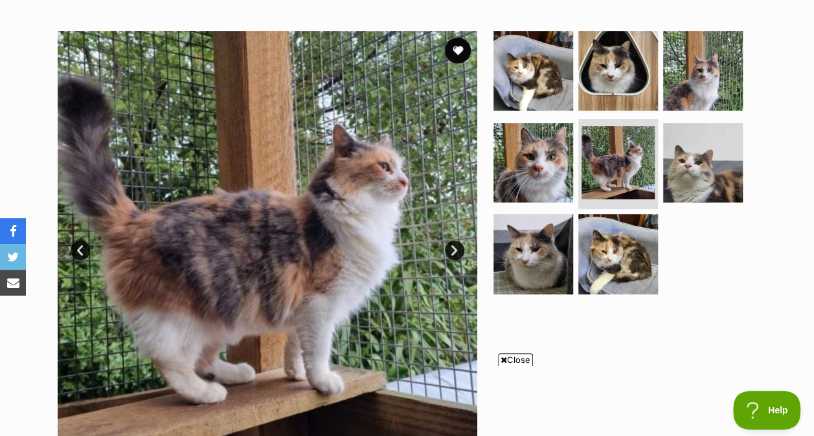
scroll to position [0, 0]
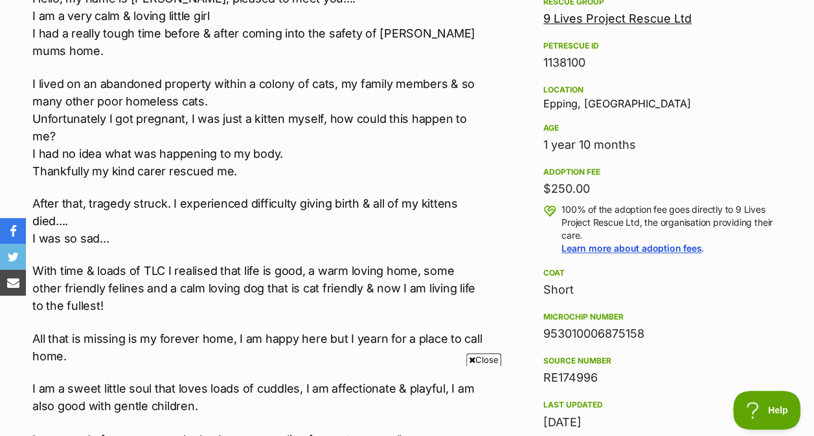
click at [492, 359] on span "Close" at bounding box center [483, 360] width 35 height 13
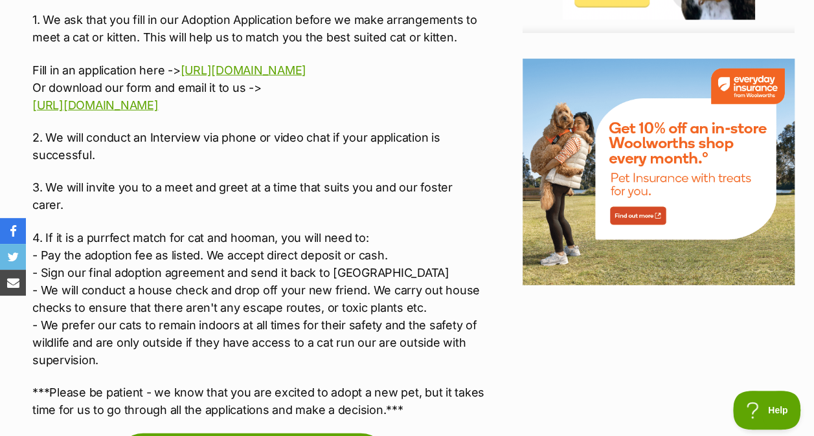
scroll to position [1617, 0]
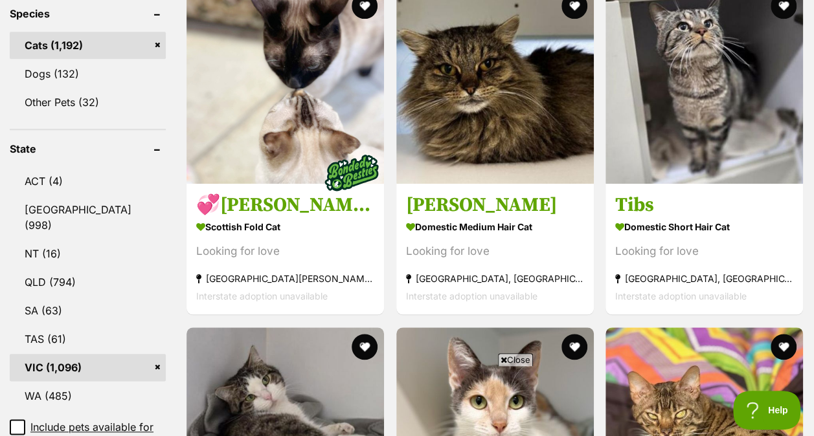
scroll to position [559, 0]
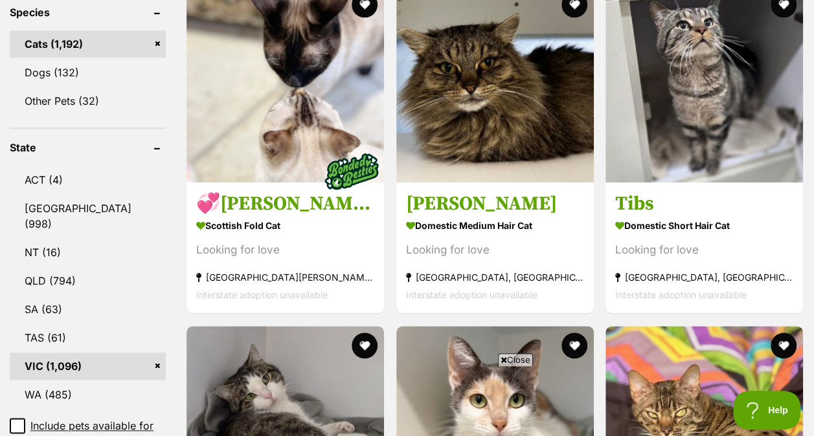
click at [517, 359] on span "Close" at bounding box center [515, 360] width 35 height 13
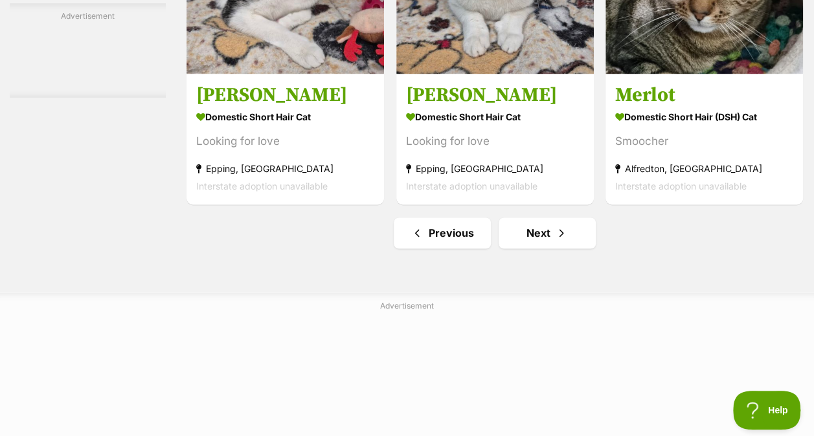
scroll to position [8268, 0]
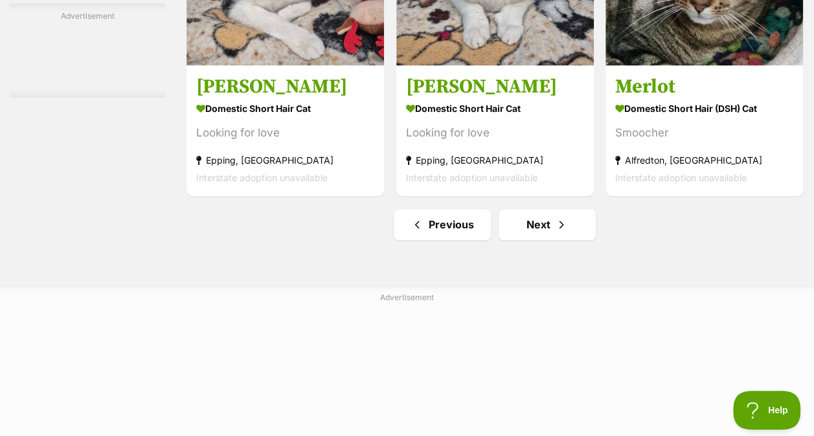
click at [554, 236] on link "Next" at bounding box center [547, 224] width 97 height 31
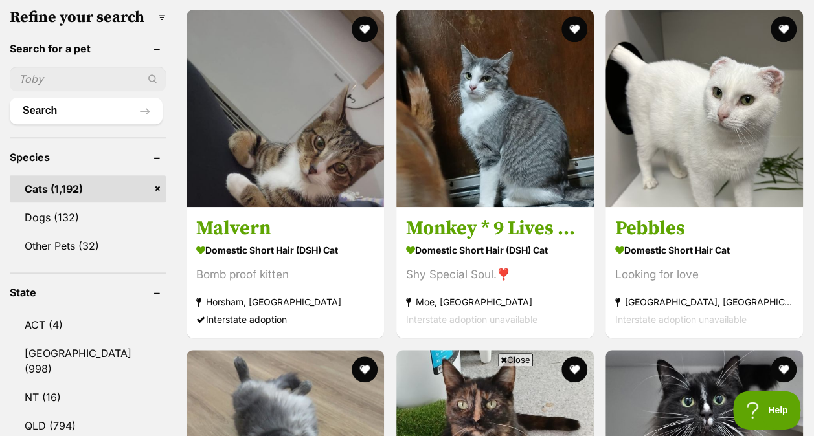
click at [504, 357] on icon at bounding box center [504, 360] width 6 height 8
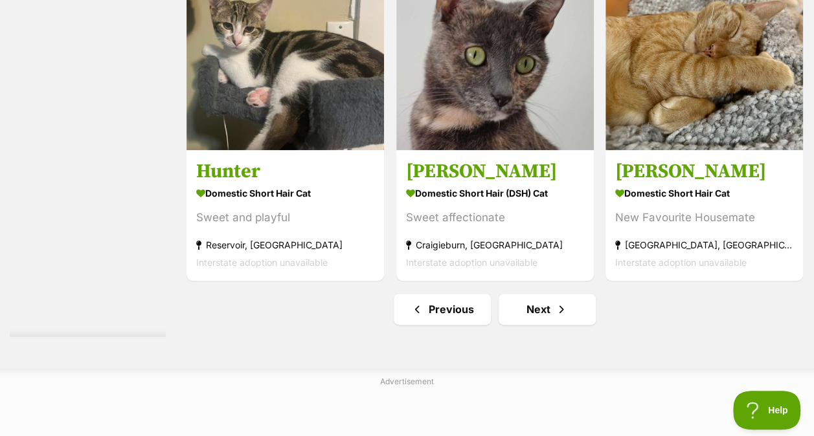
scroll to position [8061, 0]
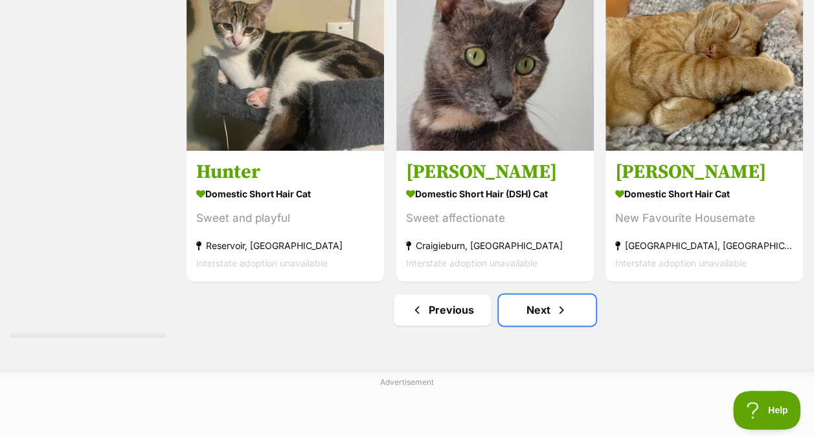
click at [540, 325] on link "Next" at bounding box center [547, 310] width 97 height 31
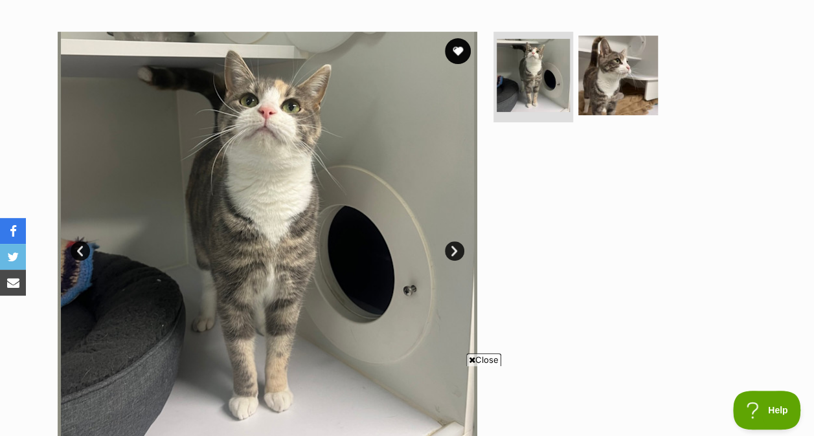
scroll to position [237, 0]
click at [639, 106] on img at bounding box center [618, 76] width 80 height 80
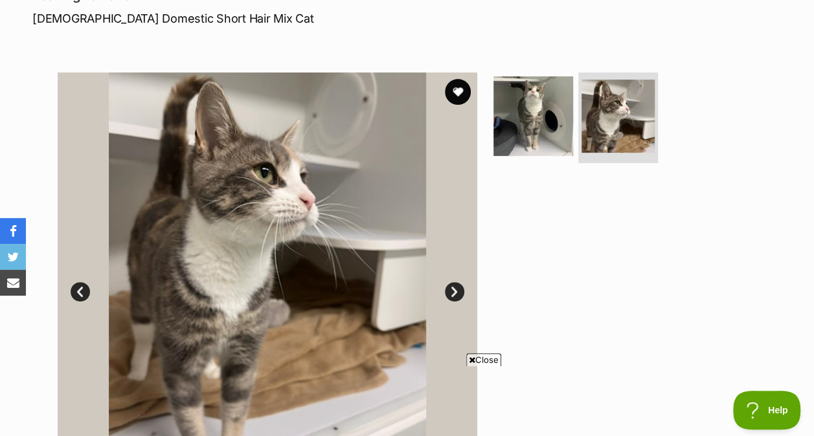
scroll to position [190, 0]
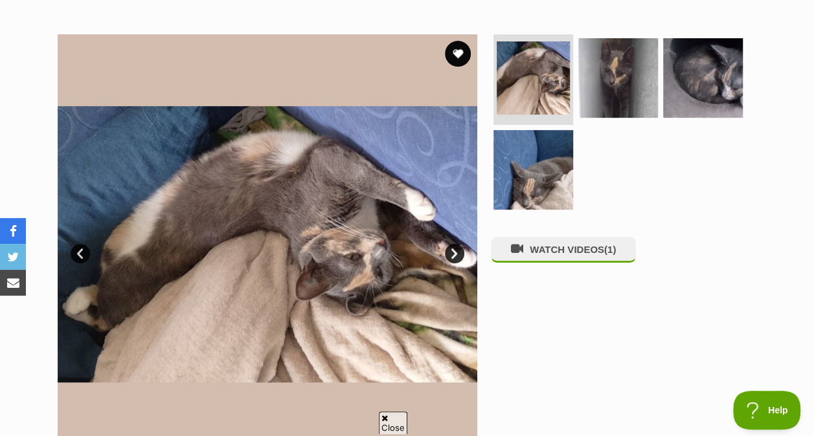
click at [625, 74] on img at bounding box center [618, 78] width 80 height 80
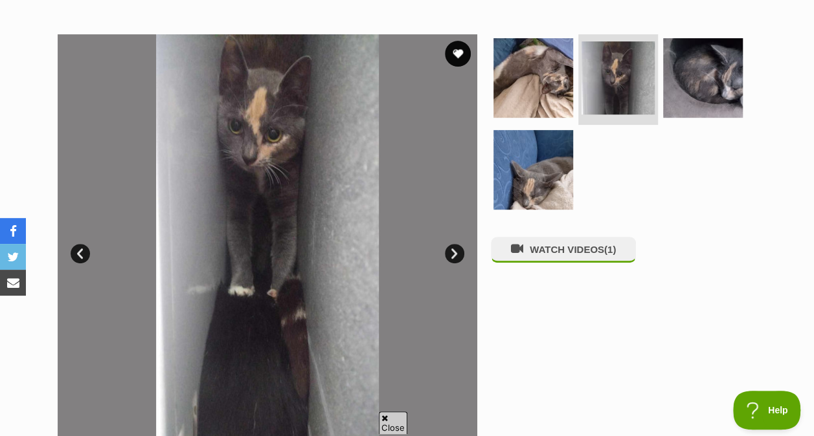
click at [696, 93] on img at bounding box center [703, 78] width 80 height 80
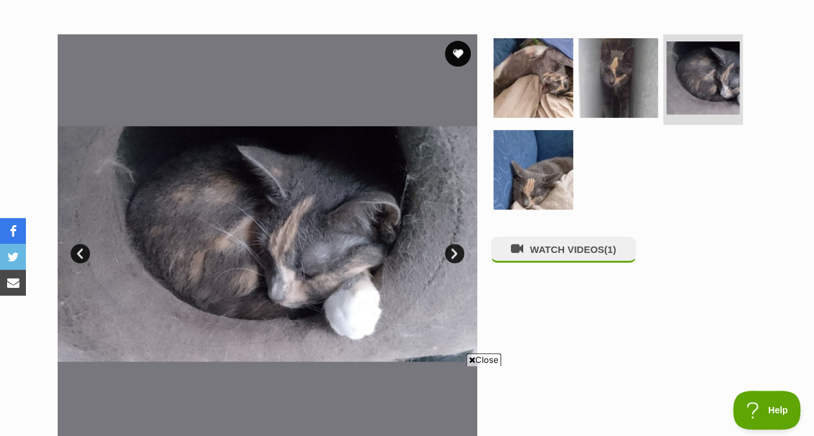
click at [549, 179] on img at bounding box center [533, 170] width 80 height 80
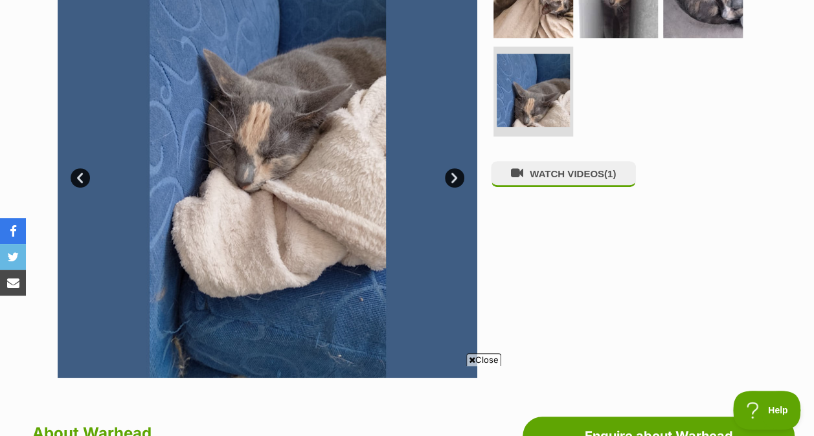
scroll to position [278, 0]
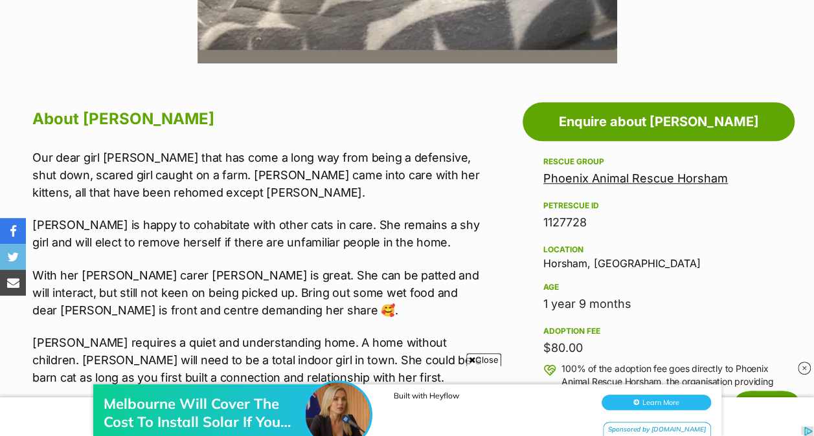
click at [480, 358] on span "Close" at bounding box center [483, 360] width 35 height 13
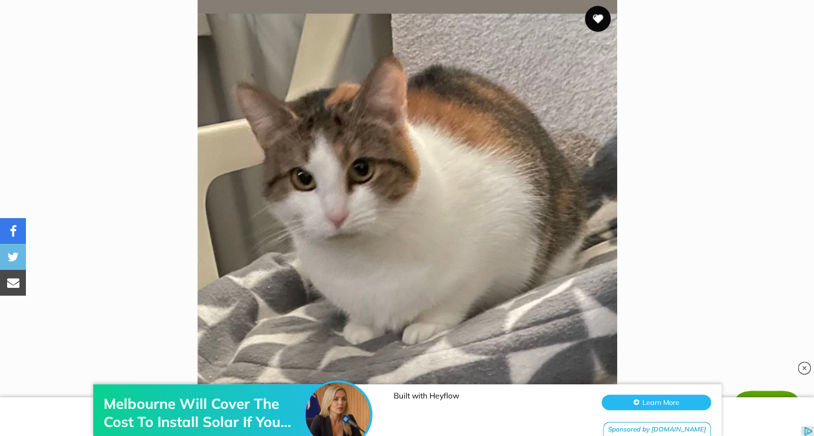
scroll to position [47, 0]
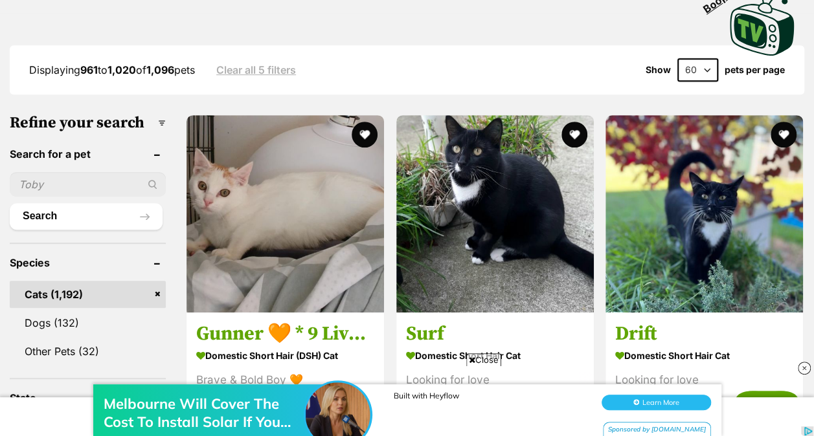
scroll to position [315, 0]
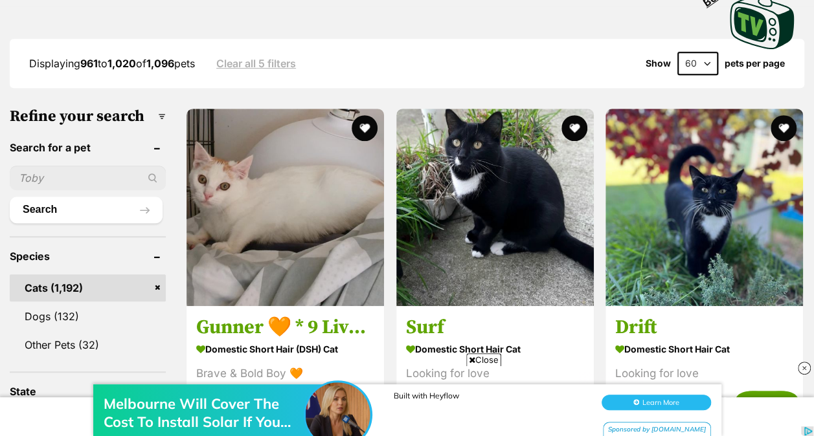
click at [477, 356] on span "Close" at bounding box center [483, 360] width 35 height 13
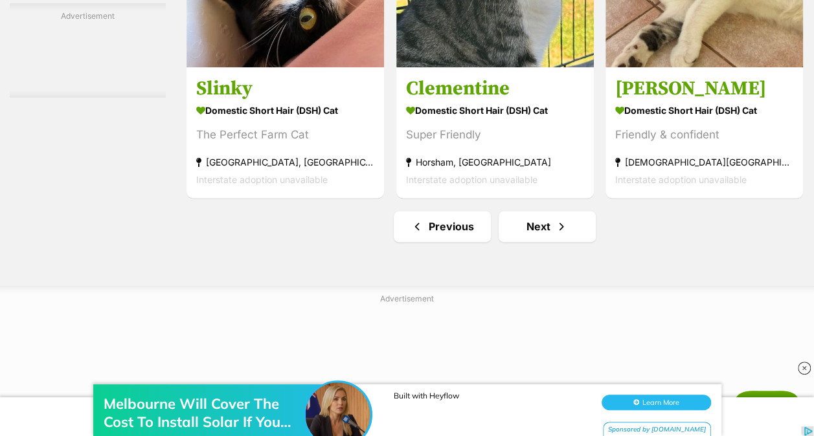
scroll to position [8145, 0]
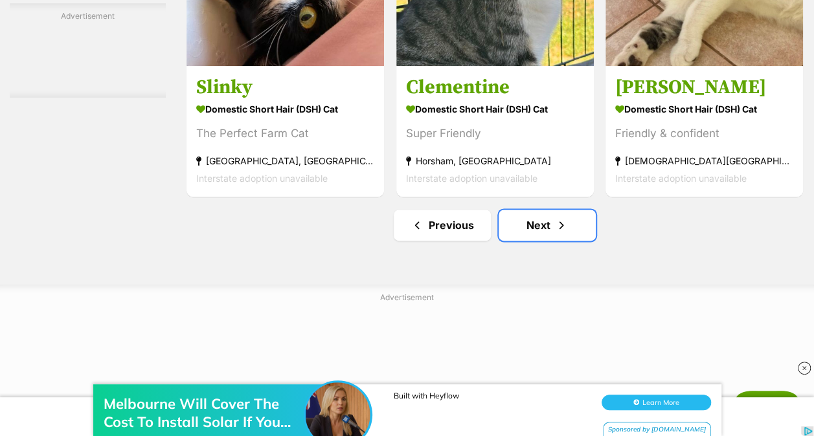
click at [547, 227] on link "Next" at bounding box center [547, 225] width 97 height 31
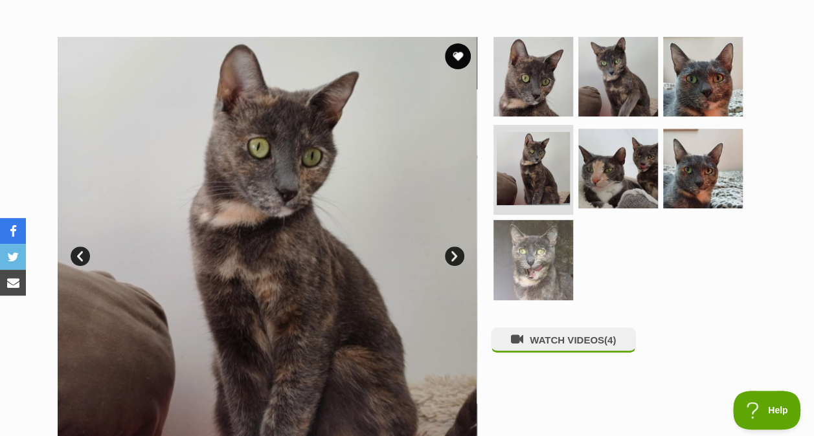
scroll to position [225, 0]
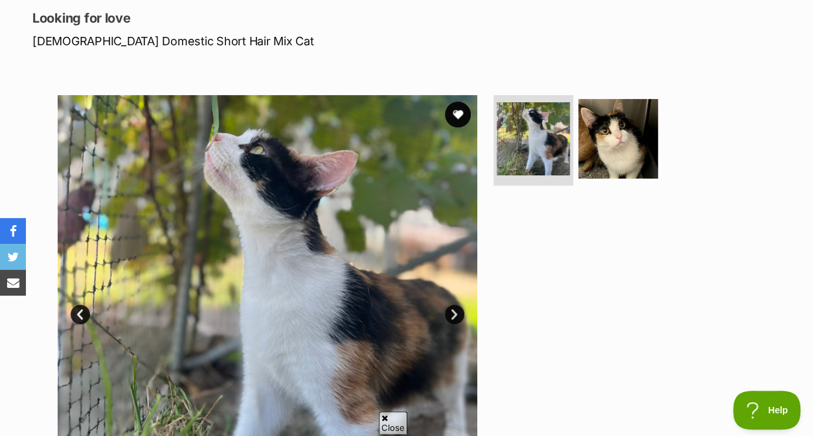
scroll to position [172, 0]
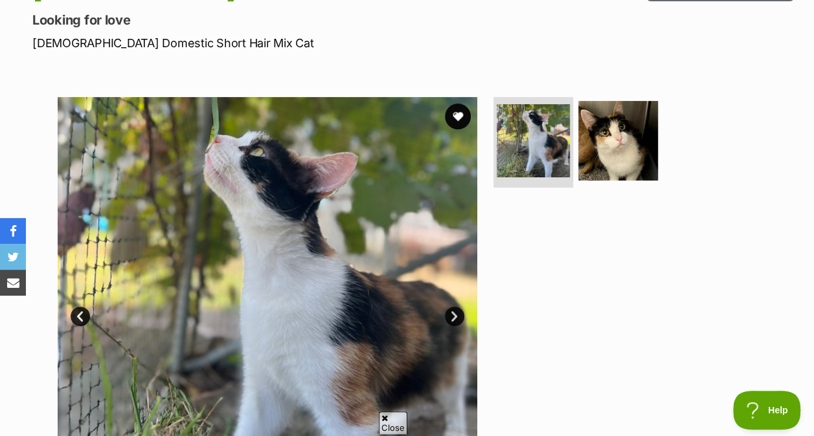
click at [610, 162] on img at bounding box center [618, 141] width 80 height 80
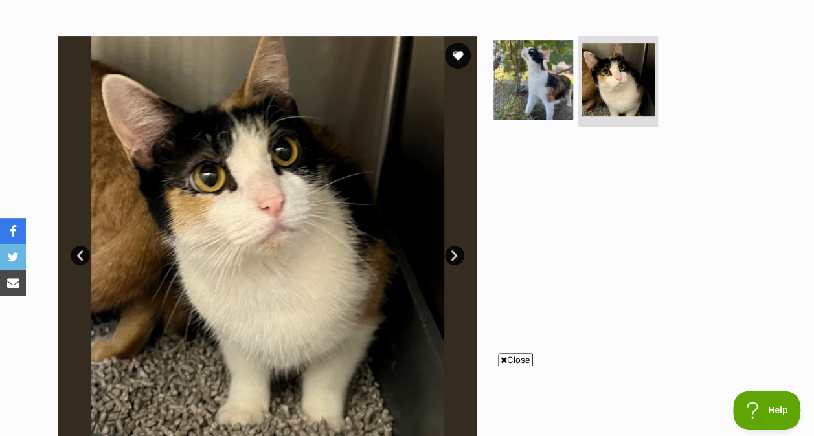
scroll to position [0, 0]
click at [552, 97] on img at bounding box center [533, 80] width 80 height 80
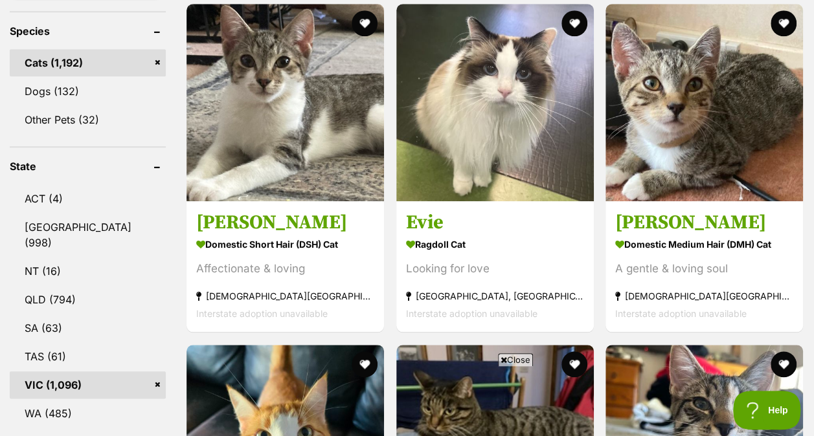
scroll to position [541, 0]
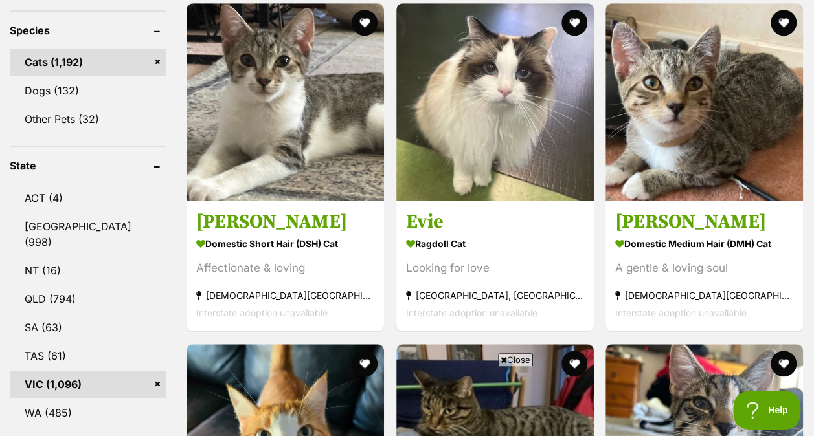
click at [503, 357] on icon at bounding box center [504, 360] width 6 height 8
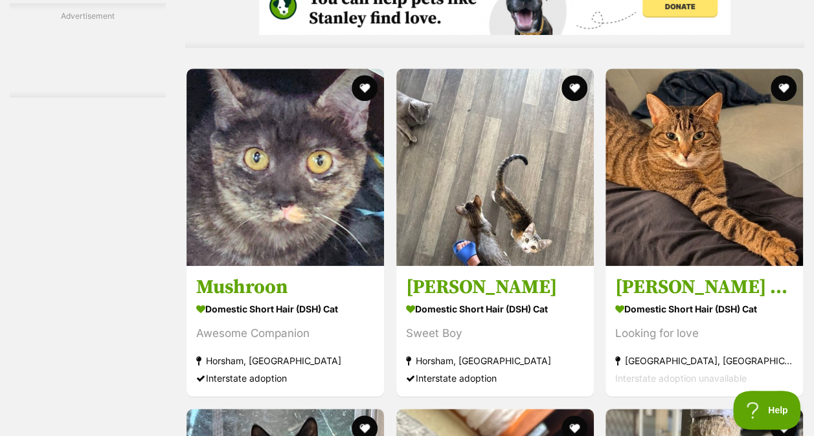
scroll to position [2893, 0]
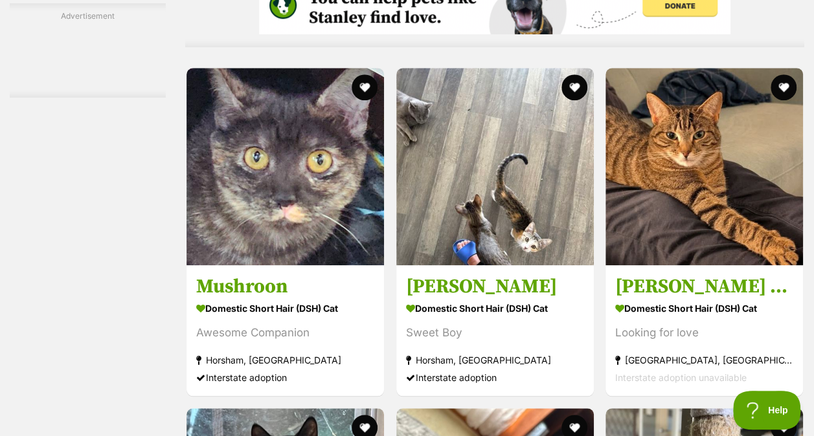
drag, startPoint x: 462, startPoint y: 213, endPoint x: 128, endPoint y: 187, distance: 335.2
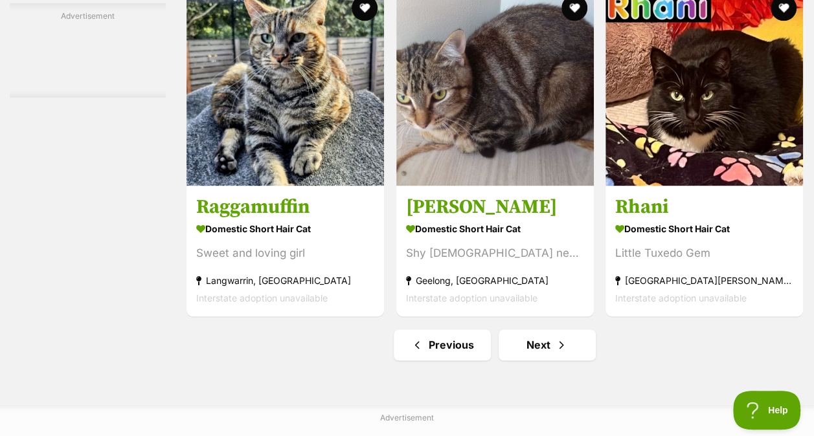
scroll to position [8147, 0]
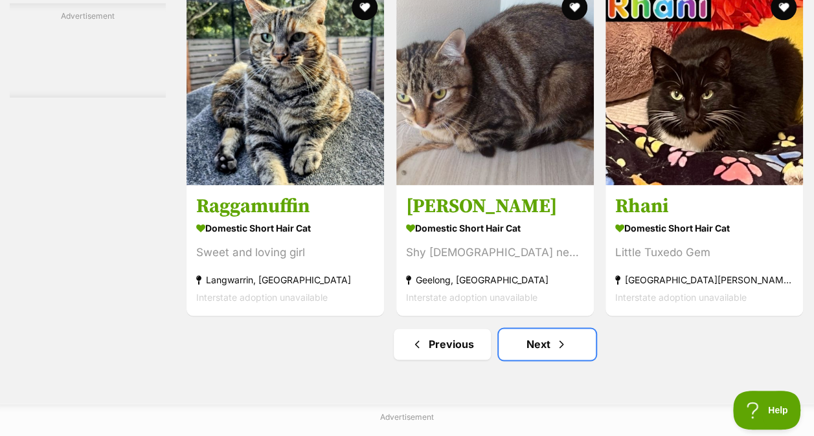
click at [522, 348] on link "Next" at bounding box center [547, 344] width 97 height 31
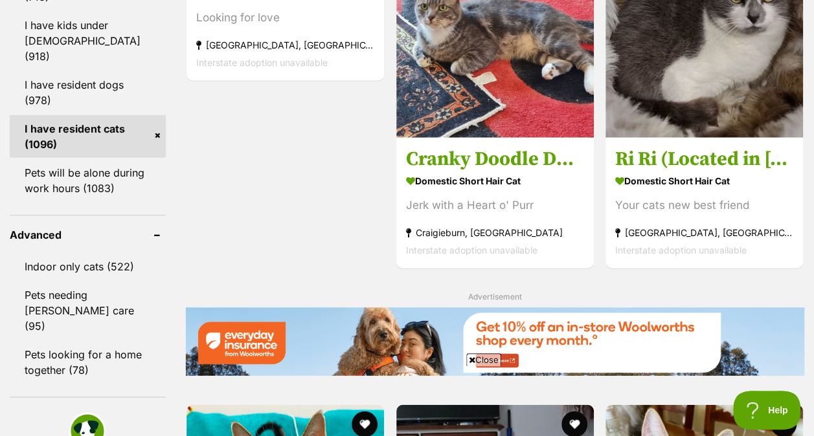
scroll to position [1630, 0]
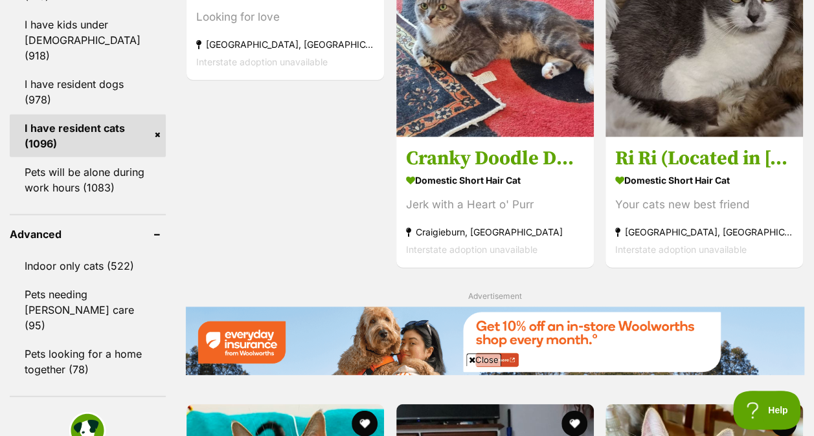
click at [471, 357] on icon at bounding box center [472, 360] width 6 height 8
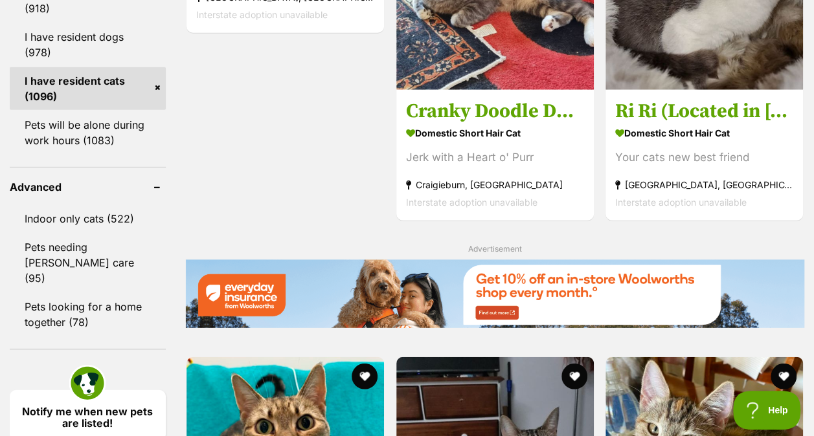
scroll to position [1605, 0]
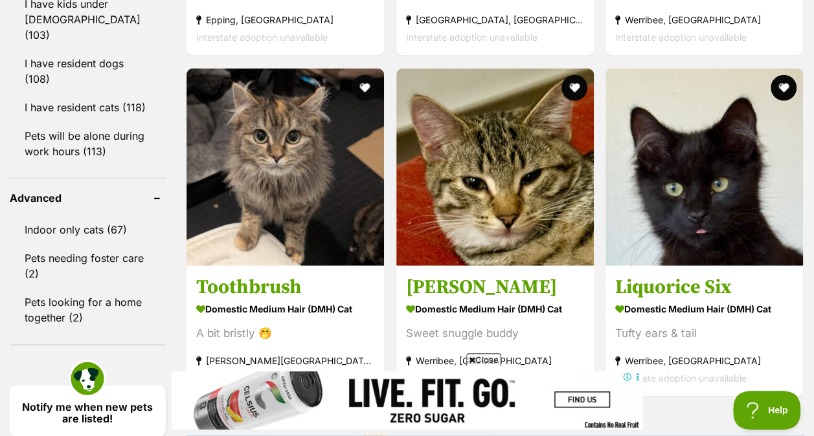
click at [471, 359] on icon at bounding box center [472, 360] width 6 height 8
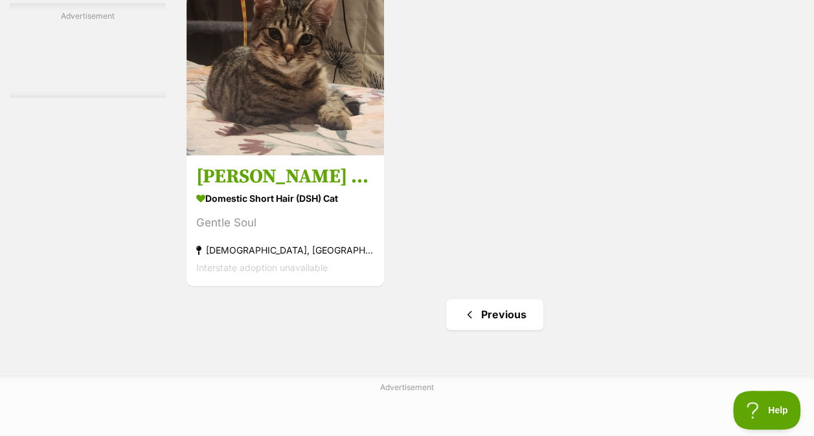
scroll to position [8179, 0]
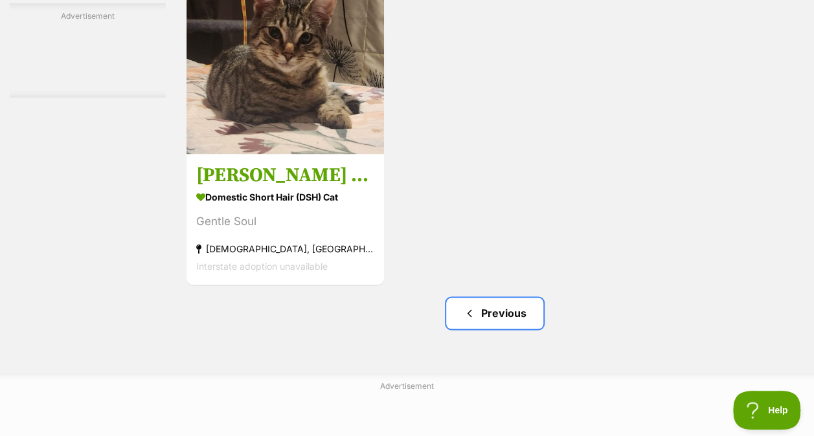
click at [507, 321] on link "Previous" at bounding box center [494, 313] width 97 height 31
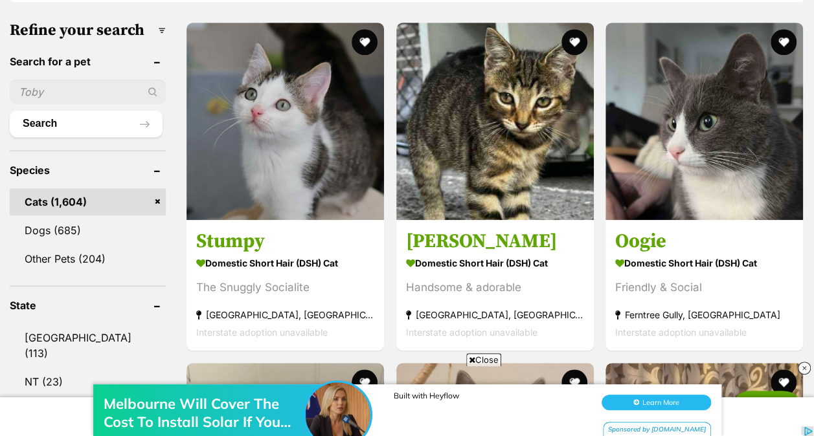
click at [492, 357] on span "Close" at bounding box center [483, 360] width 35 height 13
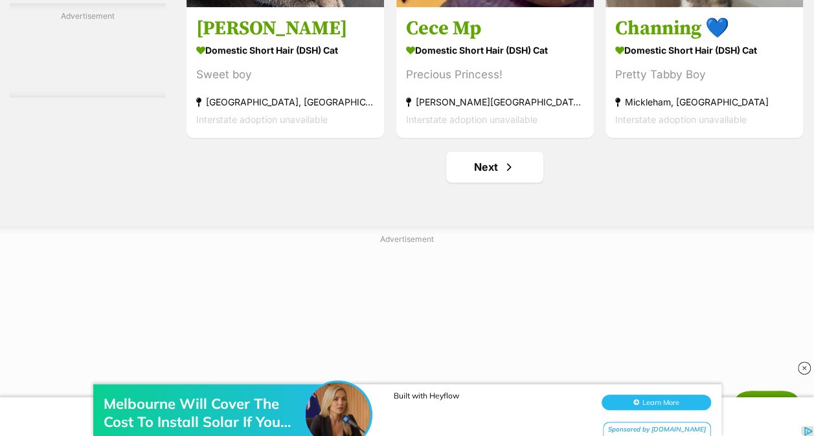
scroll to position [8205, 0]
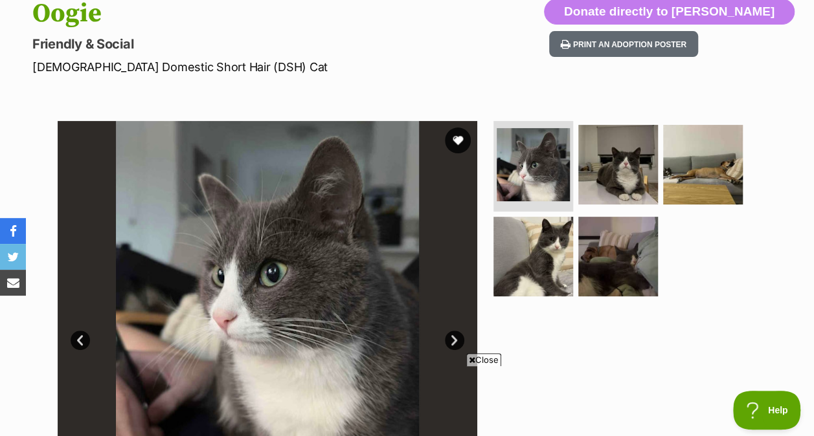
scroll to position [165, 0]
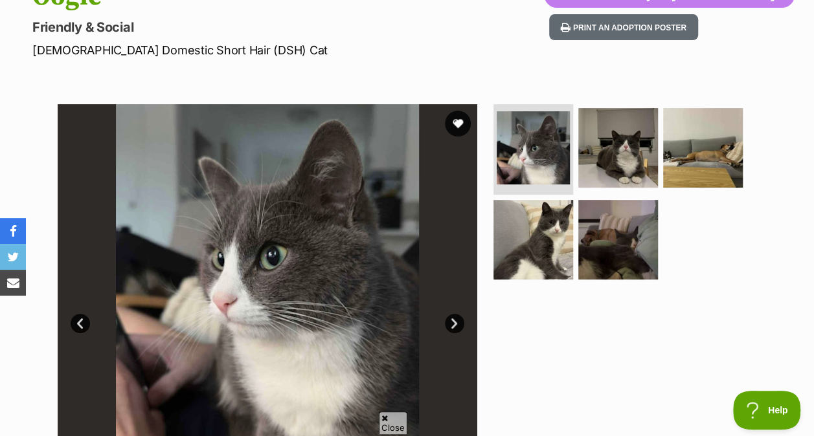
click at [631, 122] on img at bounding box center [618, 148] width 80 height 80
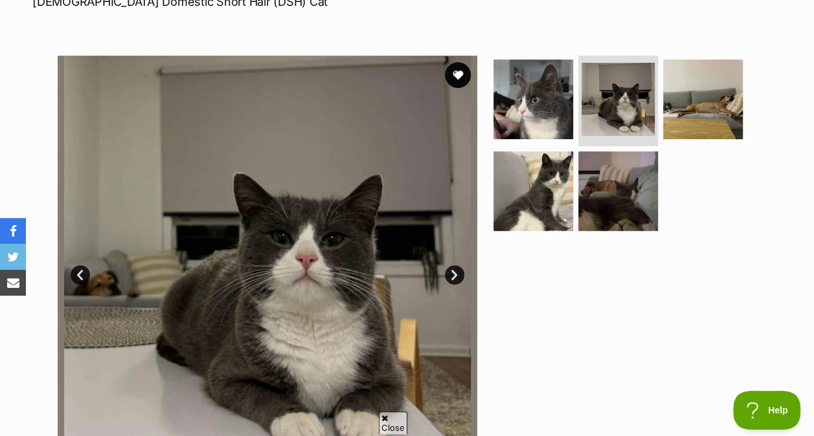
scroll to position [0, 0]
click at [684, 93] on img at bounding box center [703, 100] width 80 height 80
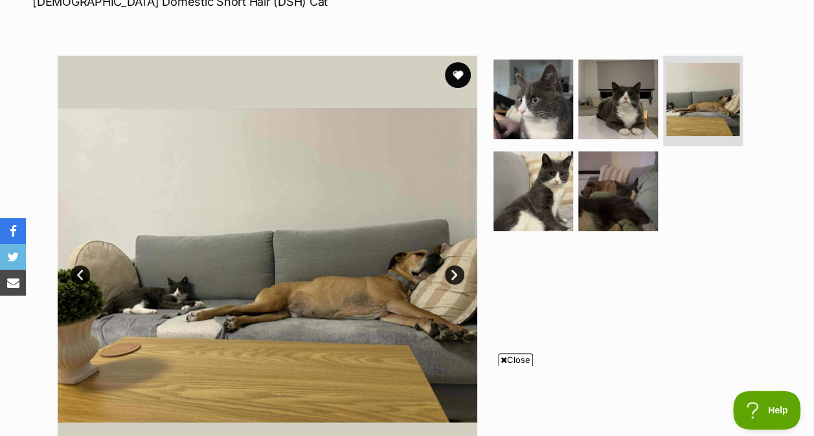
click at [536, 186] on img at bounding box center [533, 192] width 80 height 80
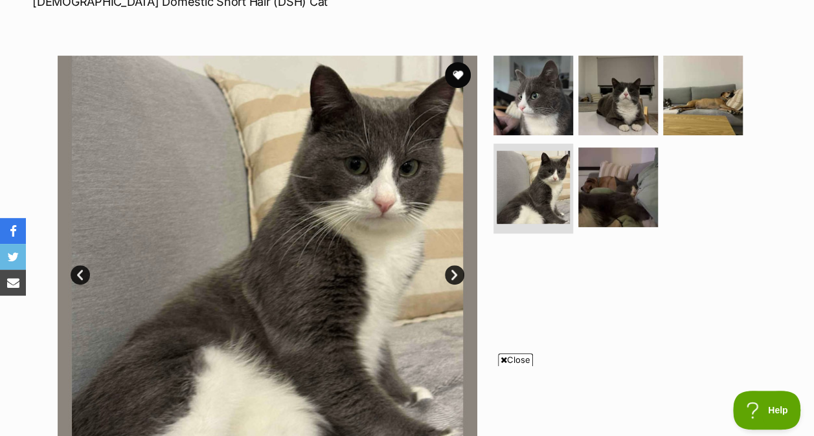
click at [604, 196] on img at bounding box center [618, 188] width 80 height 80
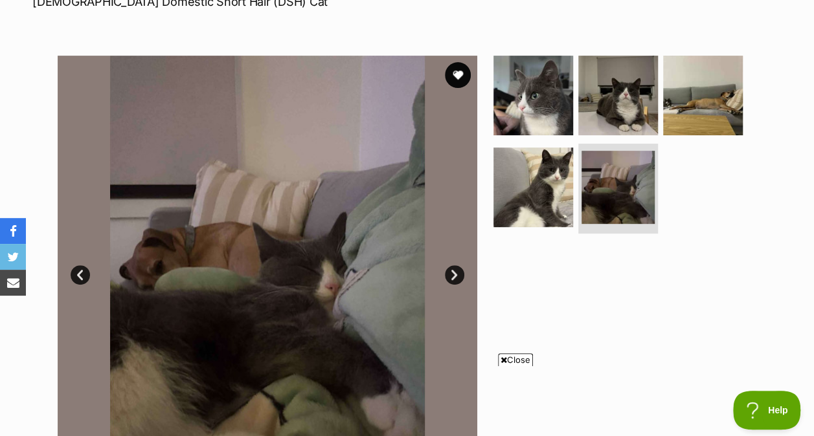
click at [537, 115] on img at bounding box center [533, 96] width 80 height 80
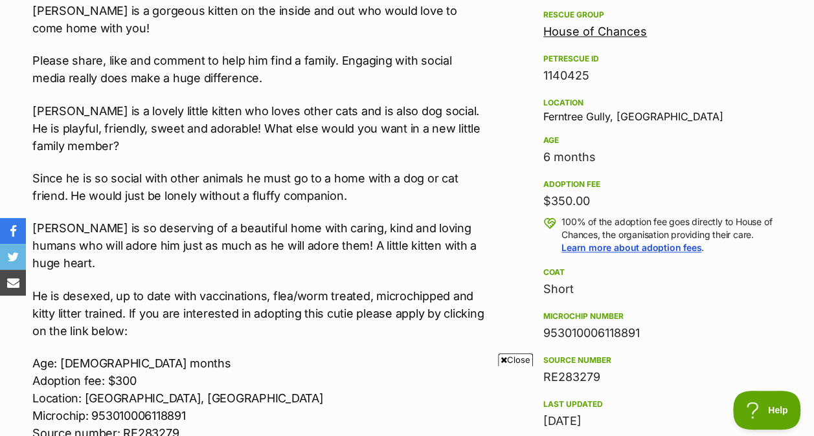
scroll to position [773, 0]
click at [512, 355] on span "Close" at bounding box center [515, 360] width 35 height 13
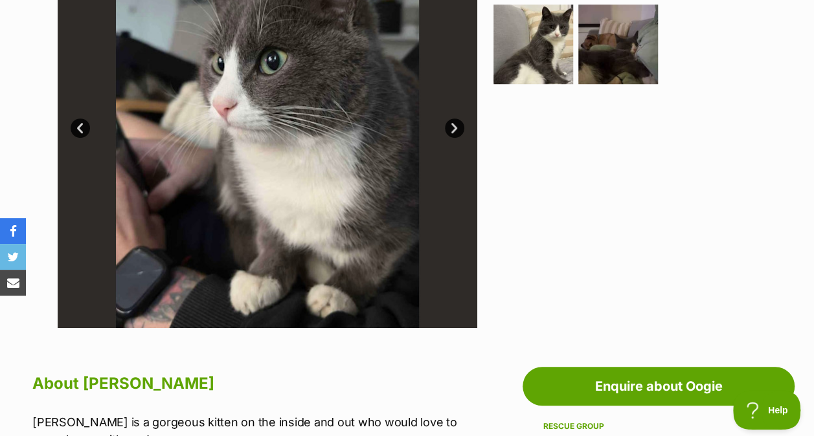
scroll to position [93, 0]
